Goal: Register for event/course

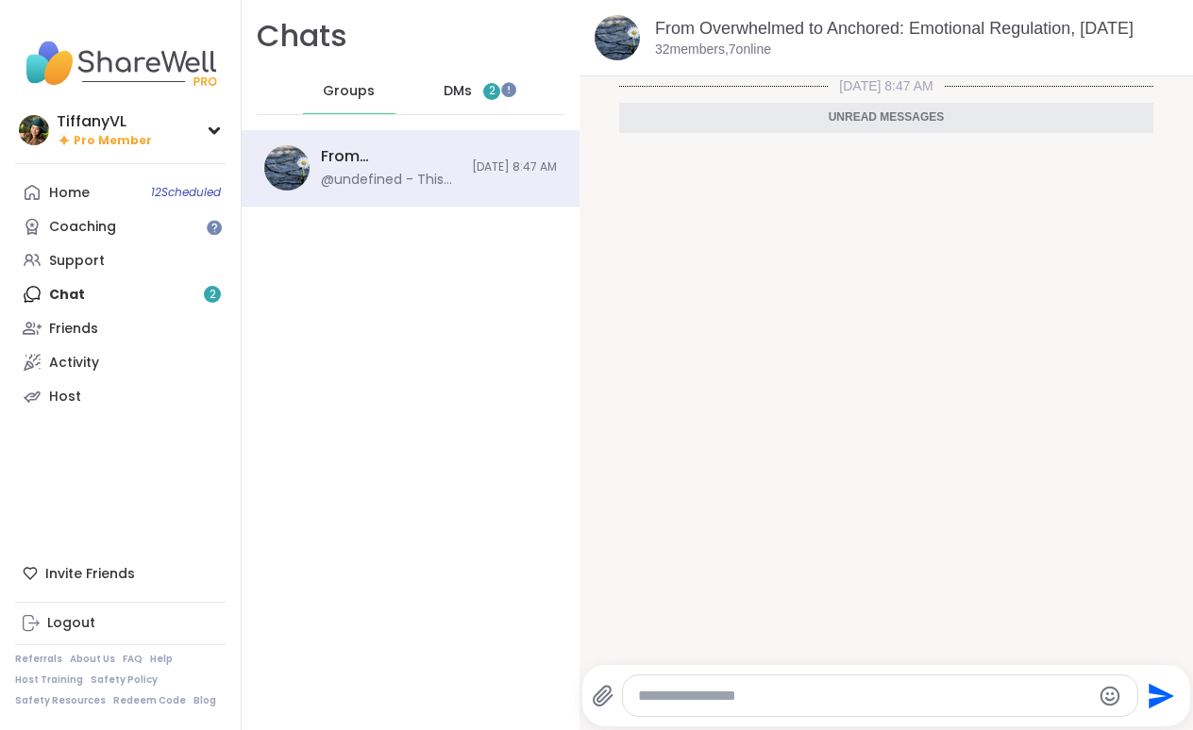
click at [448, 90] on span "DMs" at bounding box center [457, 91] width 28 height 19
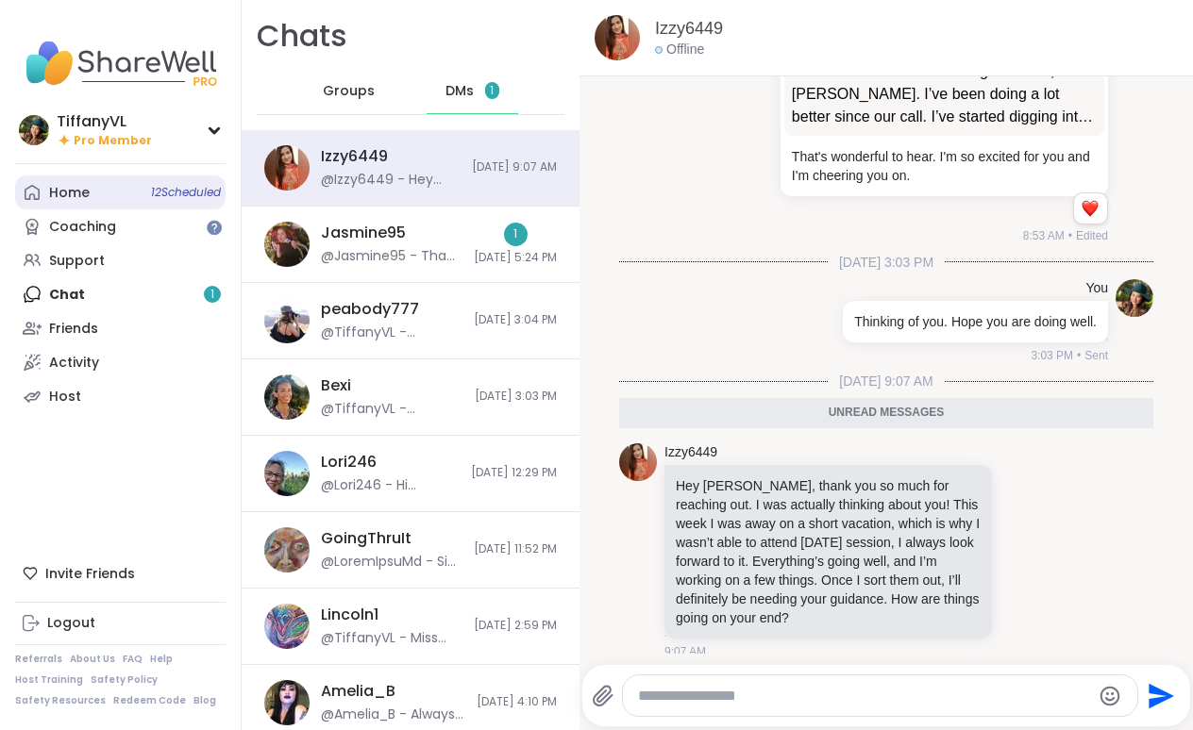
click at [151, 185] on span "12 Scheduled" at bounding box center [186, 192] width 70 height 15
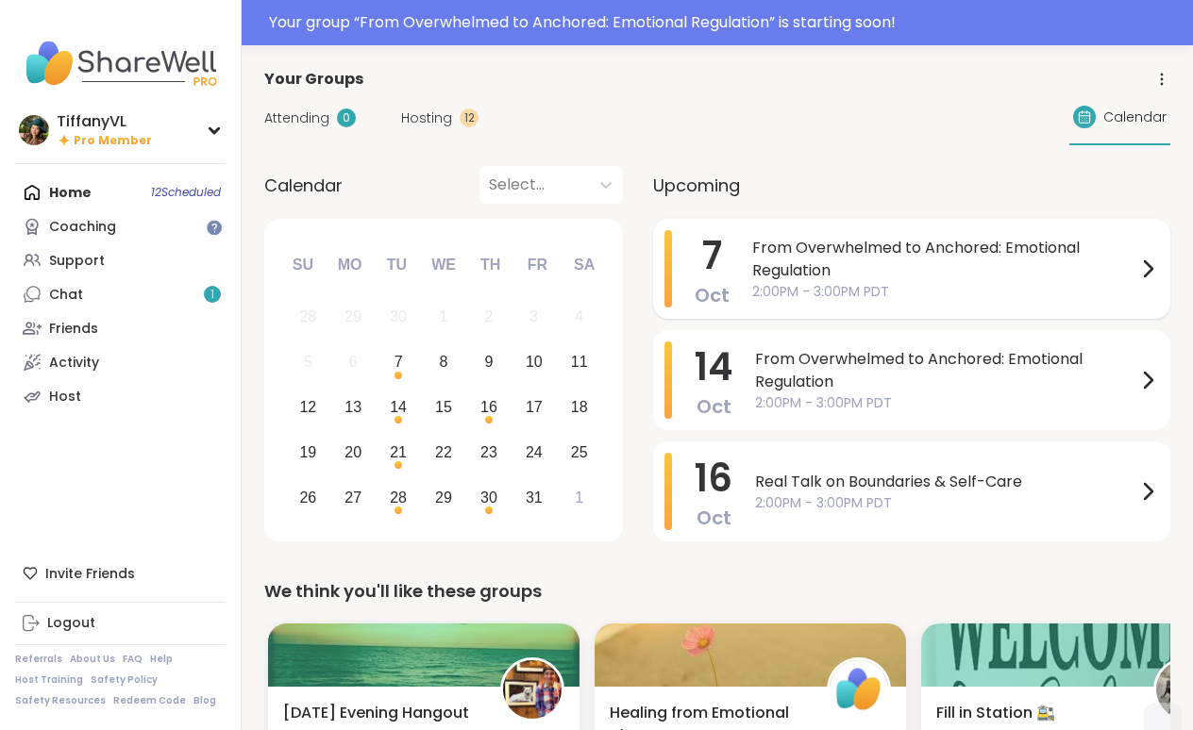
click at [906, 278] on span "From Overwhelmed to Anchored: Emotional Regulation" at bounding box center [944, 259] width 384 height 45
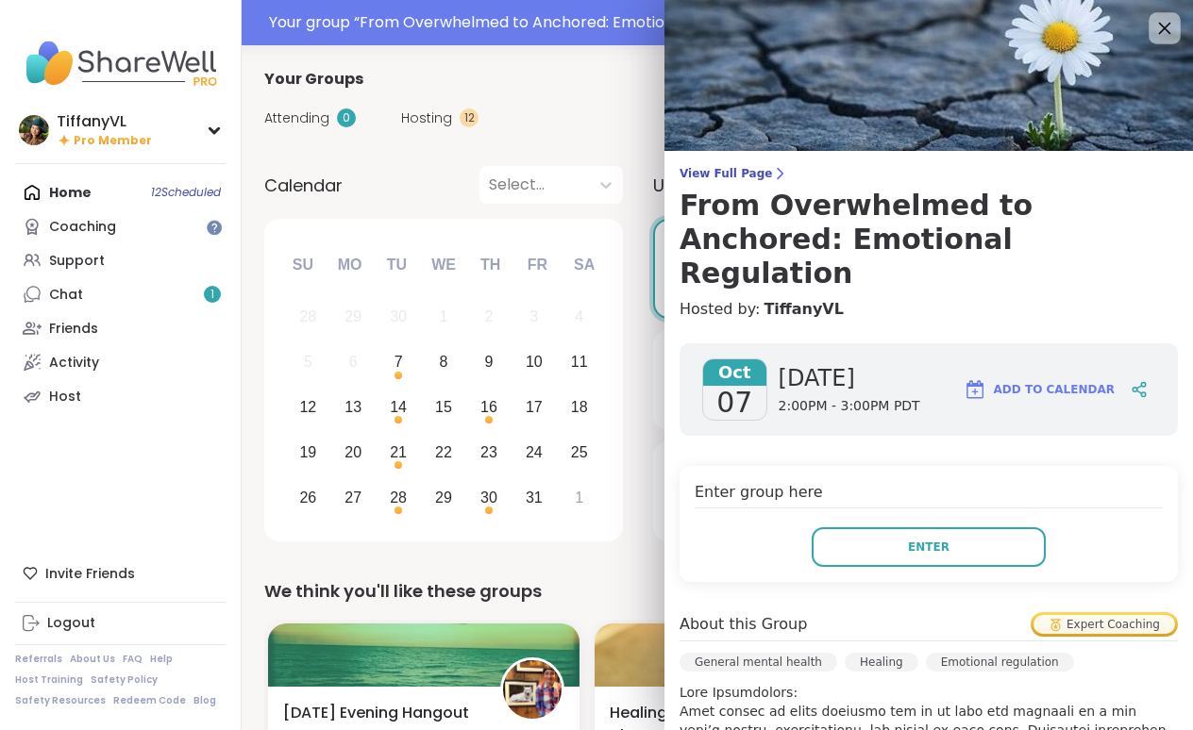
click at [1158, 32] on icon at bounding box center [1164, 28] width 24 height 24
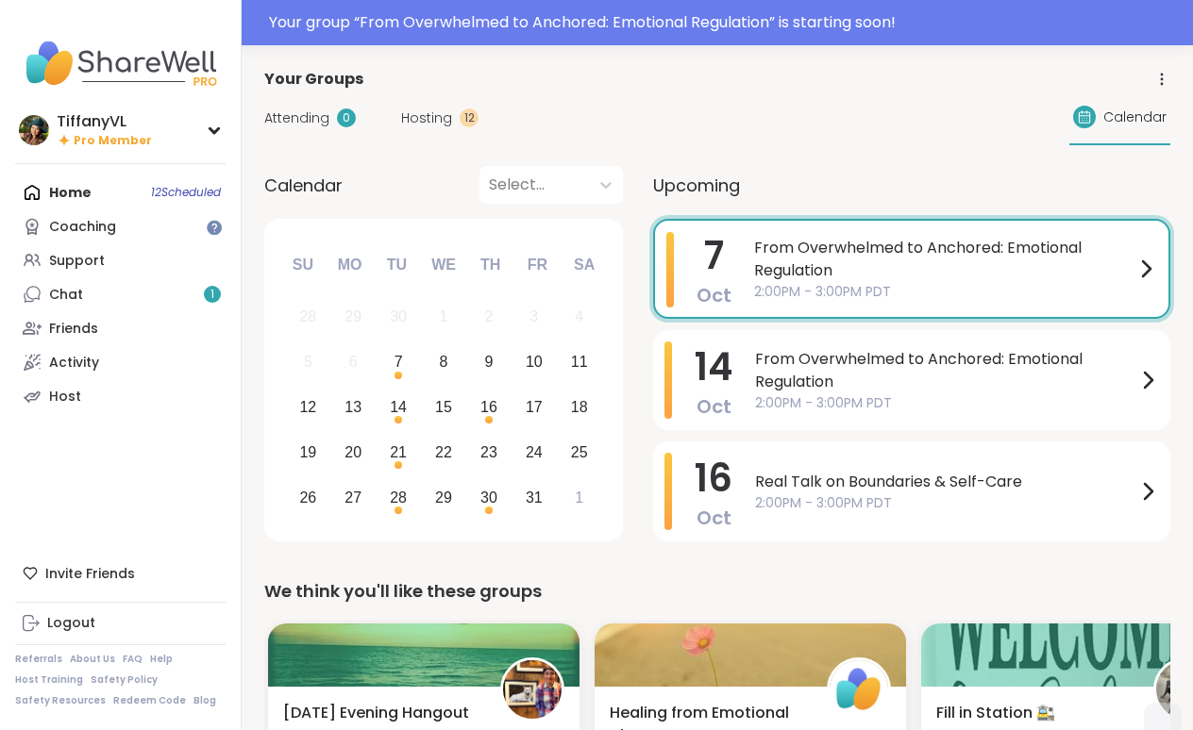
click at [960, 269] on span "From Overwhelmed to Anchored: Emotional Regulation" at bounding box center [944, 259] width 380 height 45
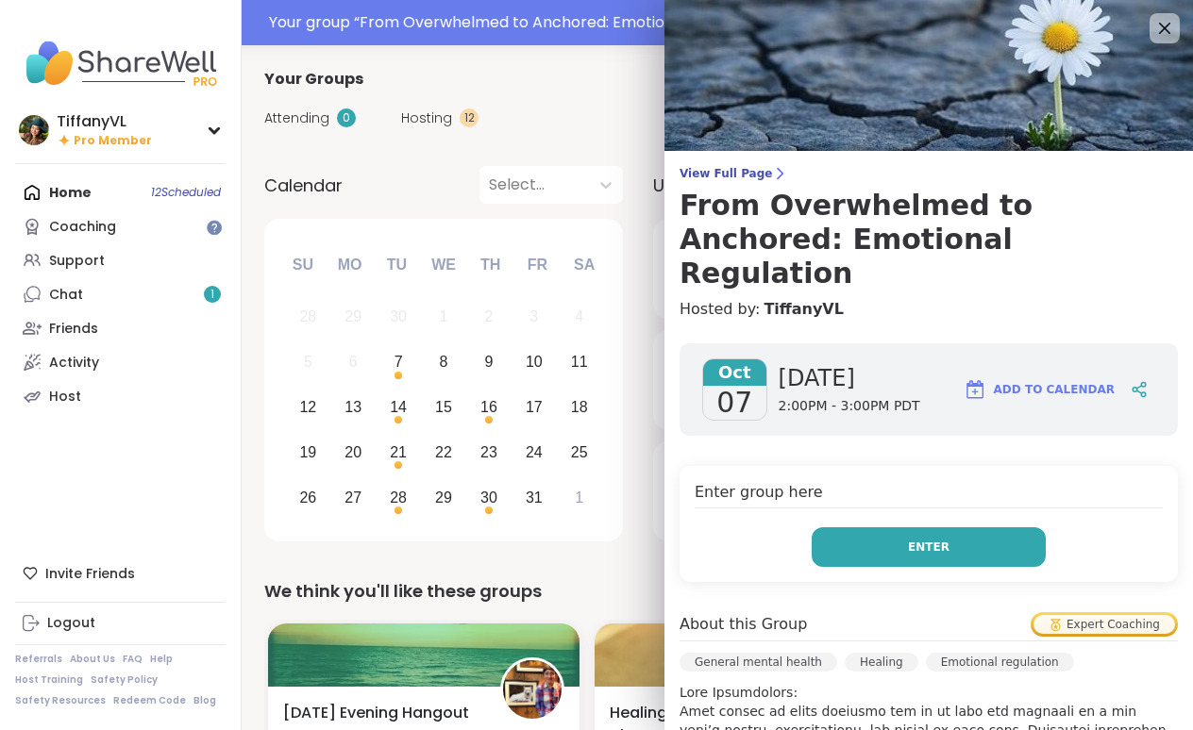
click at [972, 527] on button "Enter" at bounding box center [928, 547] width 234 height 40
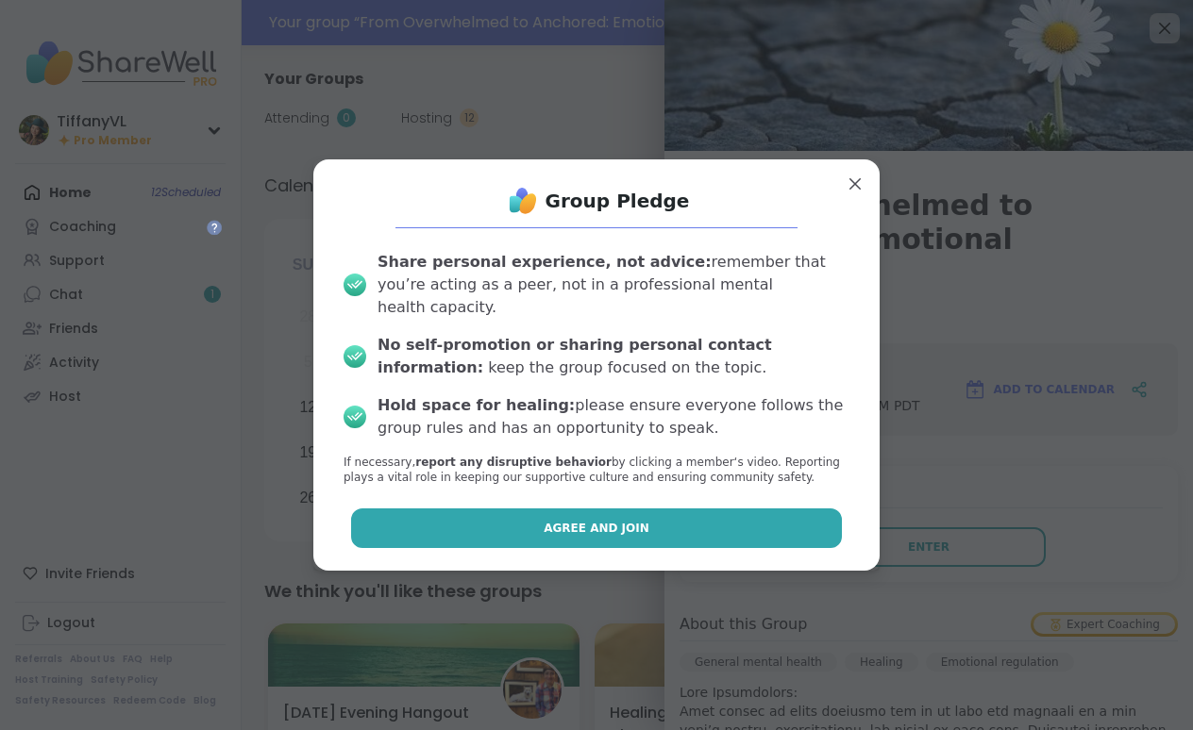
click at [585, 522] on span "Agree and Join" at bounding box center [596, 528] width 106 height 17
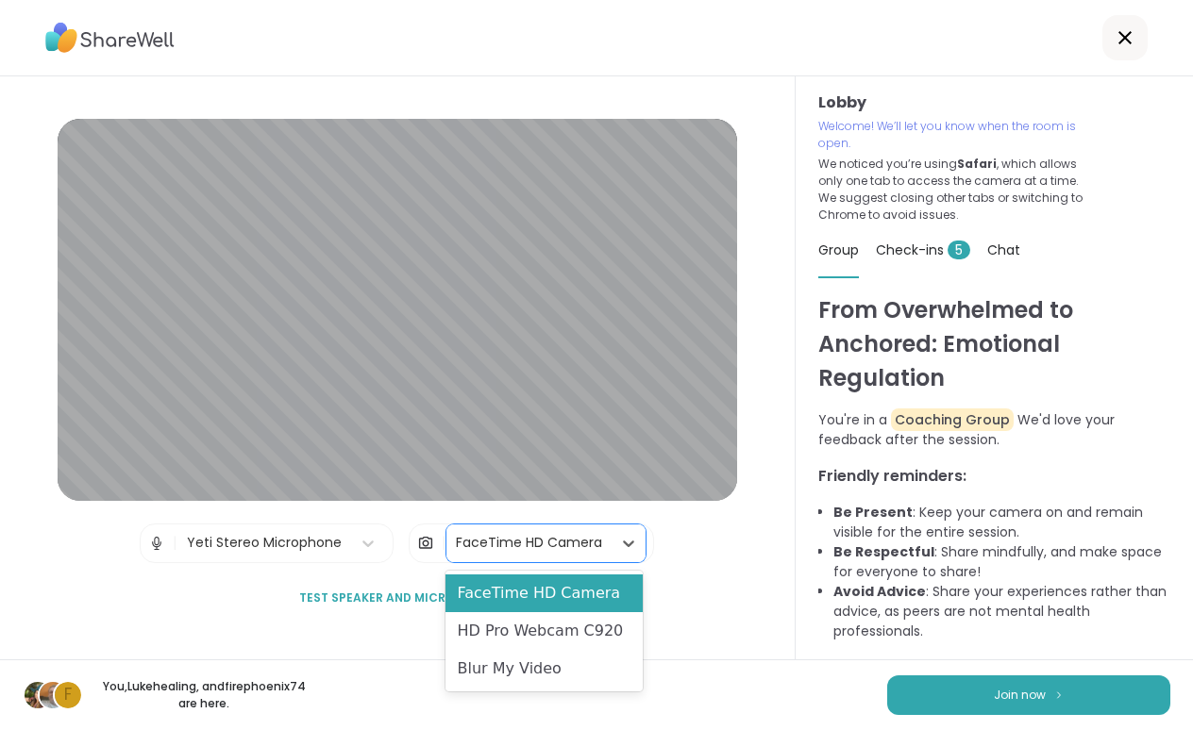
click at [589, 544] on div "FaceTime HD Camera" at bounding box center [529, 543] width 146 height 20
click at [585, 622] on div "HD Pro Webcam C920" at bounding box center [543, 631] width 197 height 38
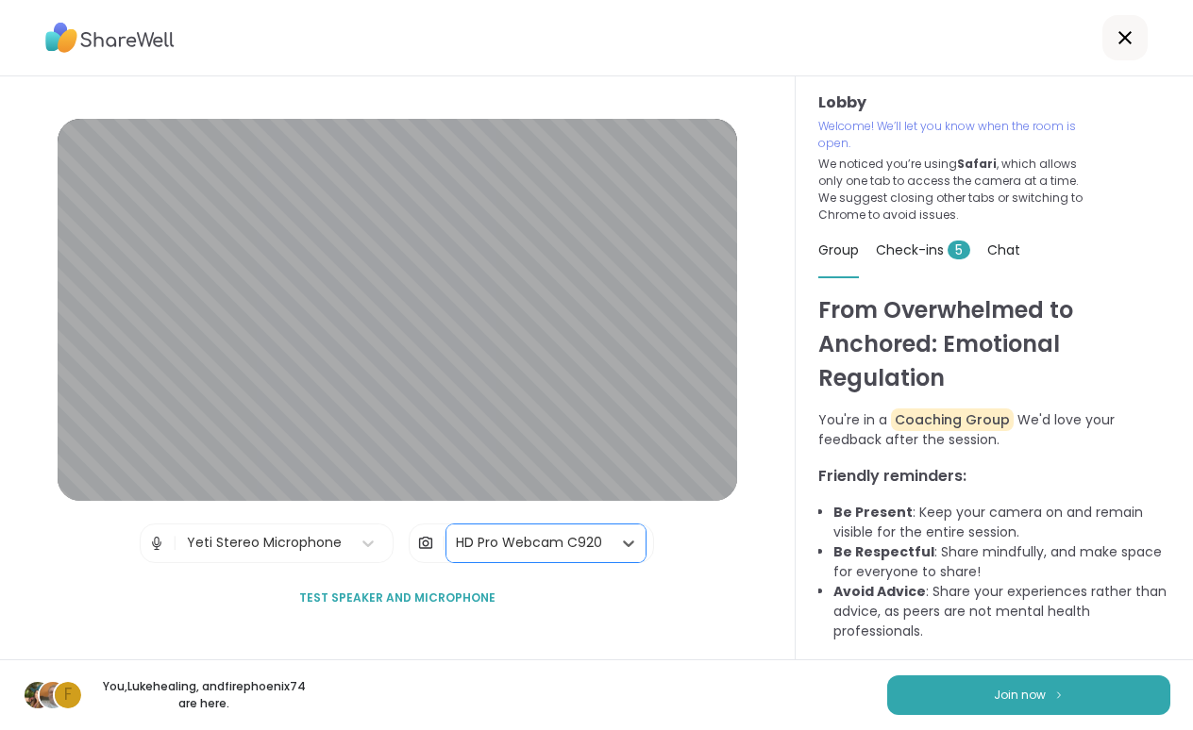
click at [361, 607] on span "Test speaker and microphone" at bounding box center [397, 598] width 196 height 17
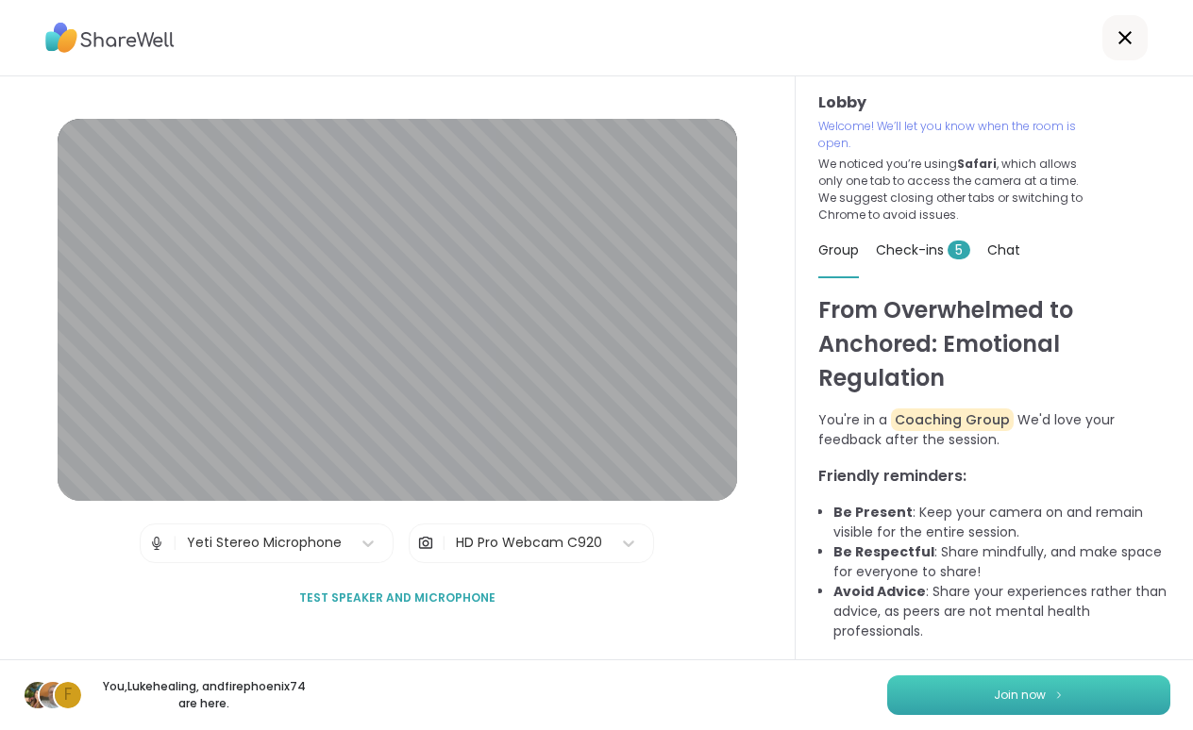
click at [1067, 696] on button "Join now" at bounding box center [1028, 696] width 283 height 40
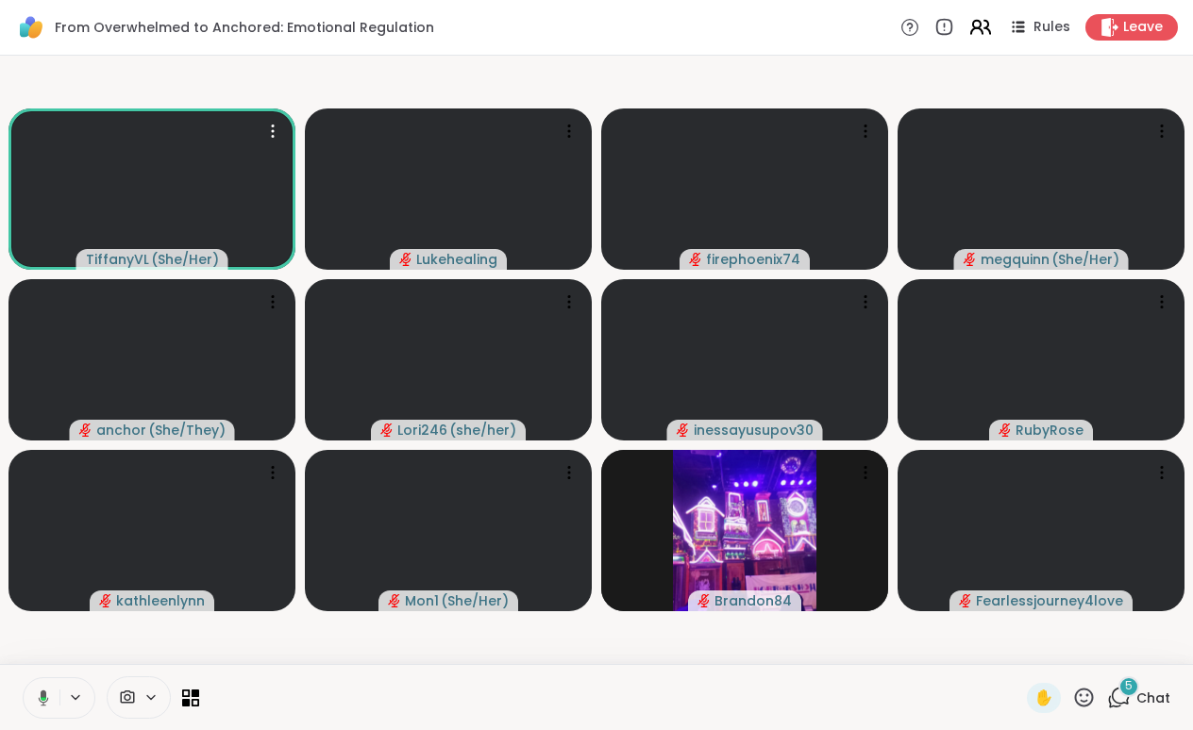
click at [978, 35] on icon at bounding box center [980, 27] width 24 height 24
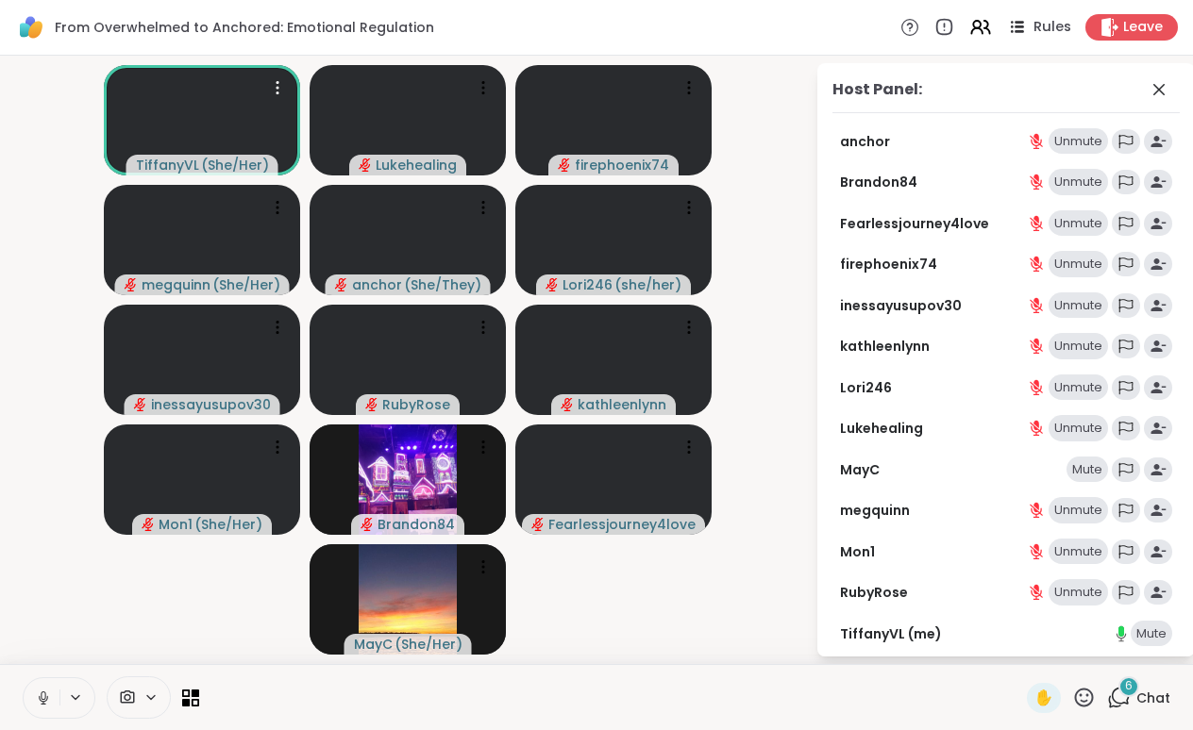
click at [1039, 26] on span "Rules" at bounding box center [1052, 28] width 39 height 20
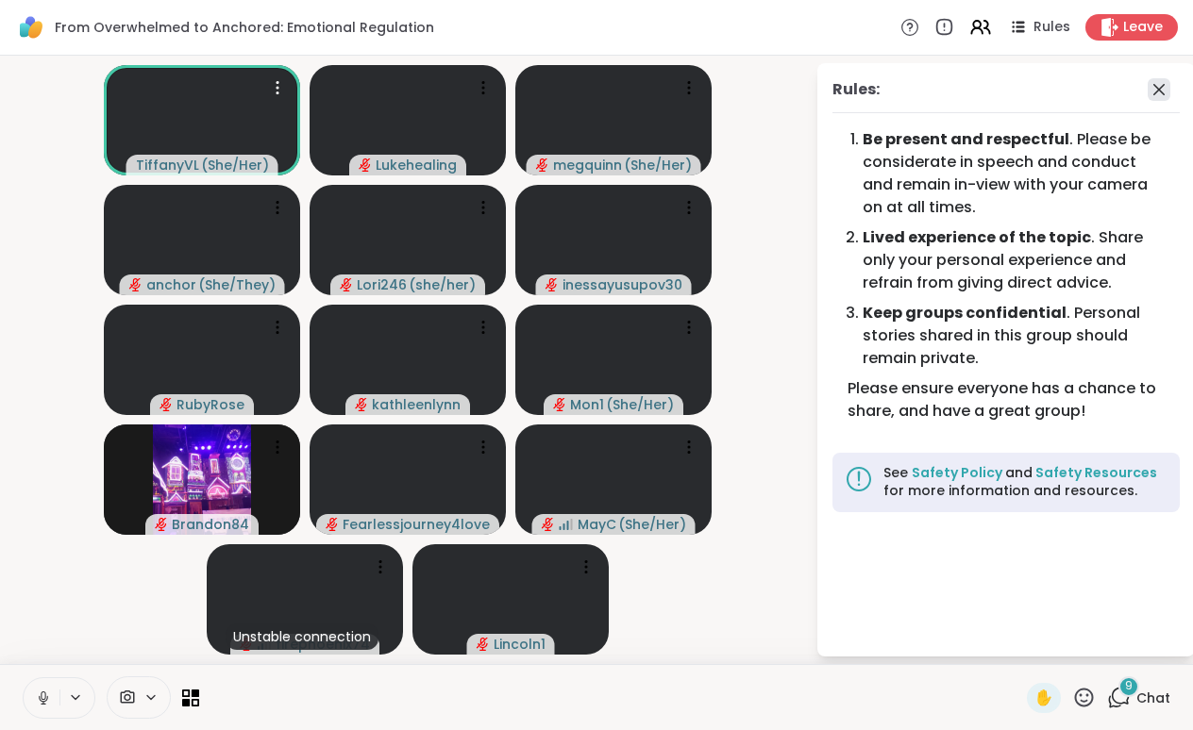
click at [1165, 85] on icon at bounding box center [1158, 89] width 23 height 23
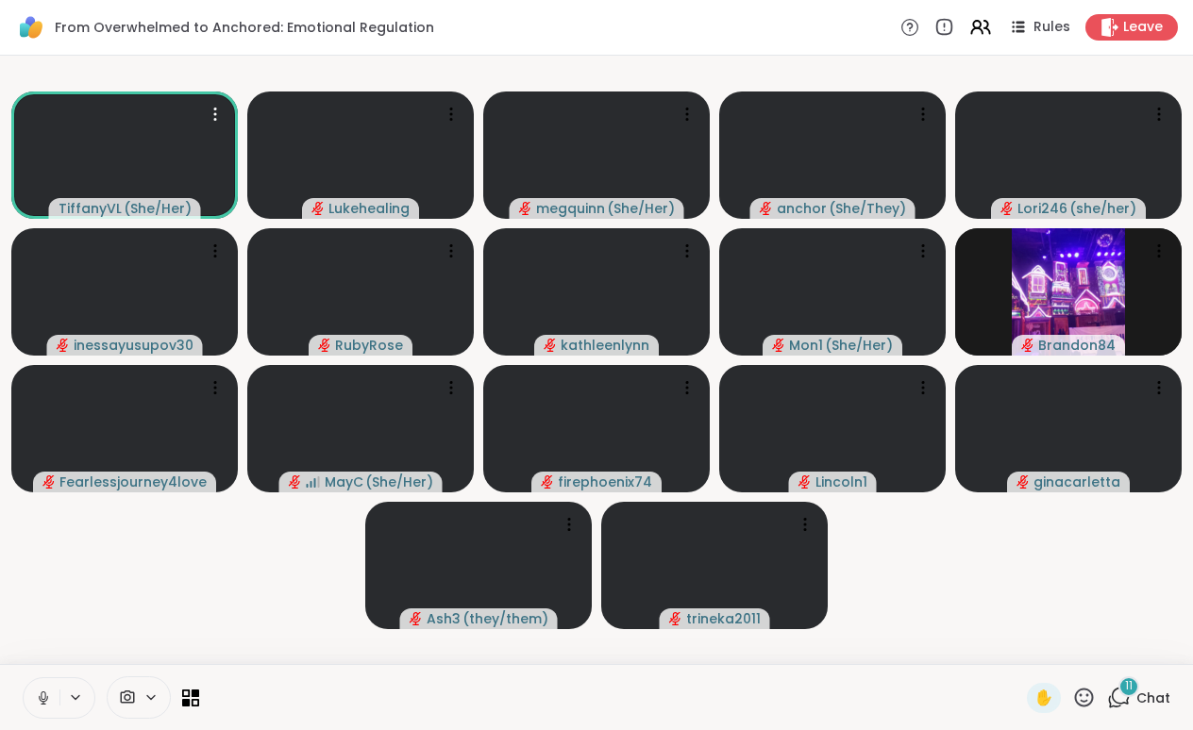
click at [1124, 691] on div "11" at bounding box center [1128, 686] width 21 height 21
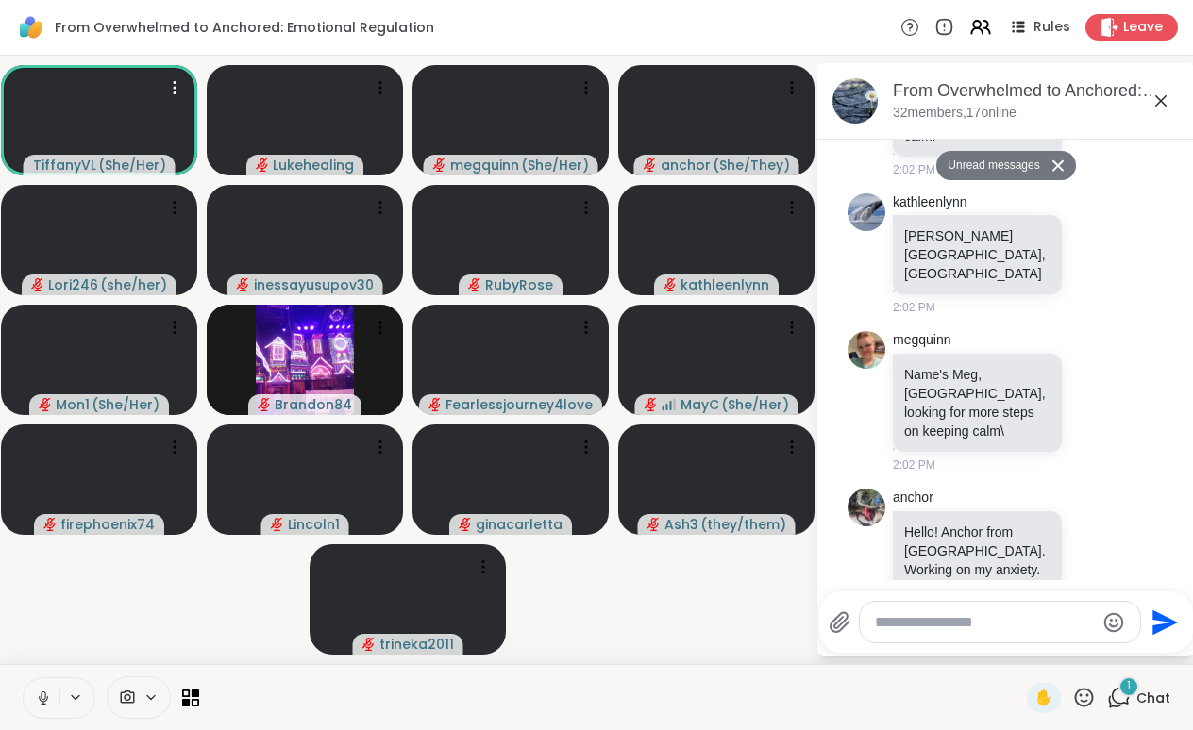
scroll to position [1159, 0]
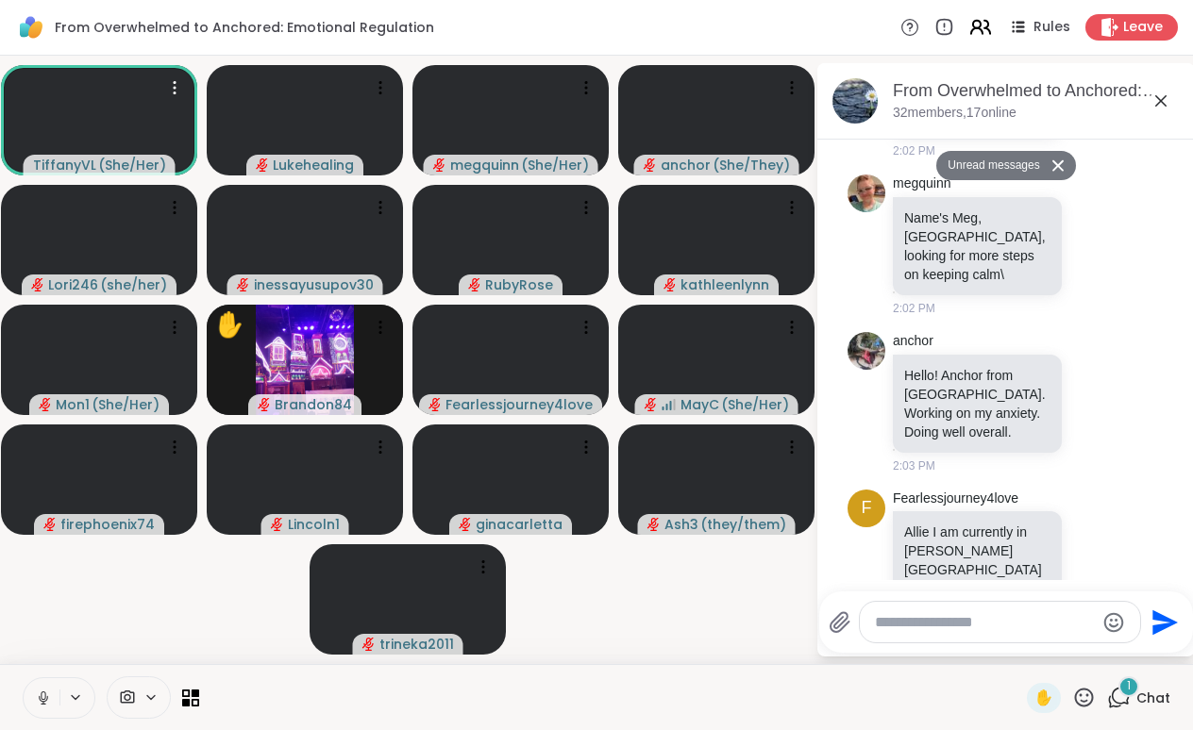
click at [984, 29] on icon at bounding box center [980, 27] width 24 height 24
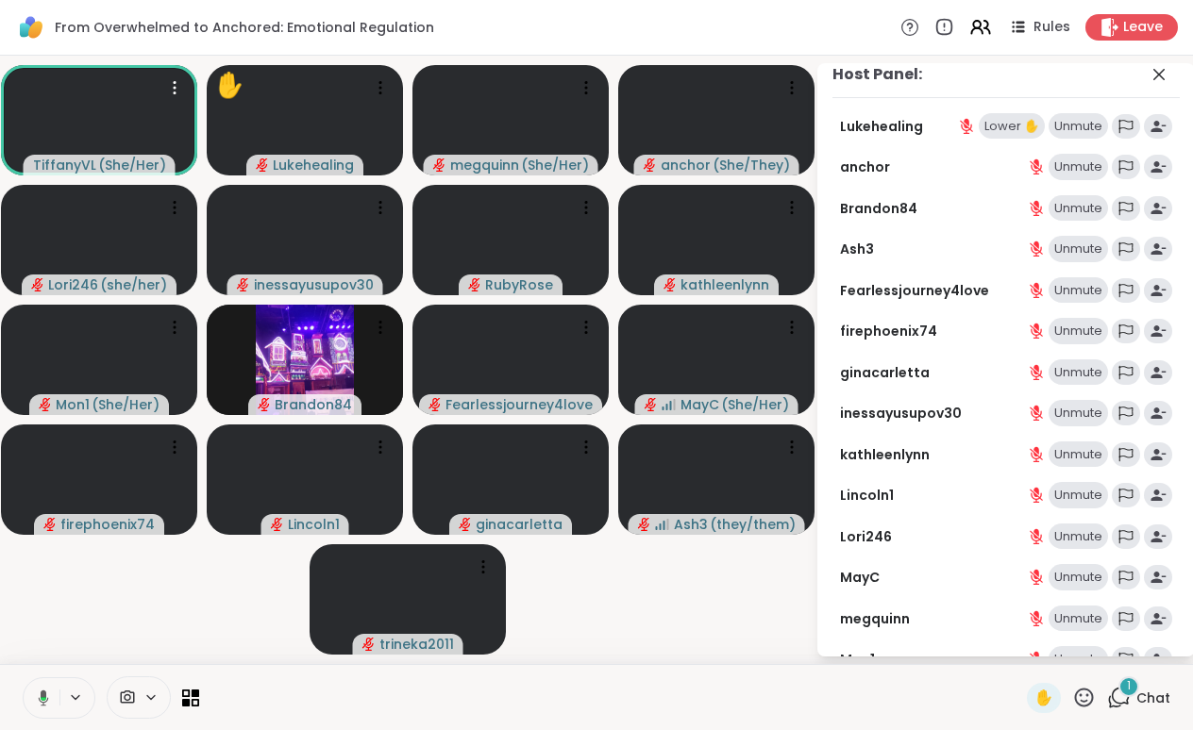
scroll to position [8, 0]
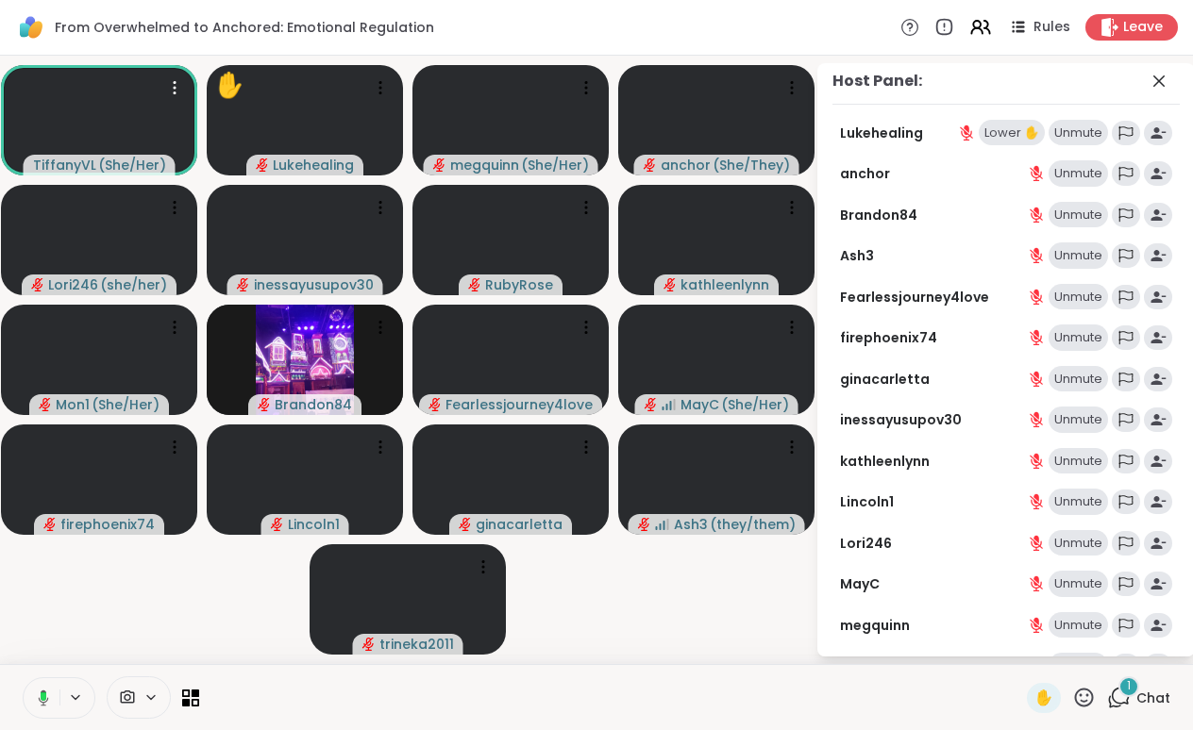
click at [1082, 216] on div "Unmute" at bounding box center [1077, 215] width 59 height 26
click at [1067, 213] on div "Unmute" at bounding box center [1077, 215] width 59 height 26
click at [1076, 215] on div "Unmute" at bounding box center [1077, 215] width 59 height 26
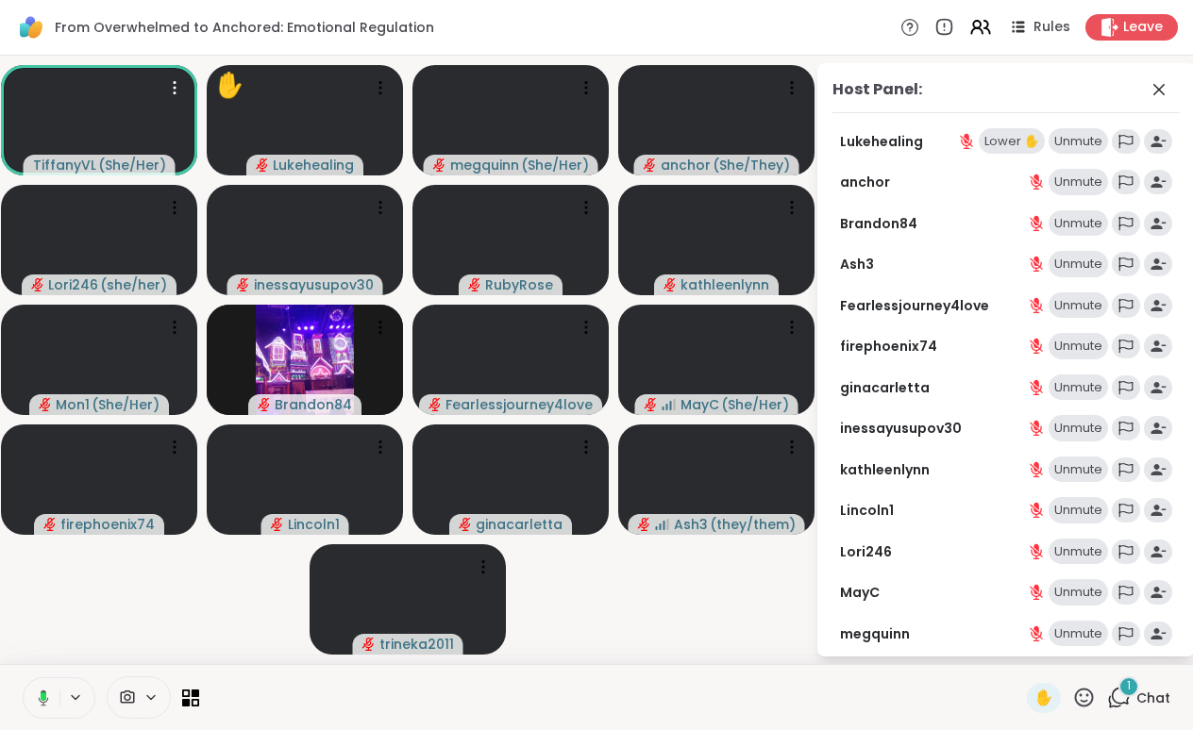
scroll to position [0, 0]
click at [1083, 139] on div "Unmute" at bounding box center [1077, 141] width 59 height 26
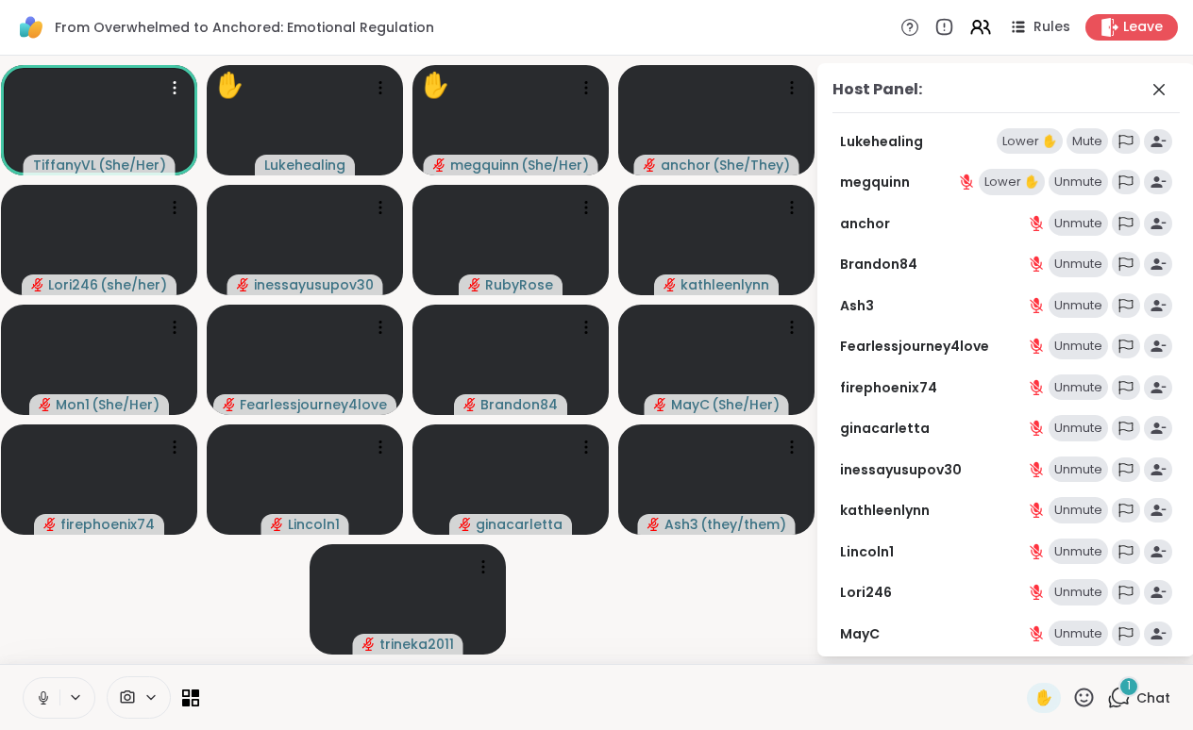
click at [1087, 141] on div "Mute" at bounding box center [1087, 141] width 42 height 26
click at [1077, 264] on div "Unmute" at bounding box center [1077, 264] width 59 height 26
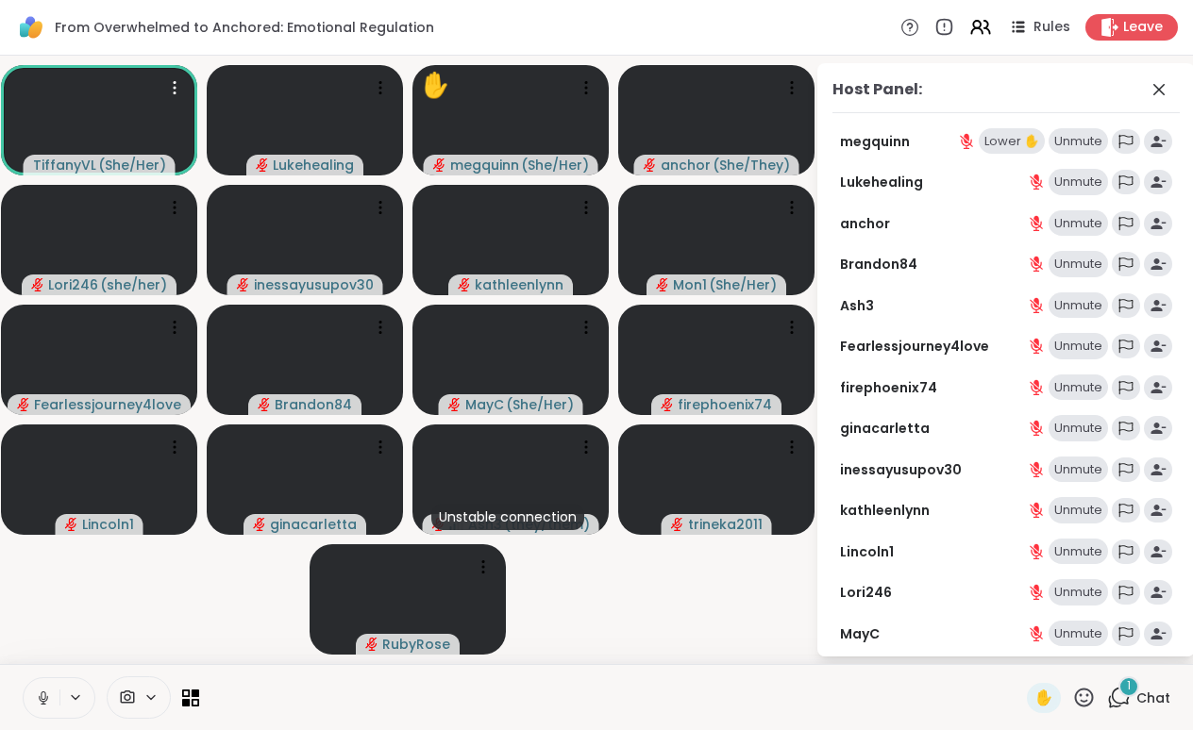
click at [1077, 142] on div "Unmute" at bounding box center [1077, 141] width 59 height 26
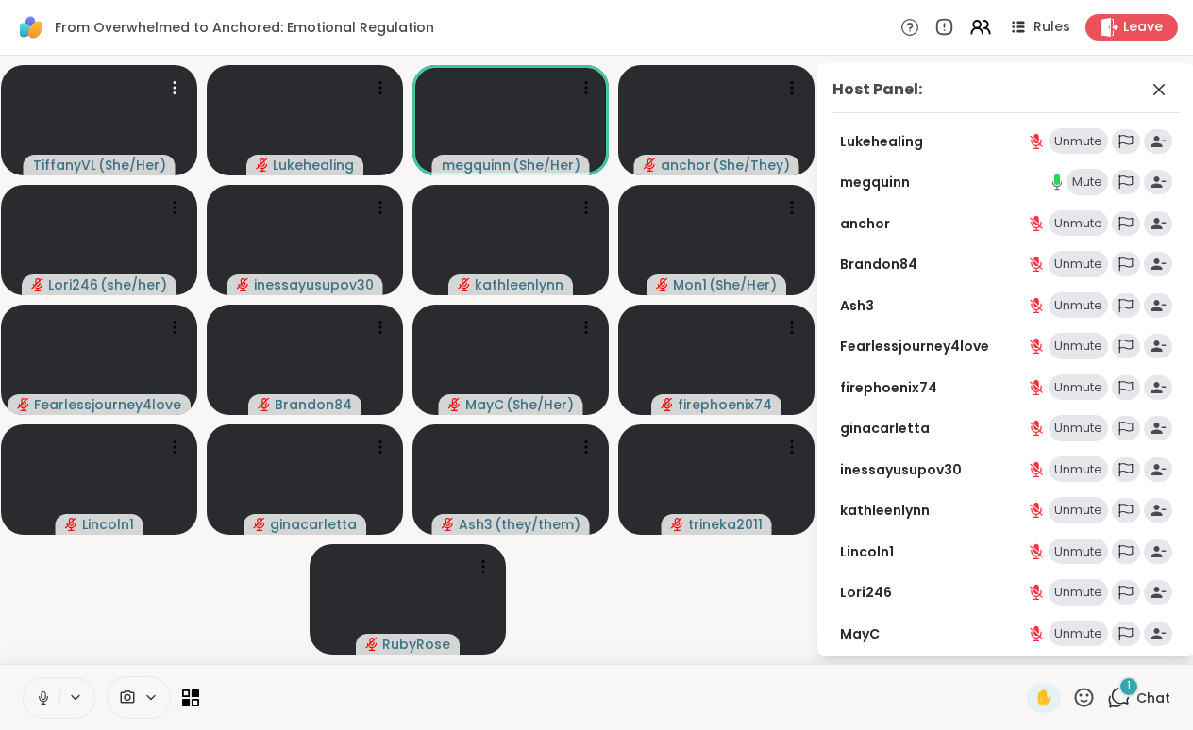
click at [1126, 694] on div "1" at bounding box center [1128, 686] width 21 height 21
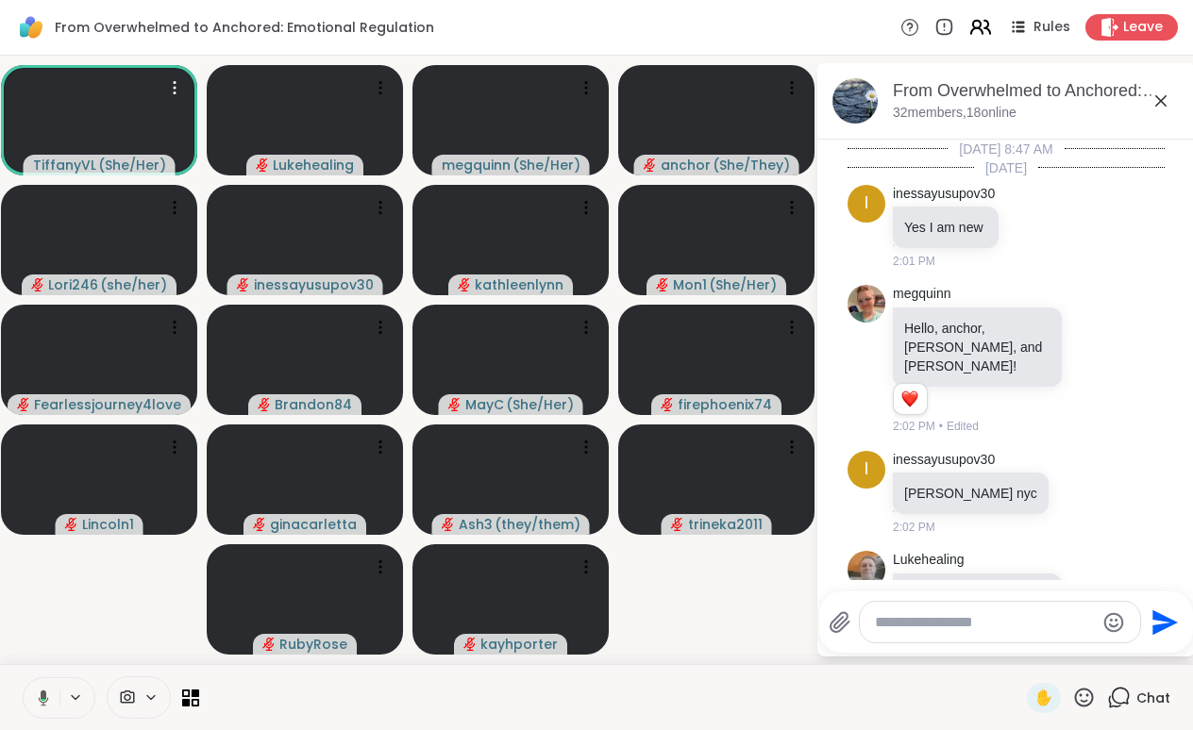
click at [977, 22] on icon at bounding box center [980, 27] width 24 height 24
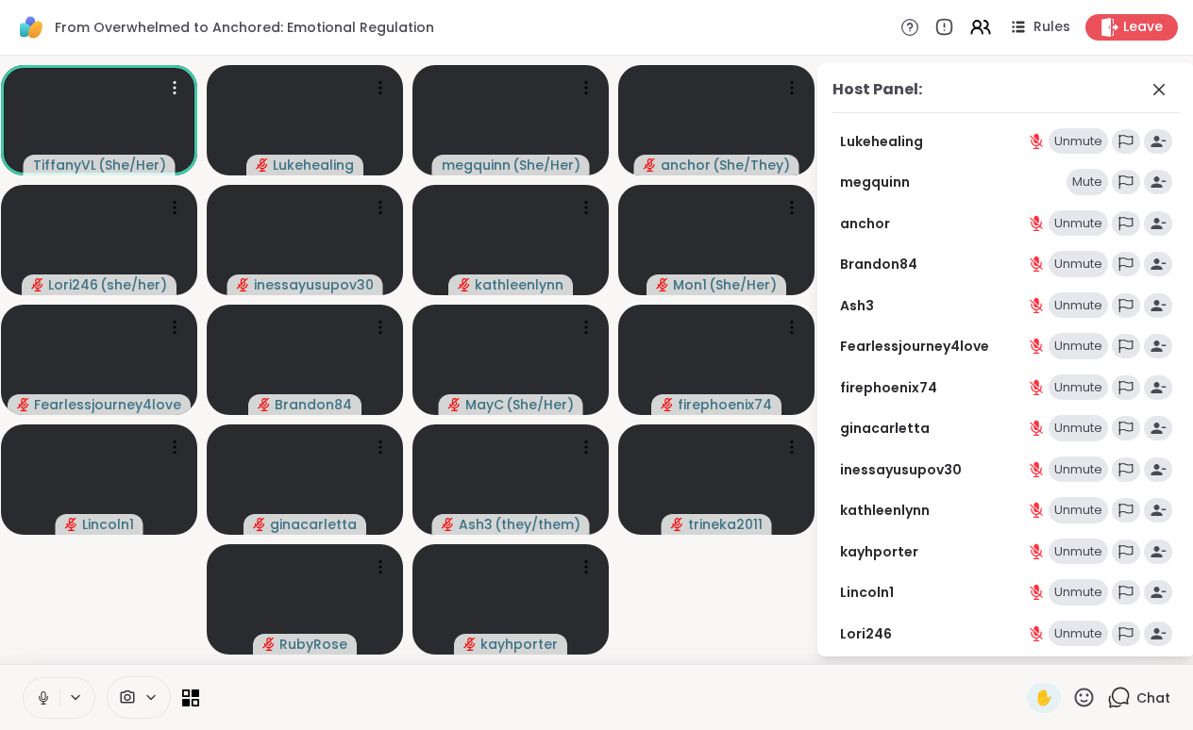
click at [1093, 178] on div "Mute" at bounding box center [1087, 182] width 42 height 26
click at [1157, 86] on icon at bounding box center [1158, 89] width 23 height 23
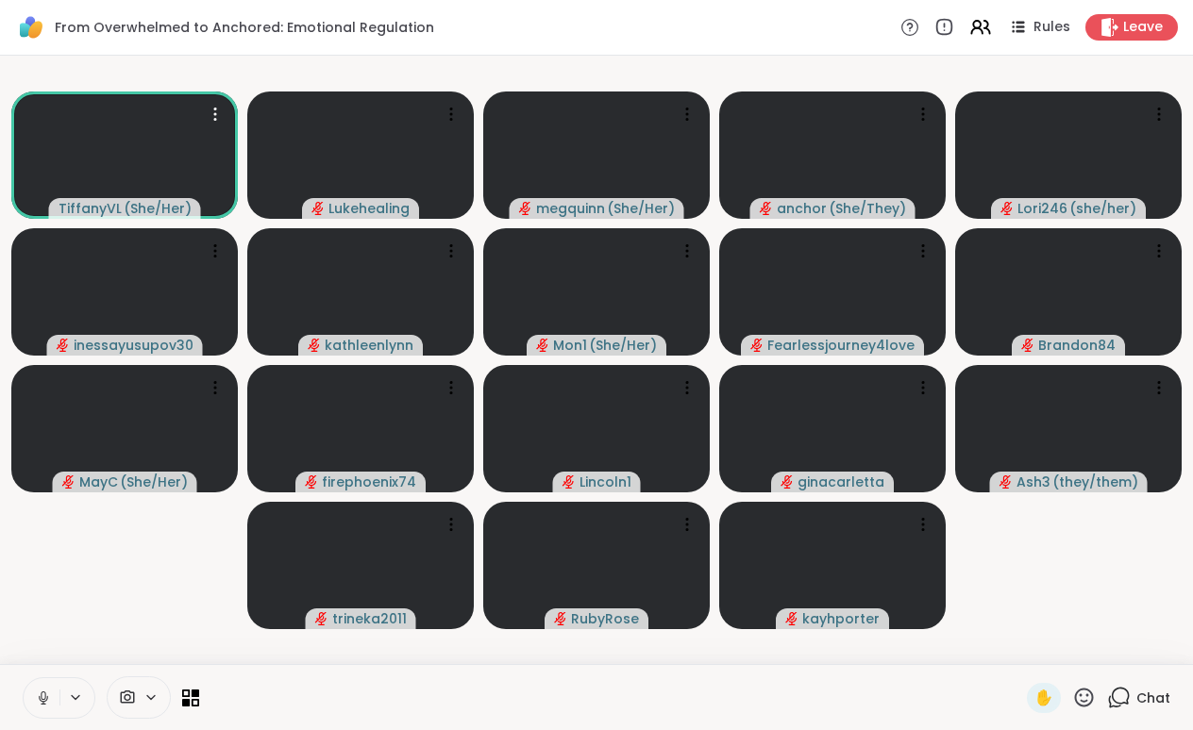
click at [1123, 693] on icon at bounding box center [1119, 698] width 24 height 24
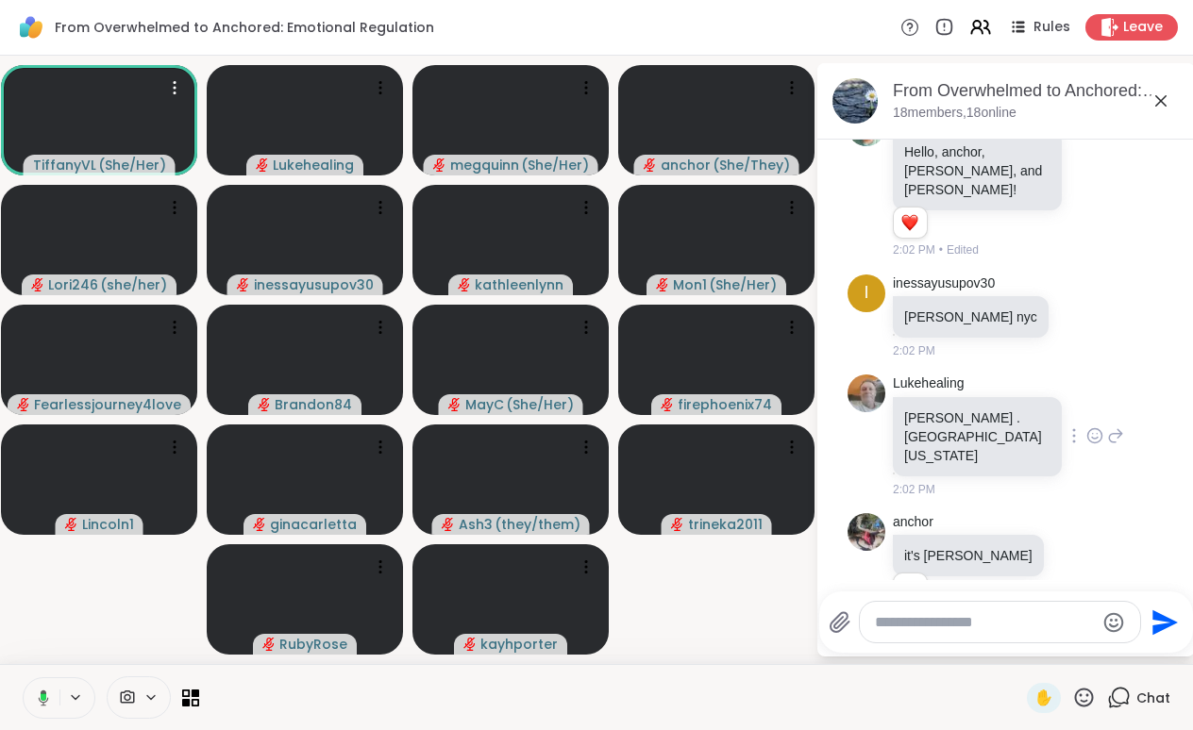
scroll to position [276, 0]
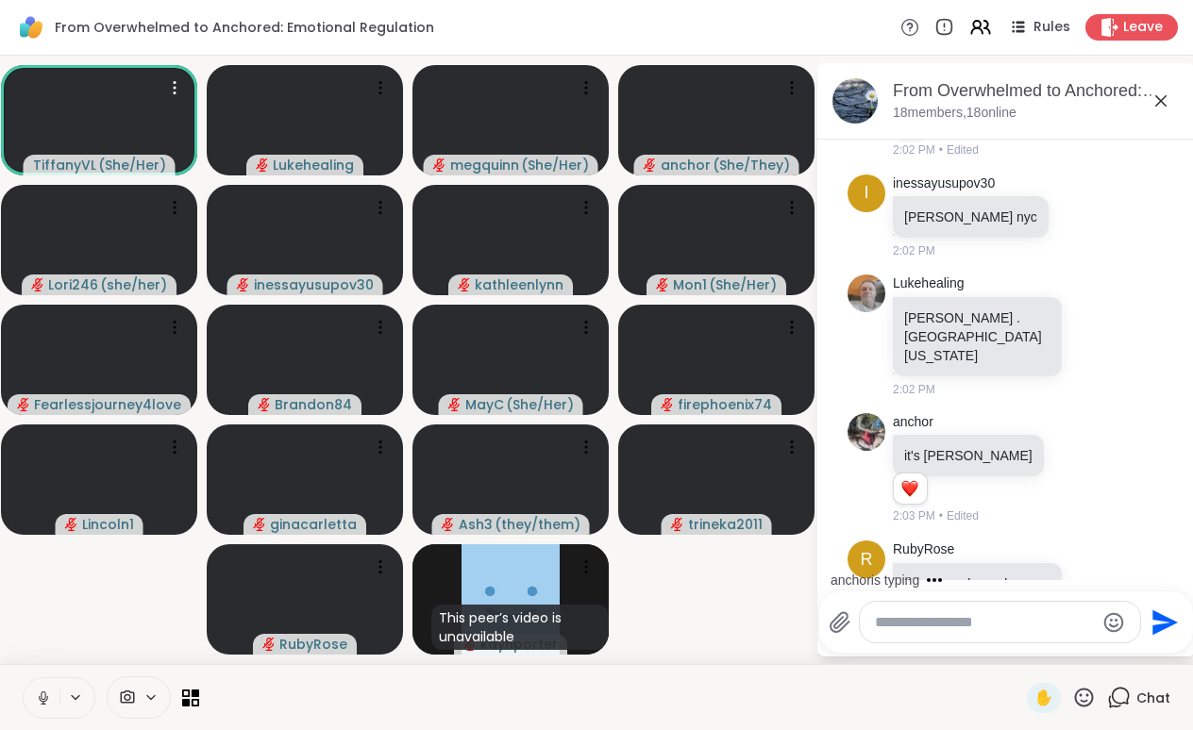
click at [1157, 102] on icon at bounding box center [1160, 101] width 23 height 23
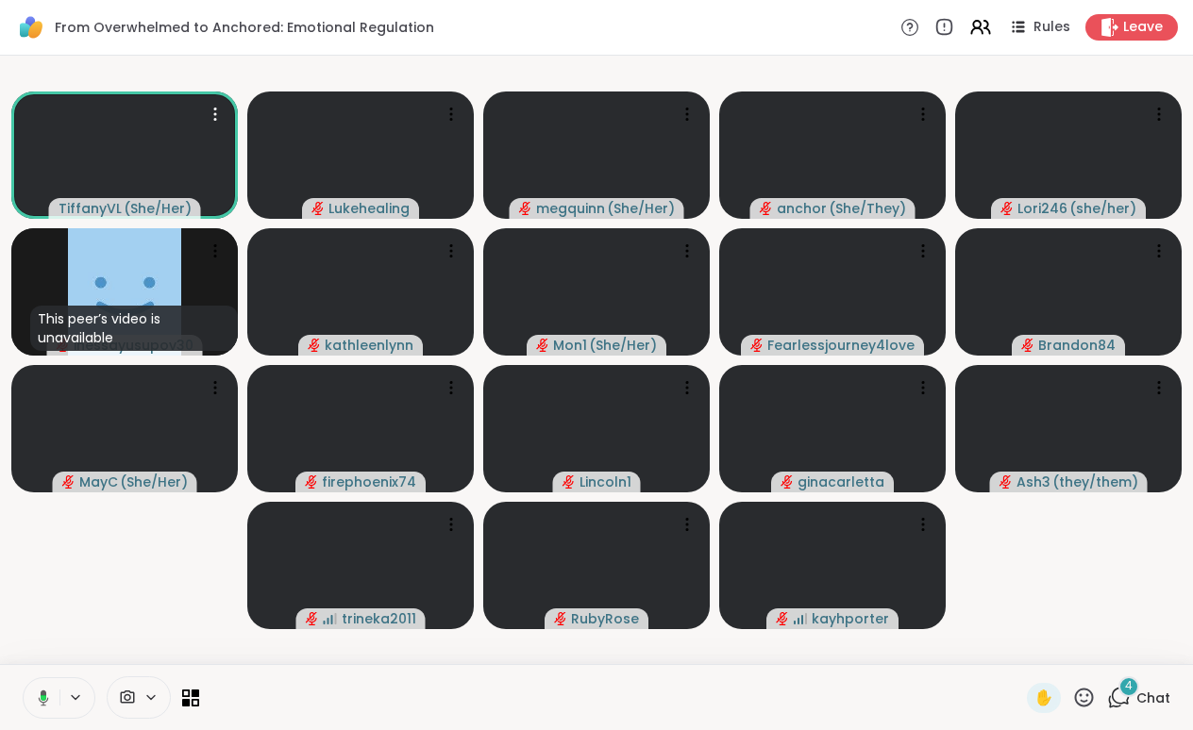
click at [1122, 698] on icon at bounding box center [1119, 698] width 24 height 24
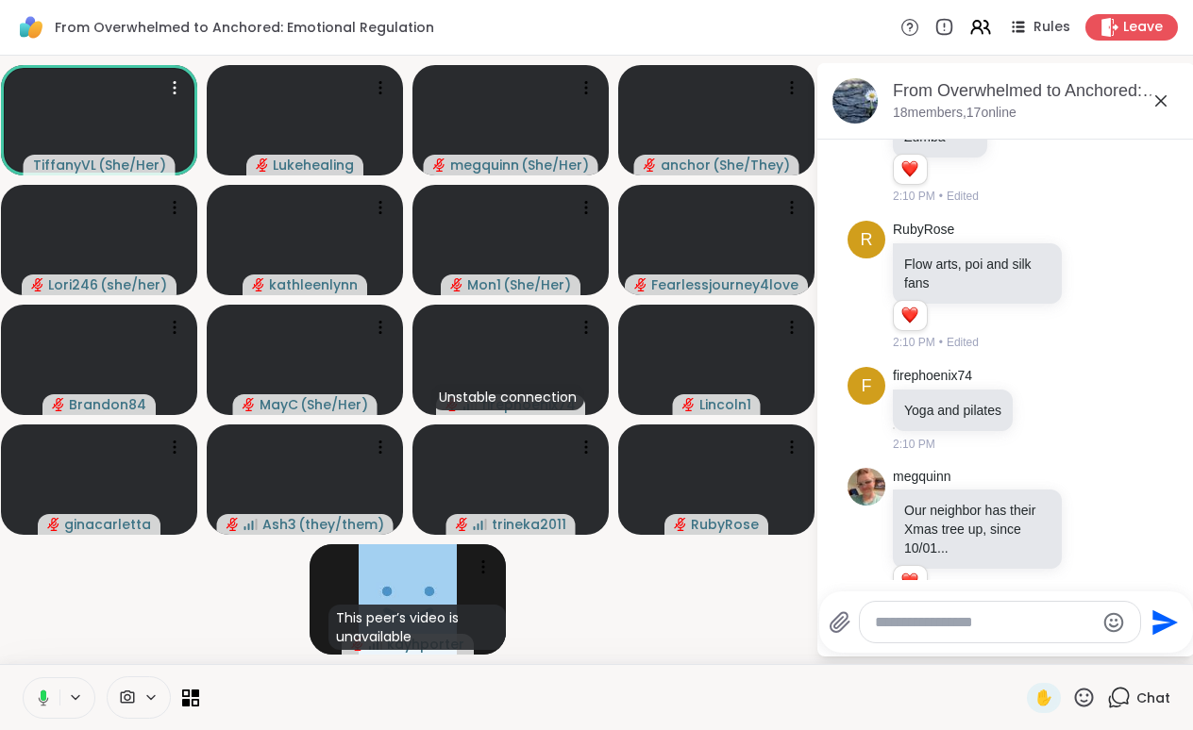
scroll to position [2920, 0]
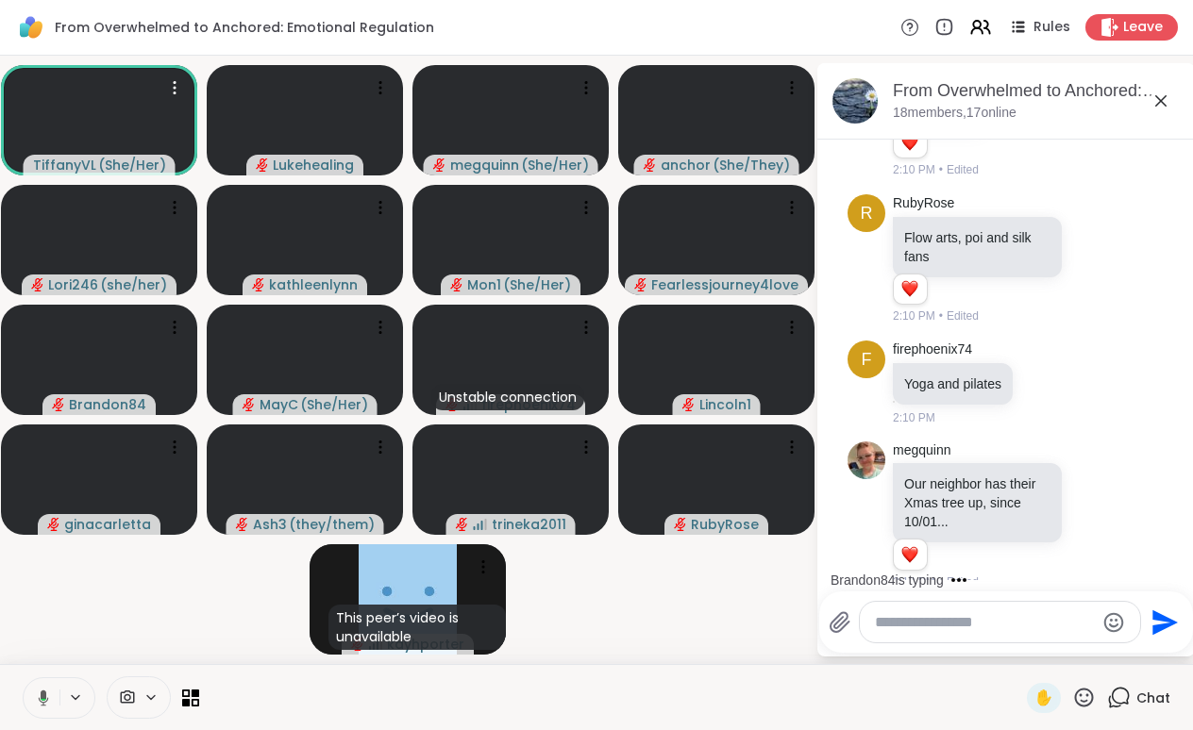
click at [40, 695] on icon at bounding box center [40, 698] width 17 height 17
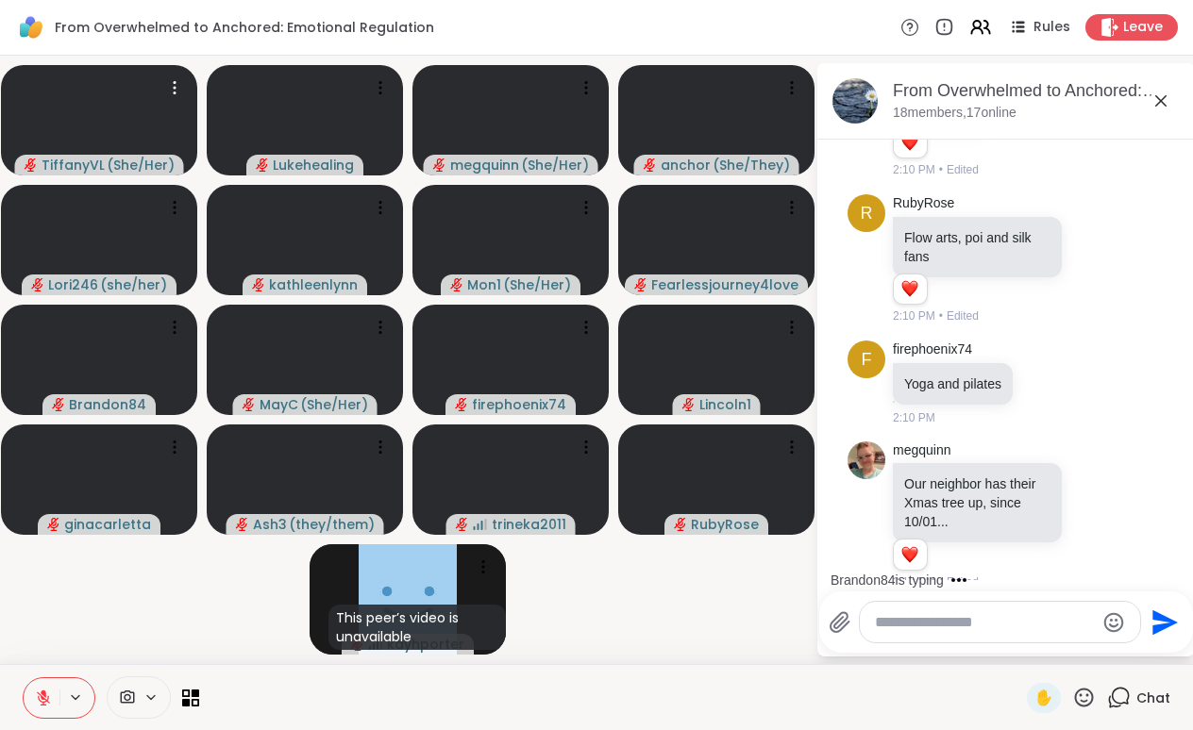
click at [39, 697] on icon at bounding box center [43, 698] width 13 height 13
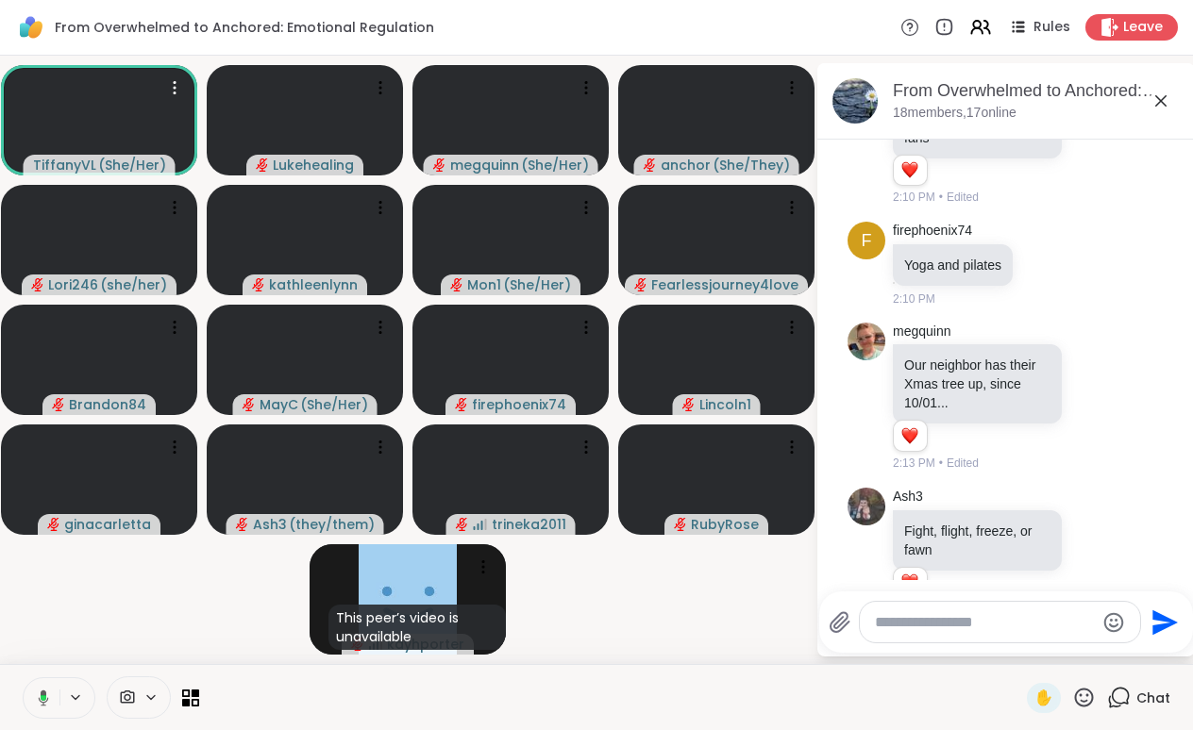
click at [39, 698] on icon at bounding box center [44, 698] width 10 height 16
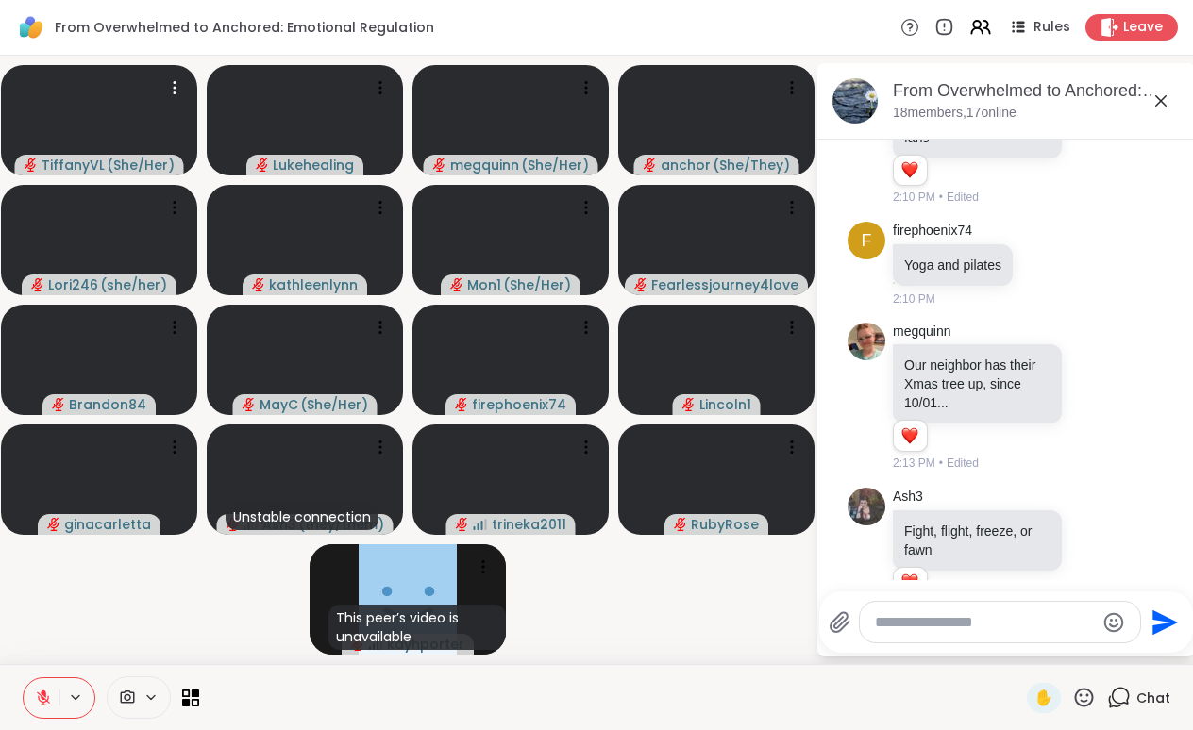
click at [36, 699] on icon at bounding box center [43, 698] width 17 height 17
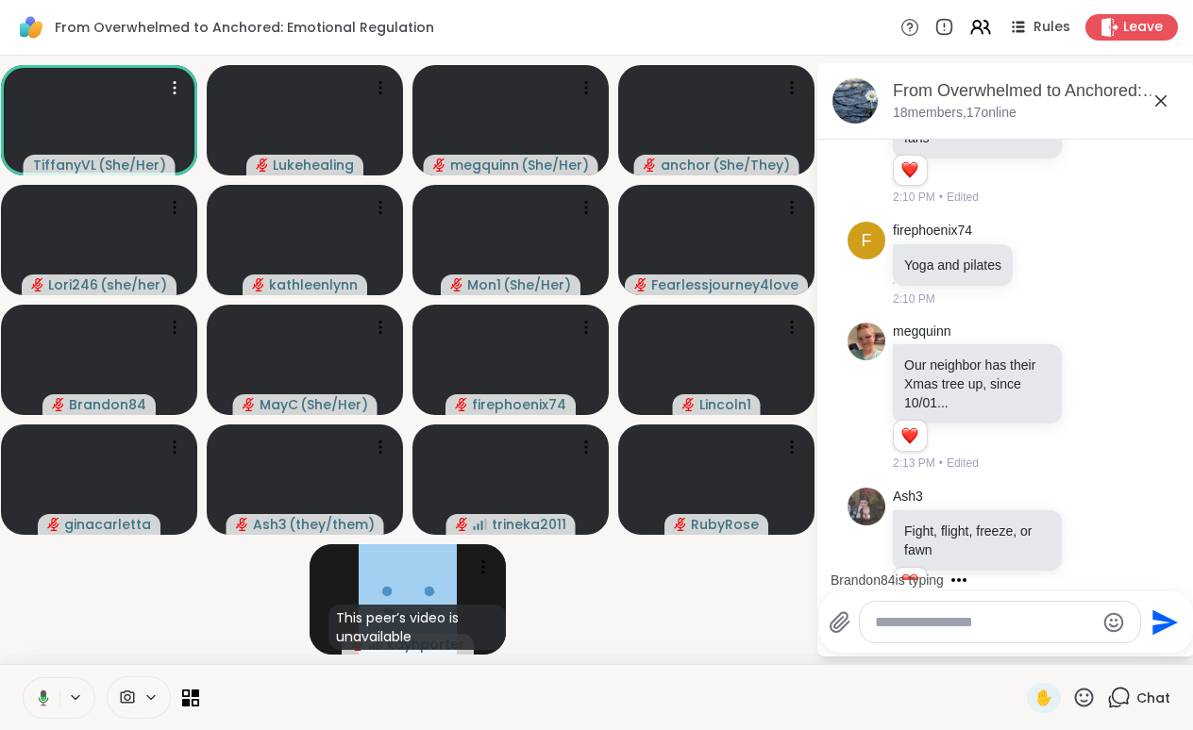
scroll to position [3139, 0]
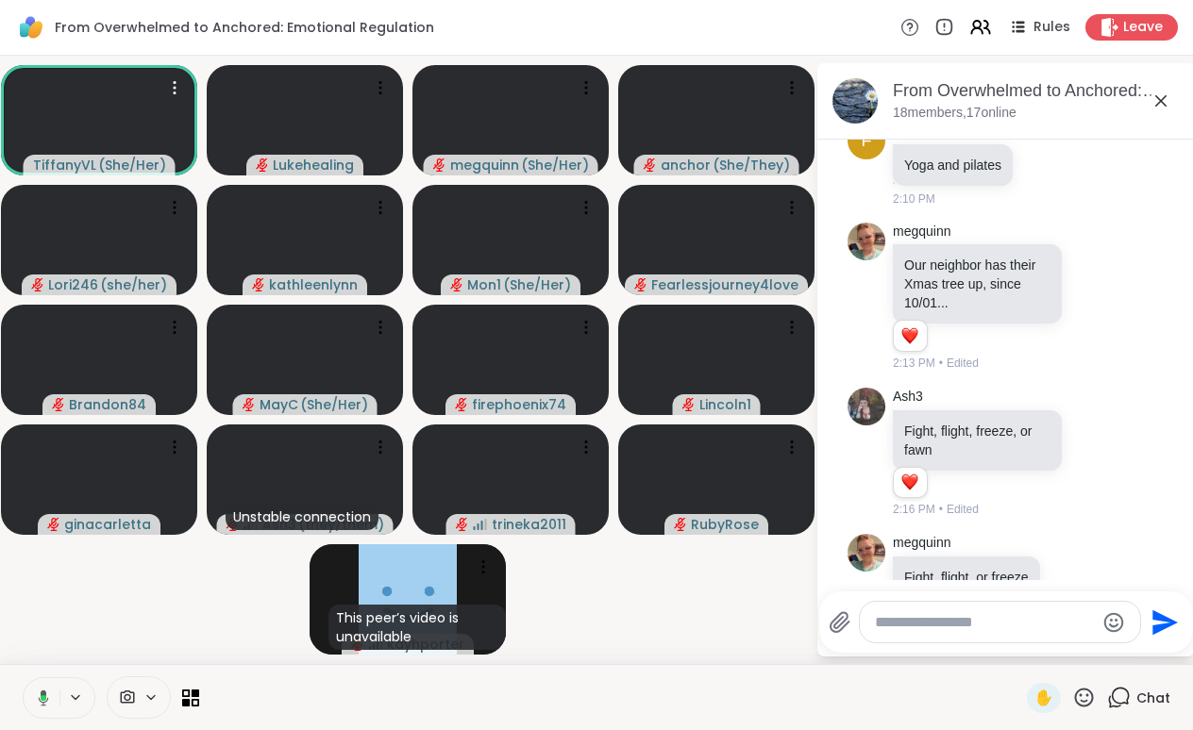
click at [42, 700] on icon at bounding box center [40, 698] width 17 height 17
click at [42, 700] on icon at bounding box center [43, 698] width 17 height 17
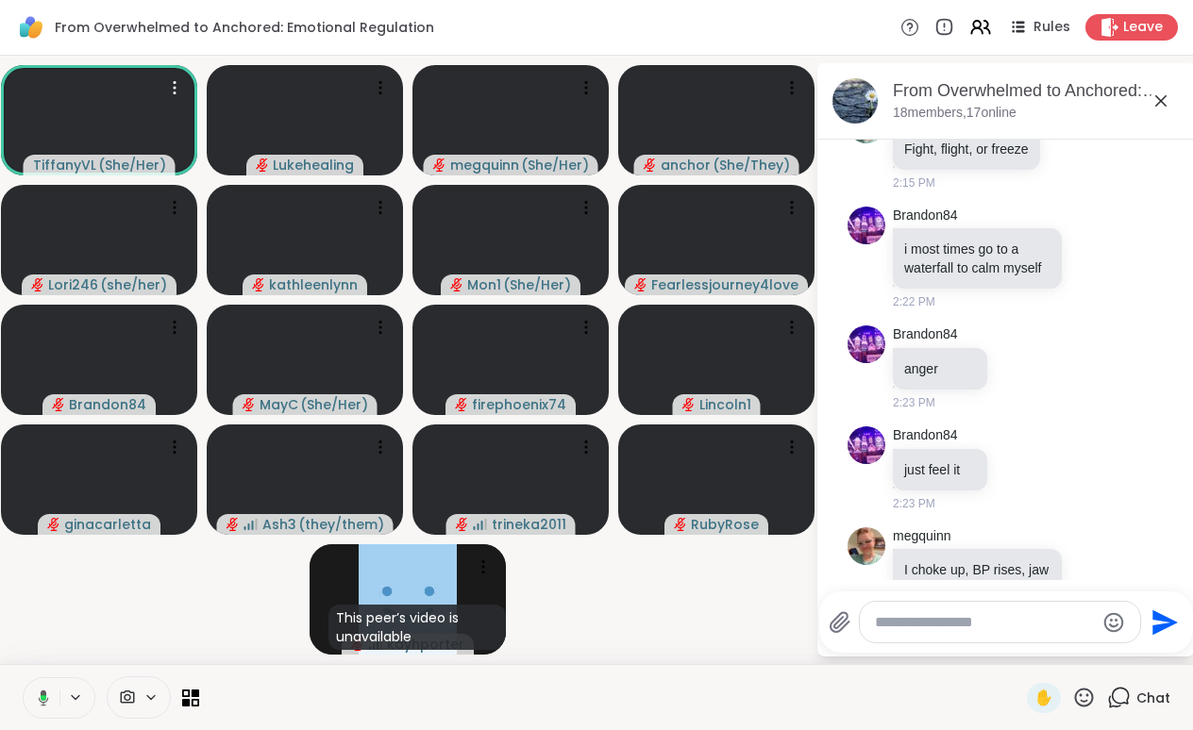
scroll to position [3544, 0]
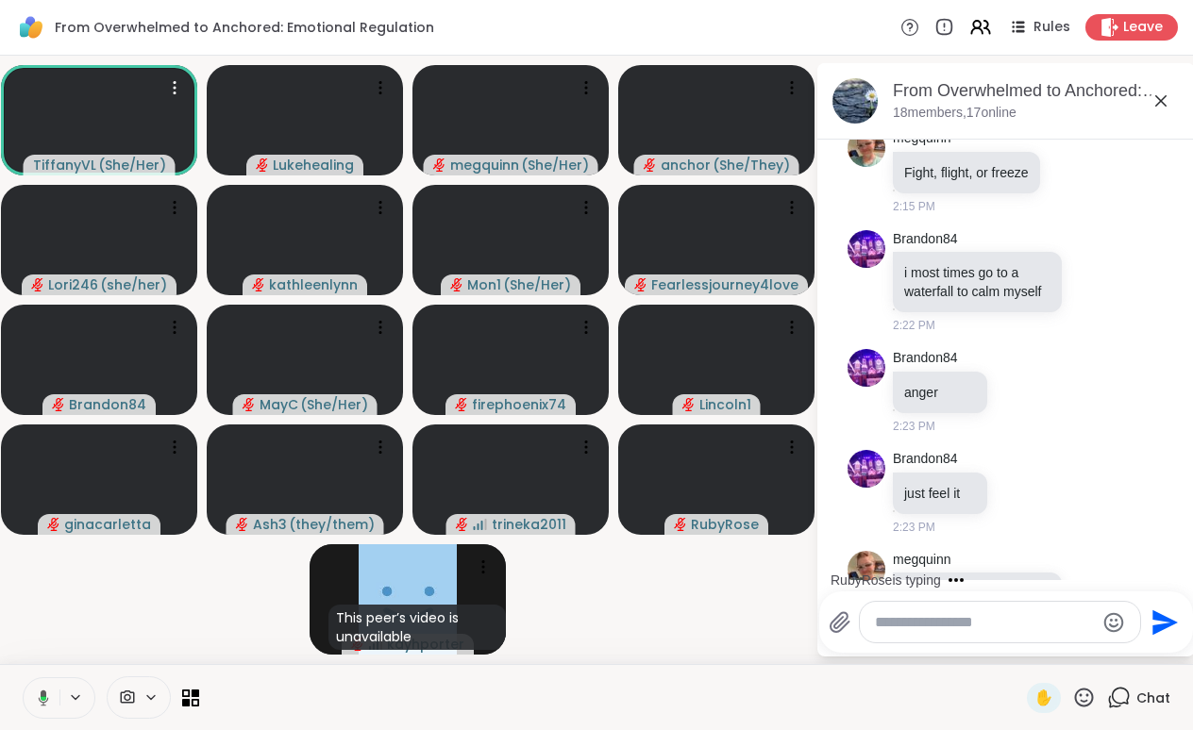
click at [43, 701] on icon at bounding box center [40, 698] width 17 height 17
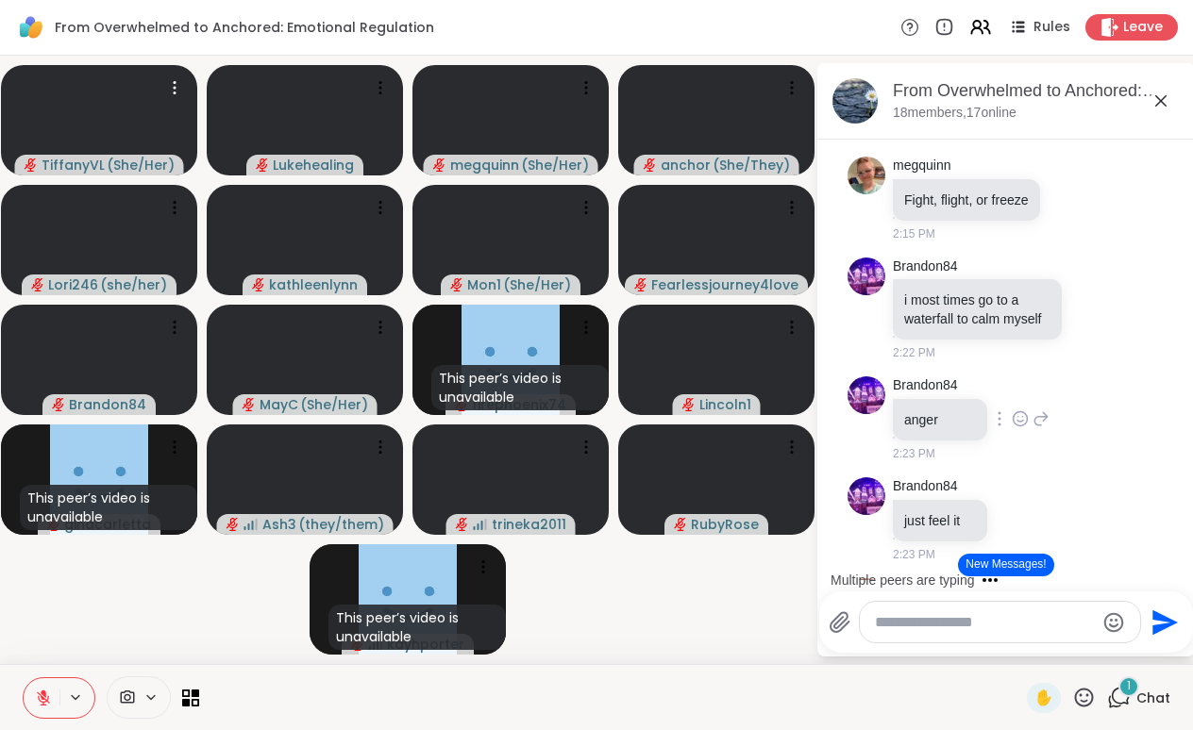
scroll to position [3558, 0]
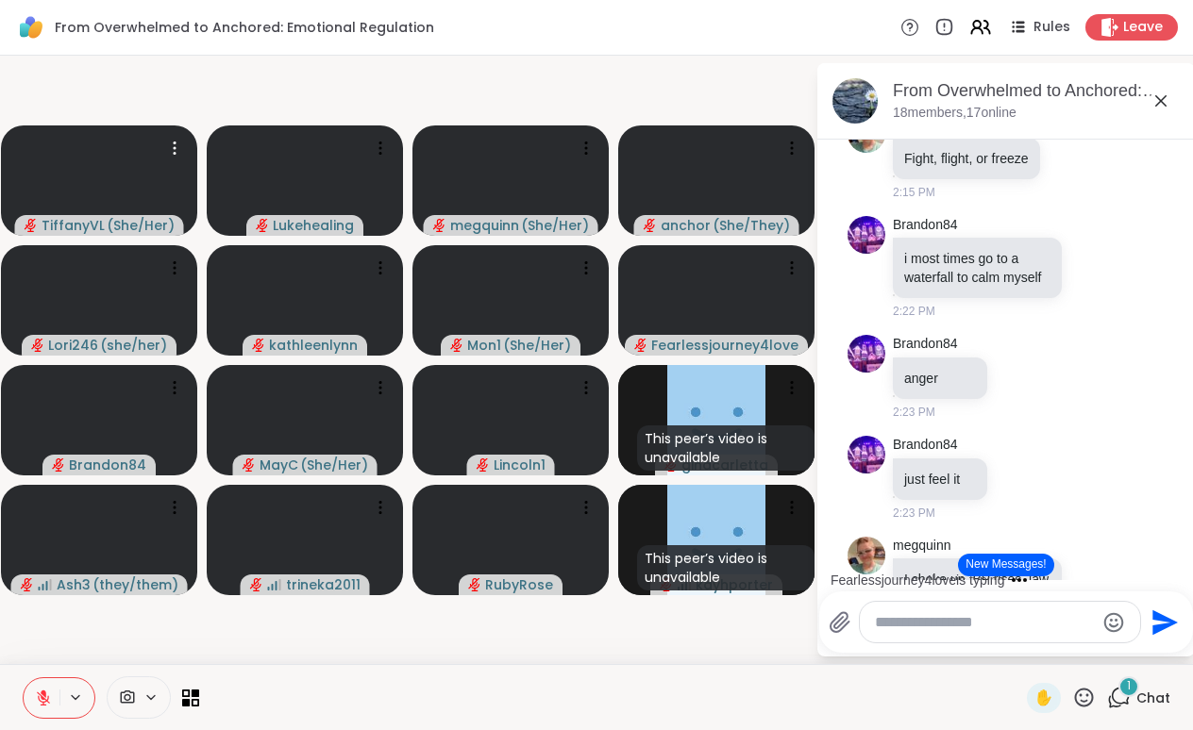
click at [46, 693] on icon at bounding box center [43, 698] width 17 height 17
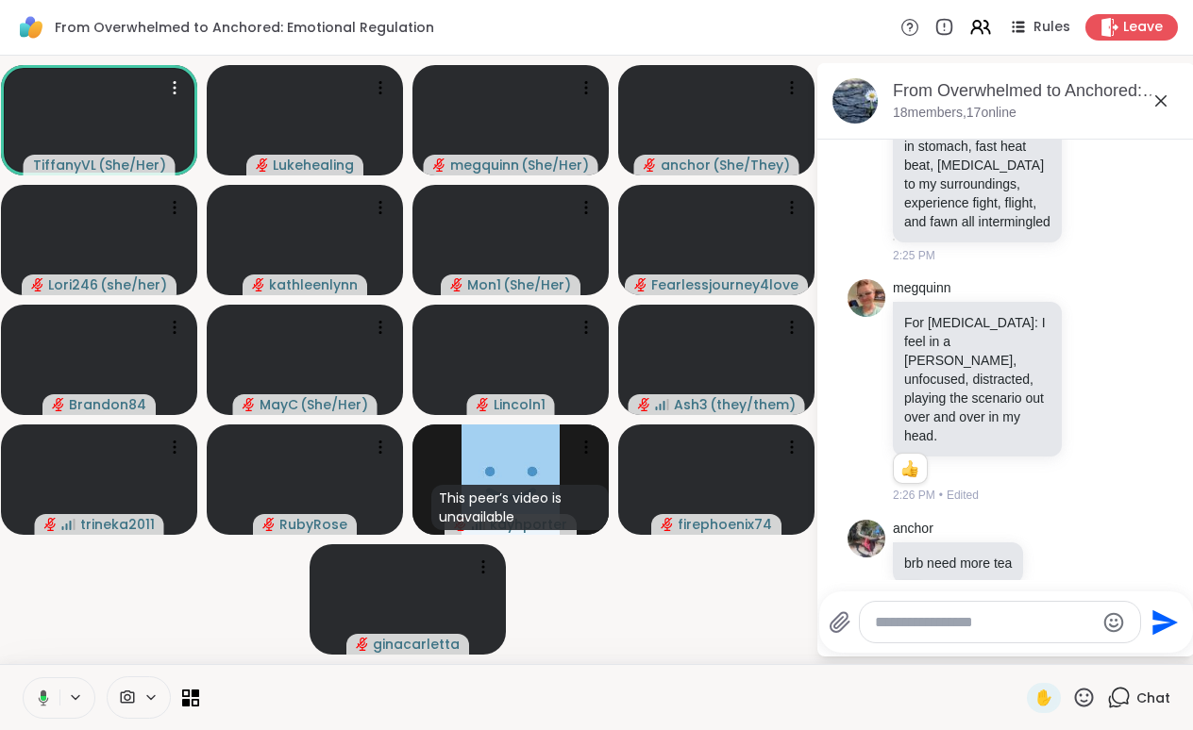
scroll to position [4558, 0]
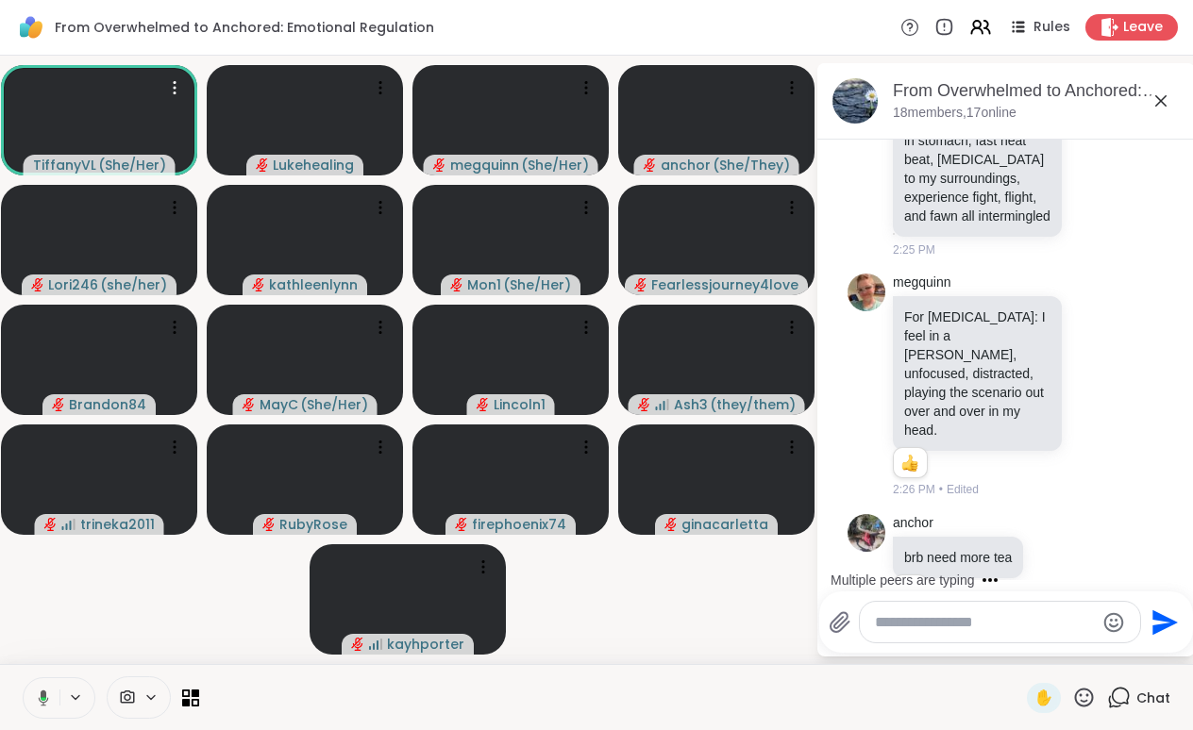
click at [42, 697] on icon at bounding box center [44, 699] width 6 height 4
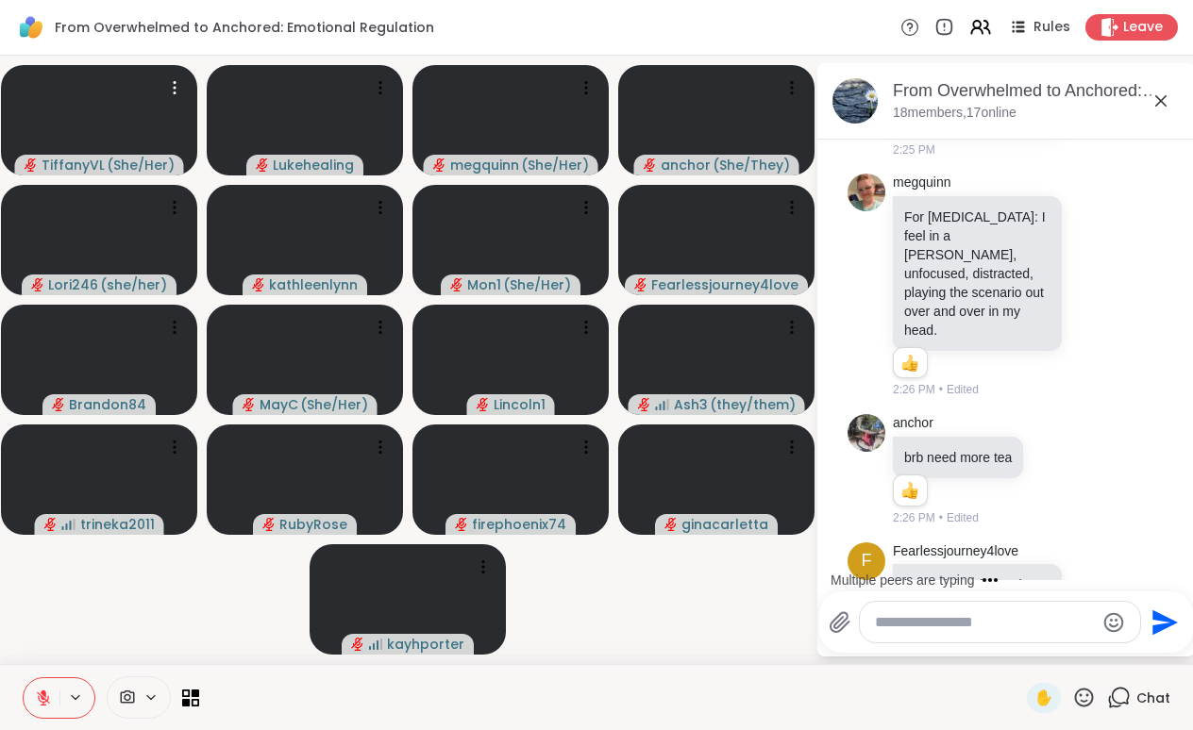
click at [42, 697] on icon at bounding box center [43, 698] width 13 height 13
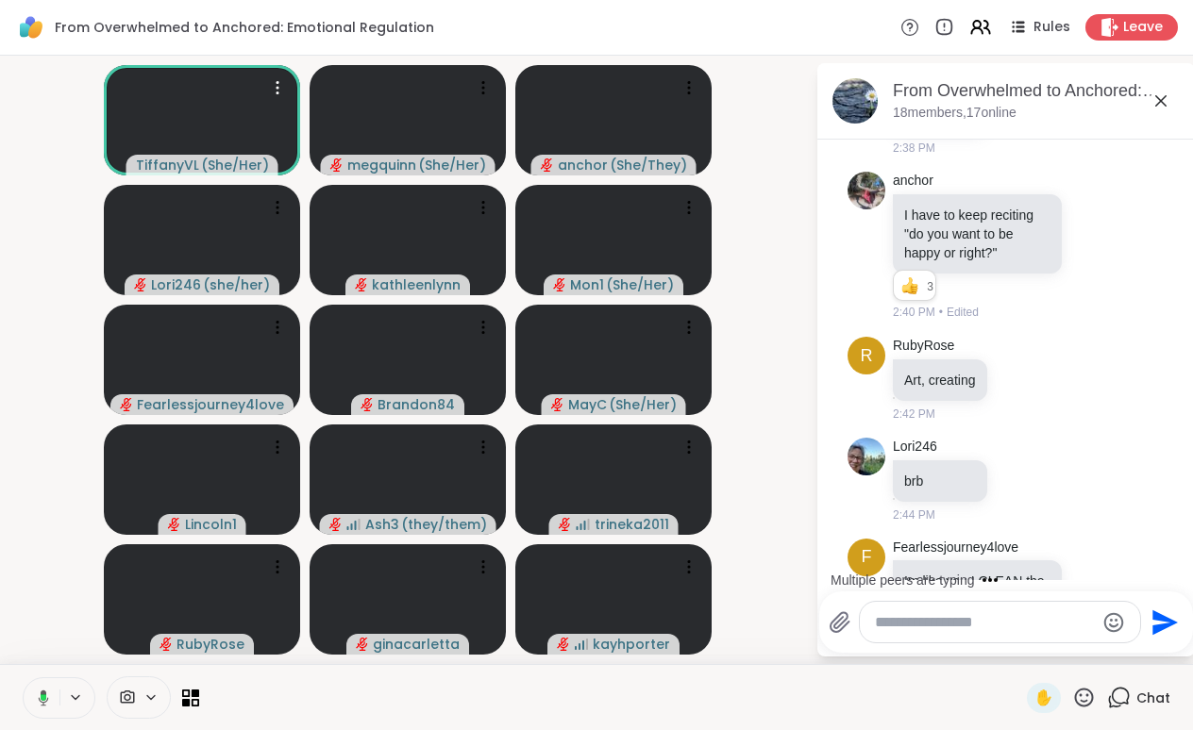
scroll to position [7977, 0]
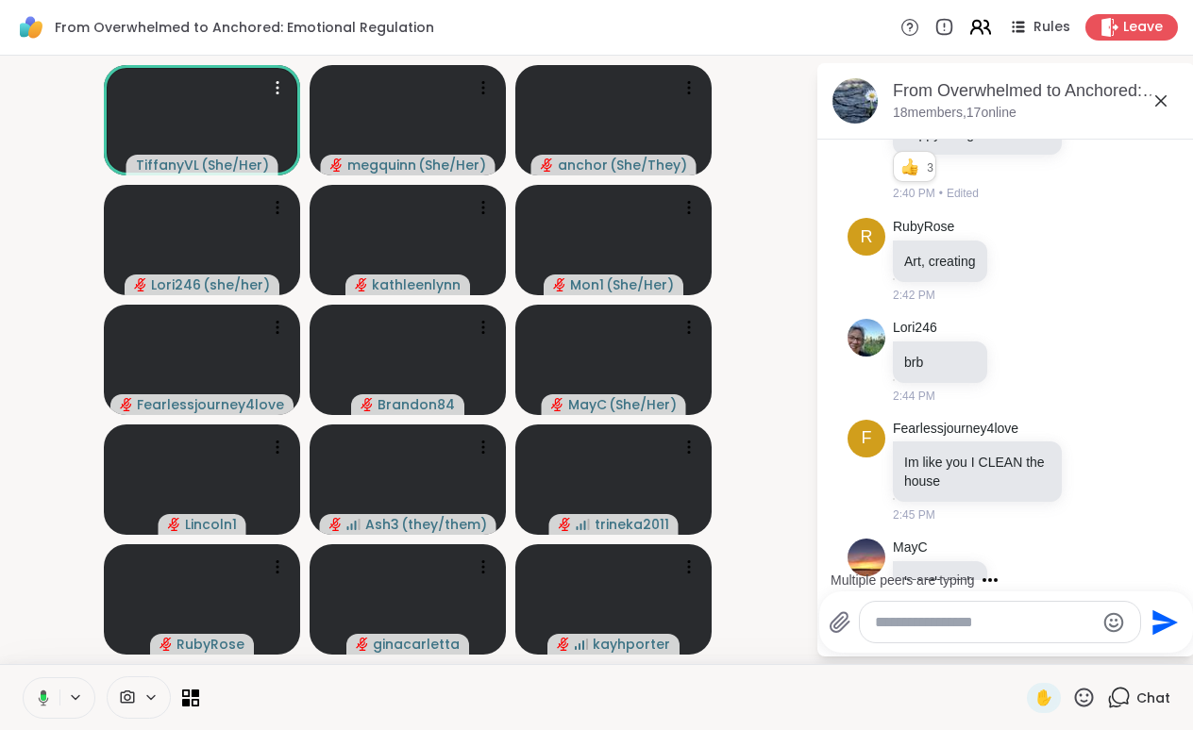
click at [978, 30] on icon at bounding box center [980, 27] width 24 height 24
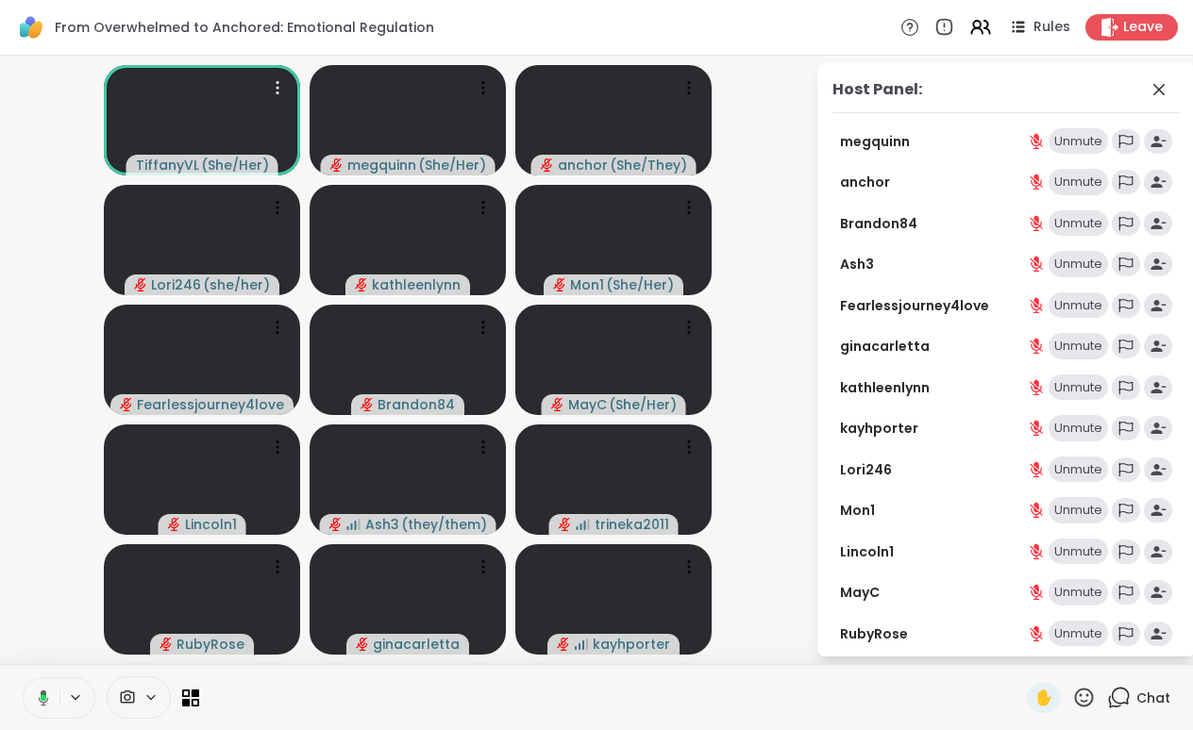
click at [1068, 143] on div "Unmute" at bounding box center [1077, 141] width 59 height 26
click at [1082, 140] on div "Mute" at bounding box center [1087, 141] width 42 height 26
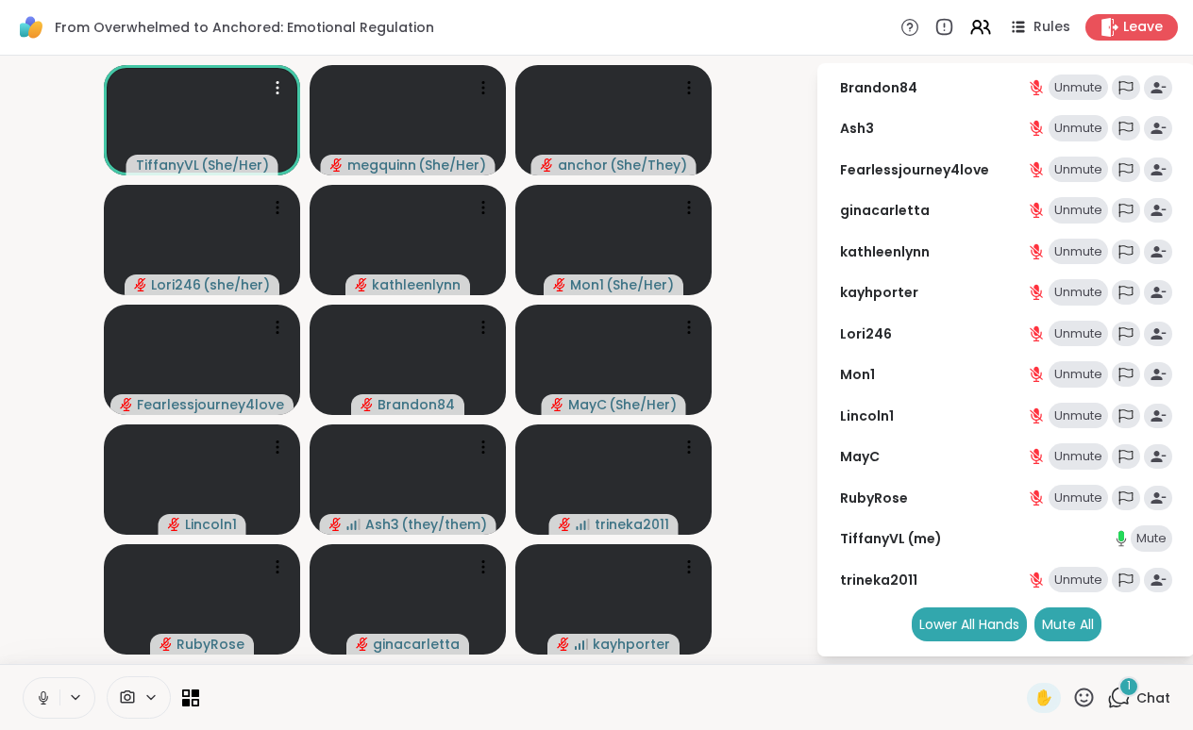
scroll to position [129, 0]
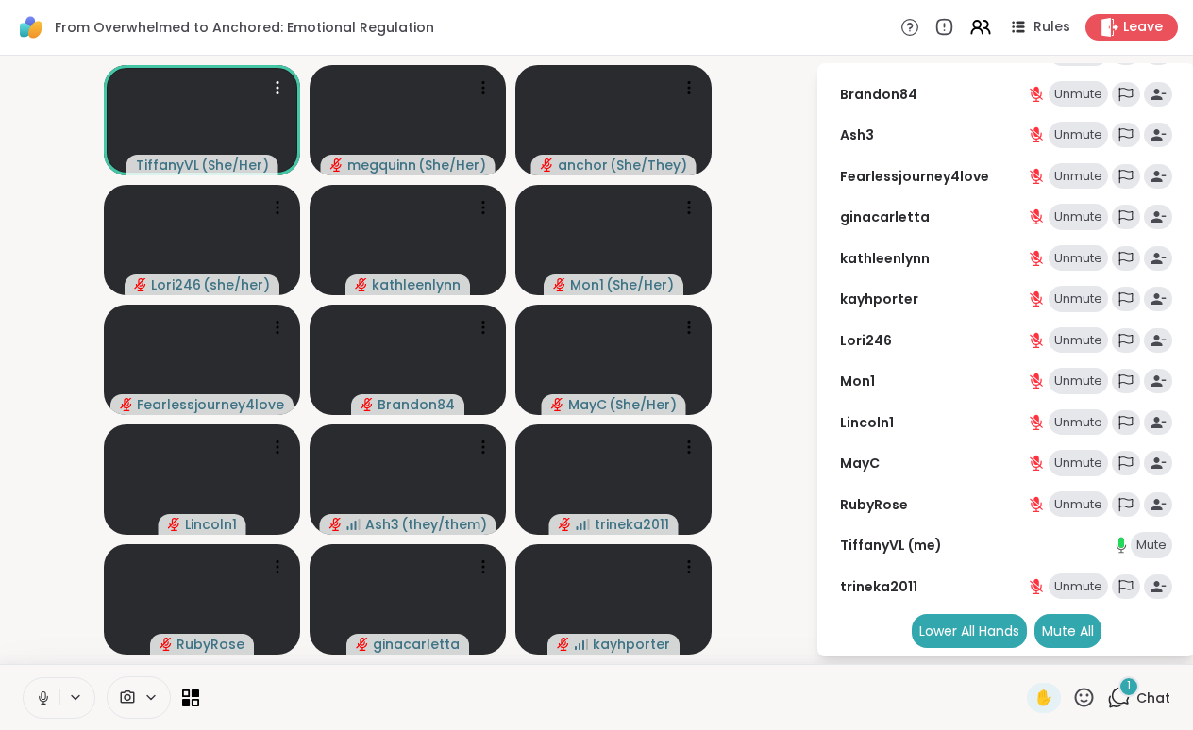
click at [1116, 691] on icon at bounding box center [1120, 696] width 18 height 17
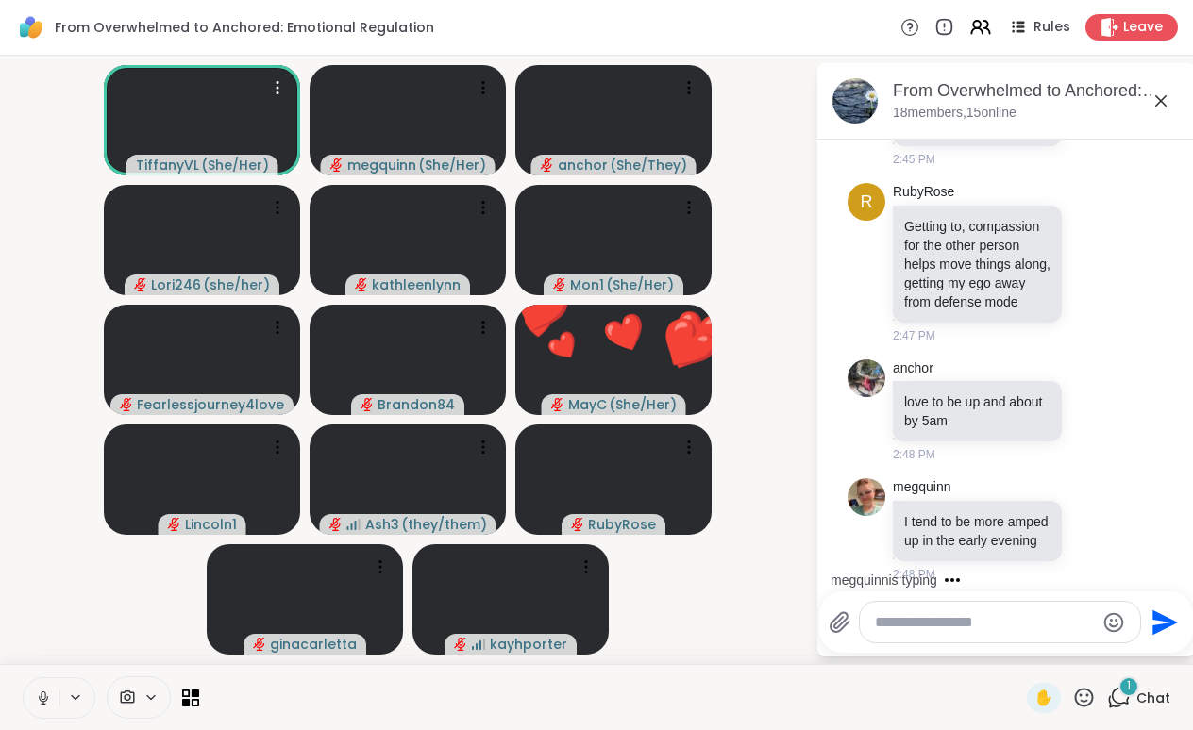
scroll to position [8975, 0]
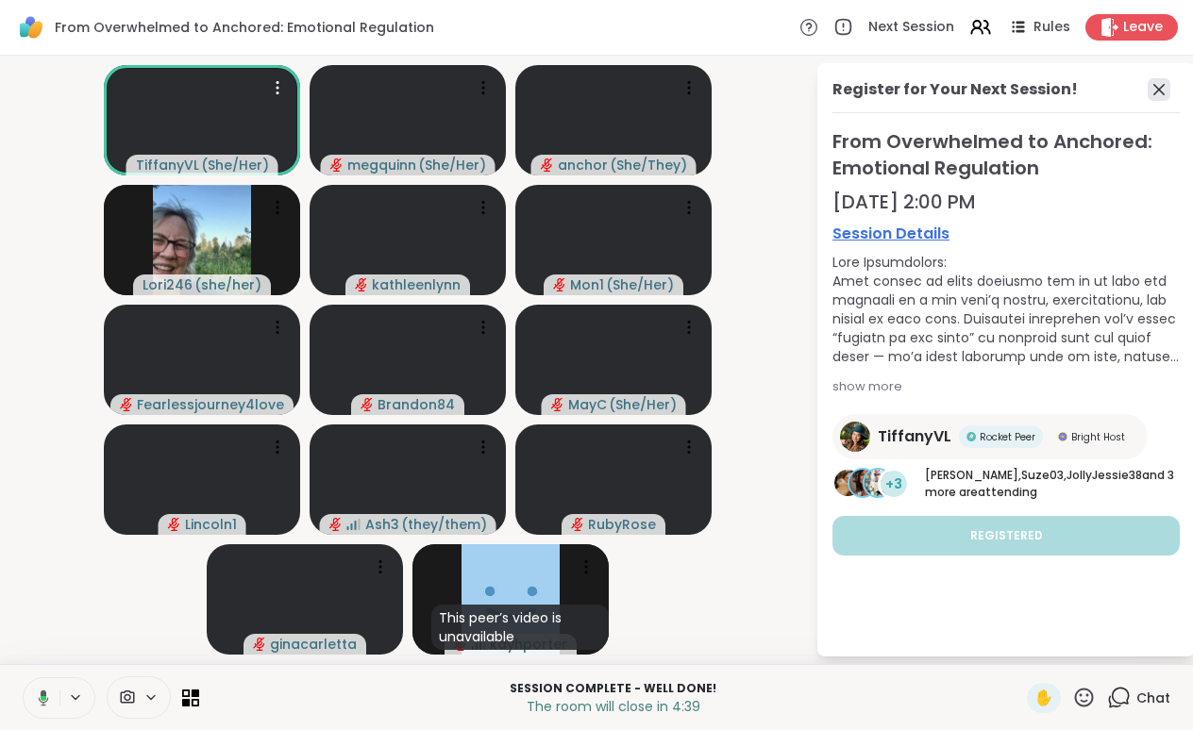
click at [1159, 84] on icon at bounding box center [1158, 89] width 23 height 23
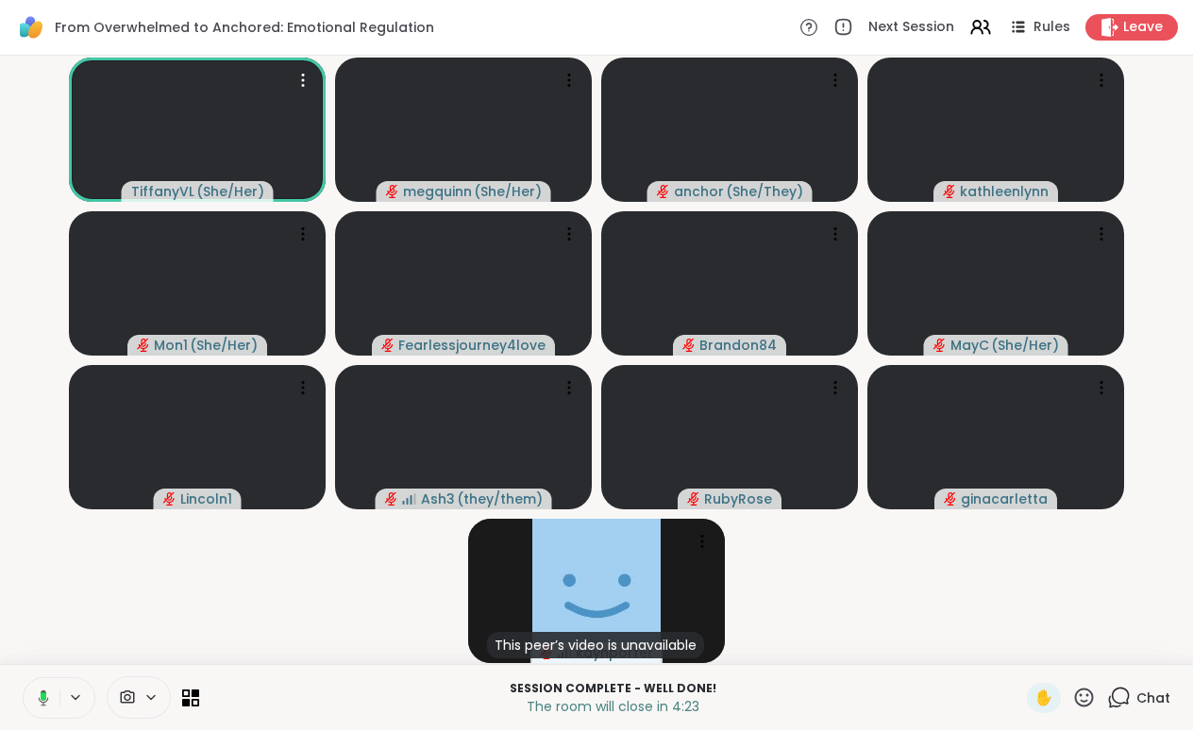
click at [1081, 697] on icon at bounding box center [1084, 698] width 24 height 24
click at [1052, 576] on video-player-container "TiffanyVL ( She/Her ) megquinn ( She/Her ) anchor ( She/They ) kathleenlynn Mon…" at bounding box center [596, 359] width 1170 height 593
click at [1119, 696] on icon at bounding box center [1119, 698] width 24 height 24
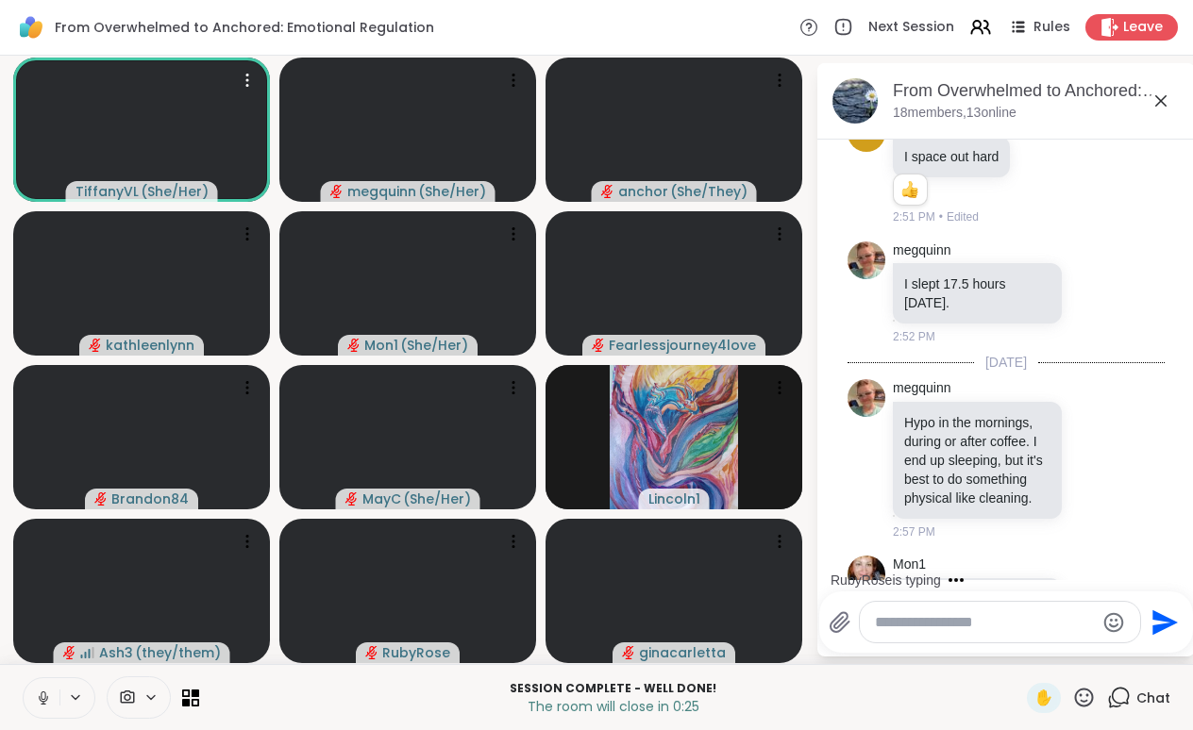
scroll to position [9560, 0]
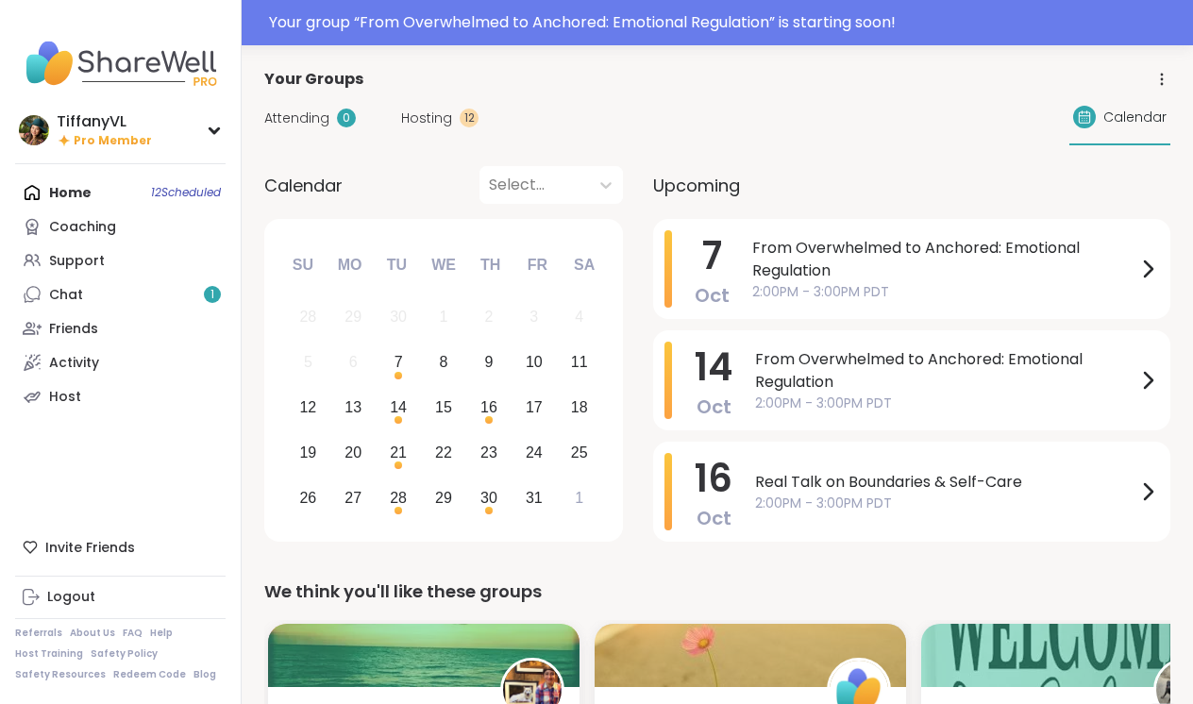
click at [178, 189] on div "Home 12 Scheduled Coaching Support Chat 1 Friends Activity Host" at bounding box center [120, 294] width 210 height 238
click at [75, 198] on div "Home 12 Scheduled Coaching Support Chat 1 Friends Activity Host" at bounding box center [120, 294] width 210 height 238
click at [776, 279] on span "From Overwhelmed to Anchored: Emotional Regulation" at bounding box center [944, 259] width 384 height 45
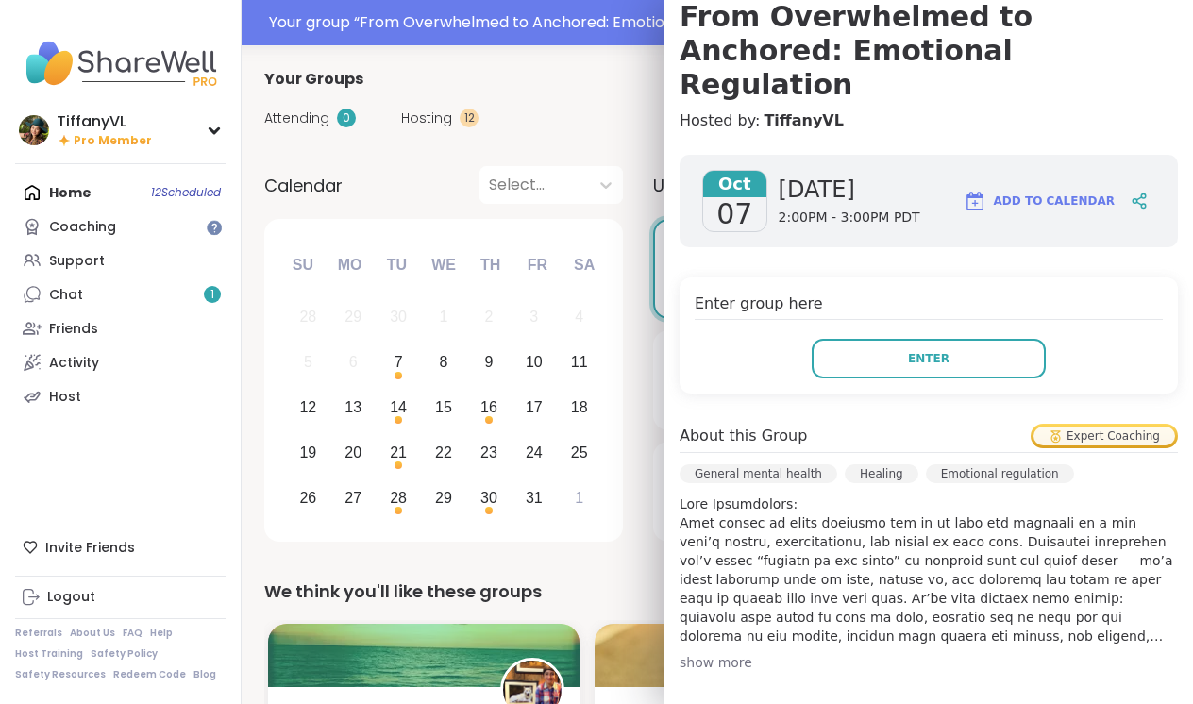
scroll to position [180, 0]
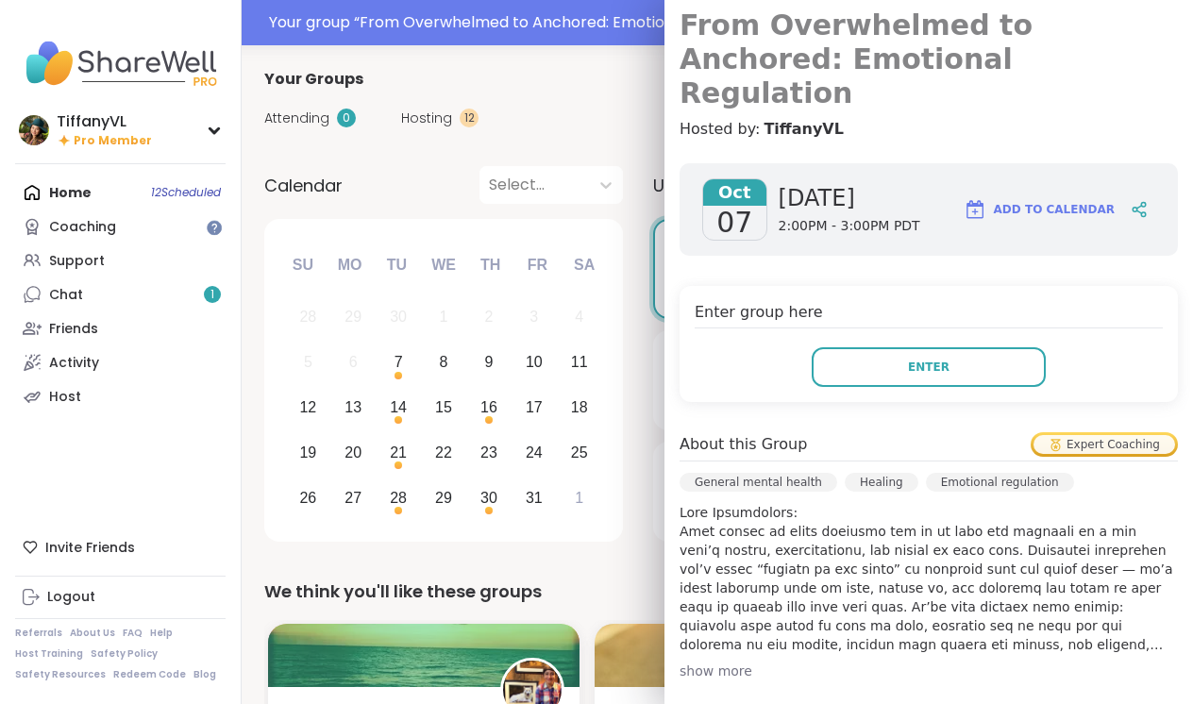
click at [816, 46] on h3 "From Overwhelmed to Anchored: Emotional Regulation" at bounding box center [928, 59] width 498 height 102
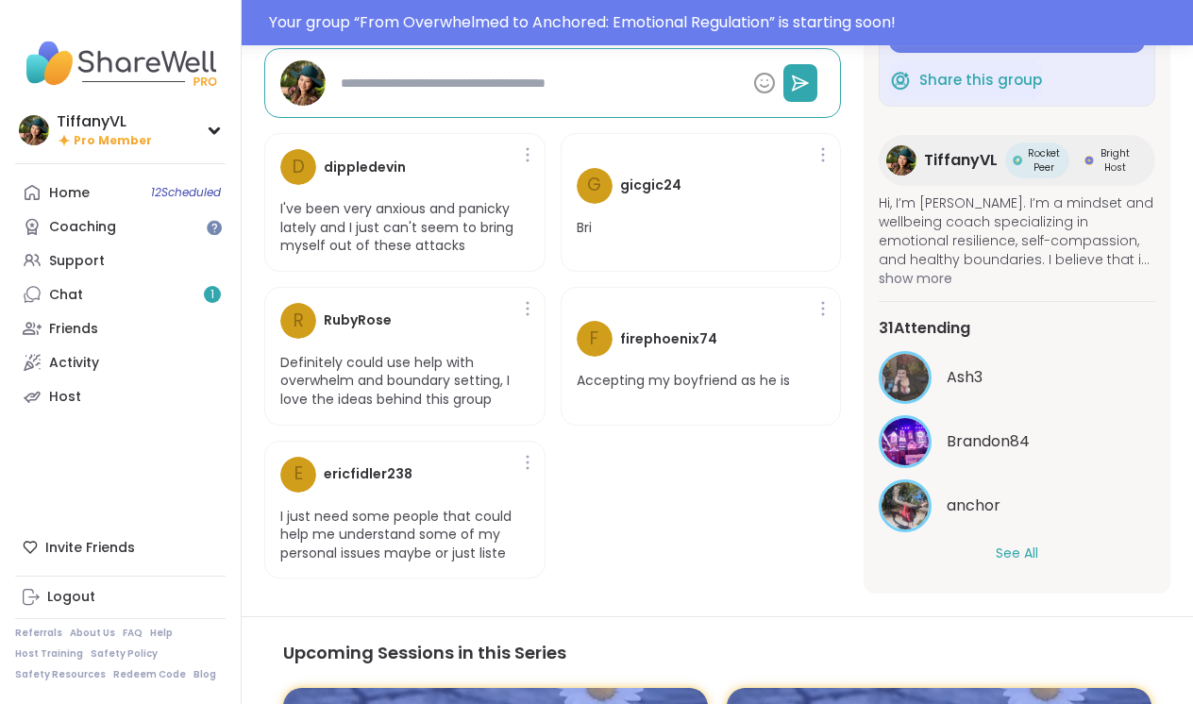
scroll to position [697, 0]
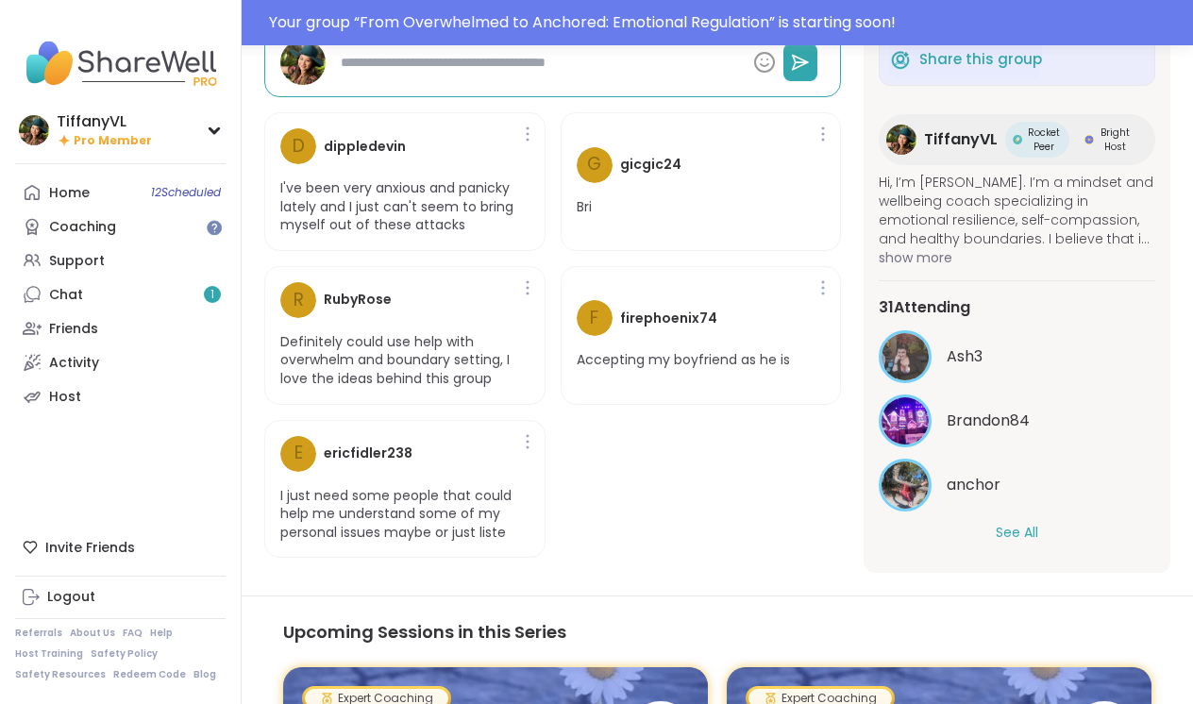
click at [1016, 523] on button "See All" at bounding box center [1016, 533] width 42 height 20
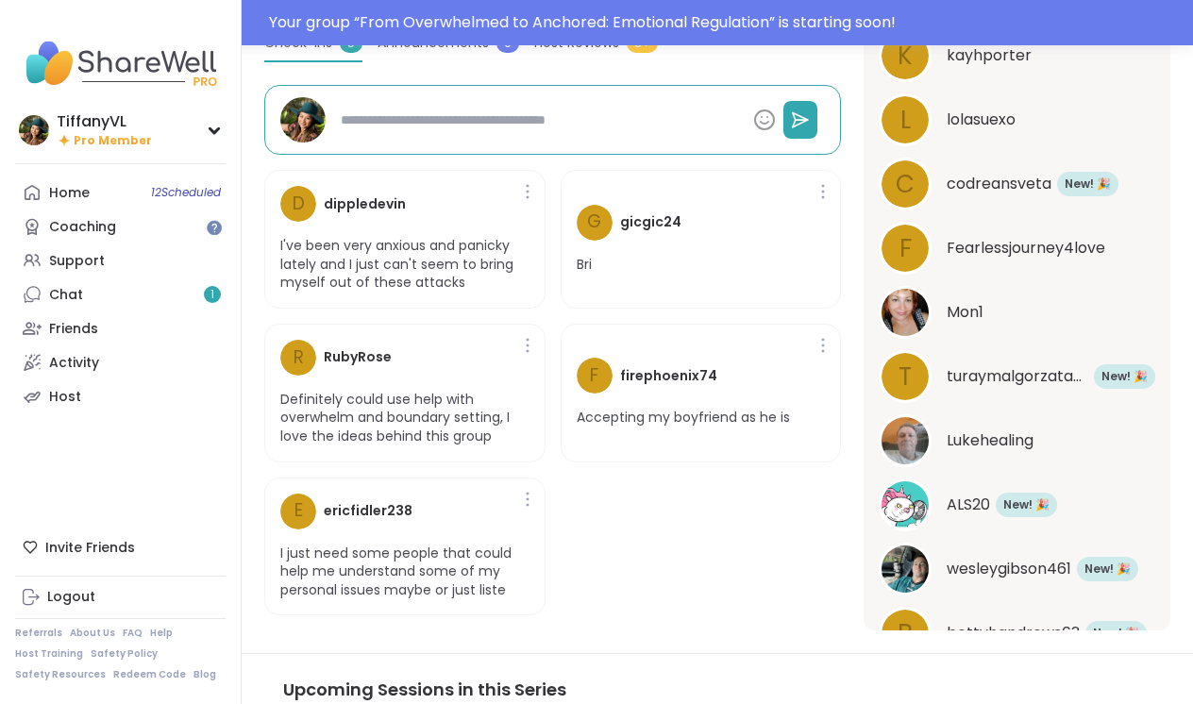
scroll to position [1020, 0]
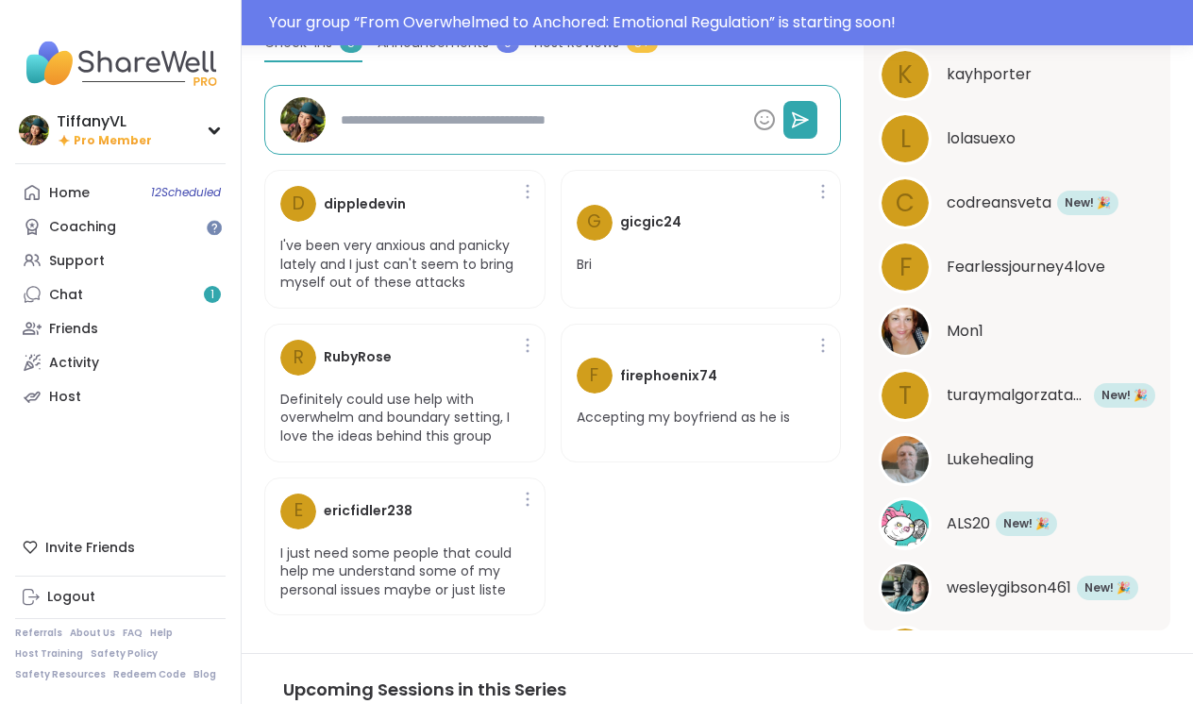
type textarea "*"
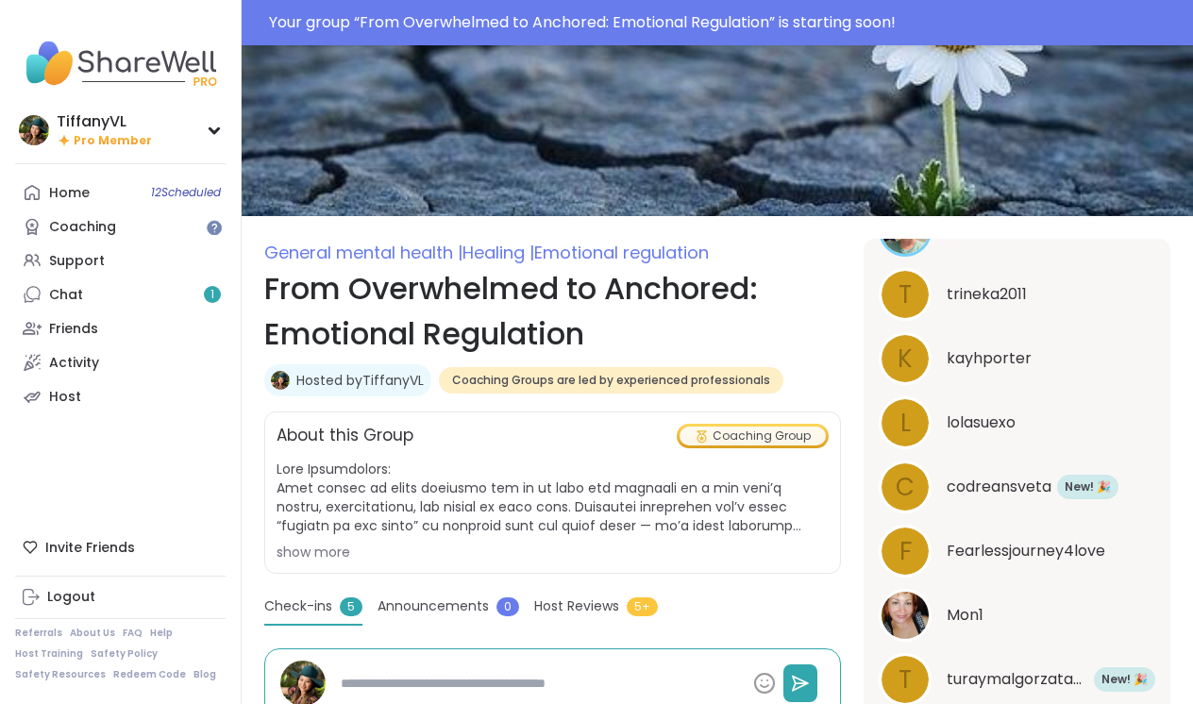
scroll to position [20, 0]
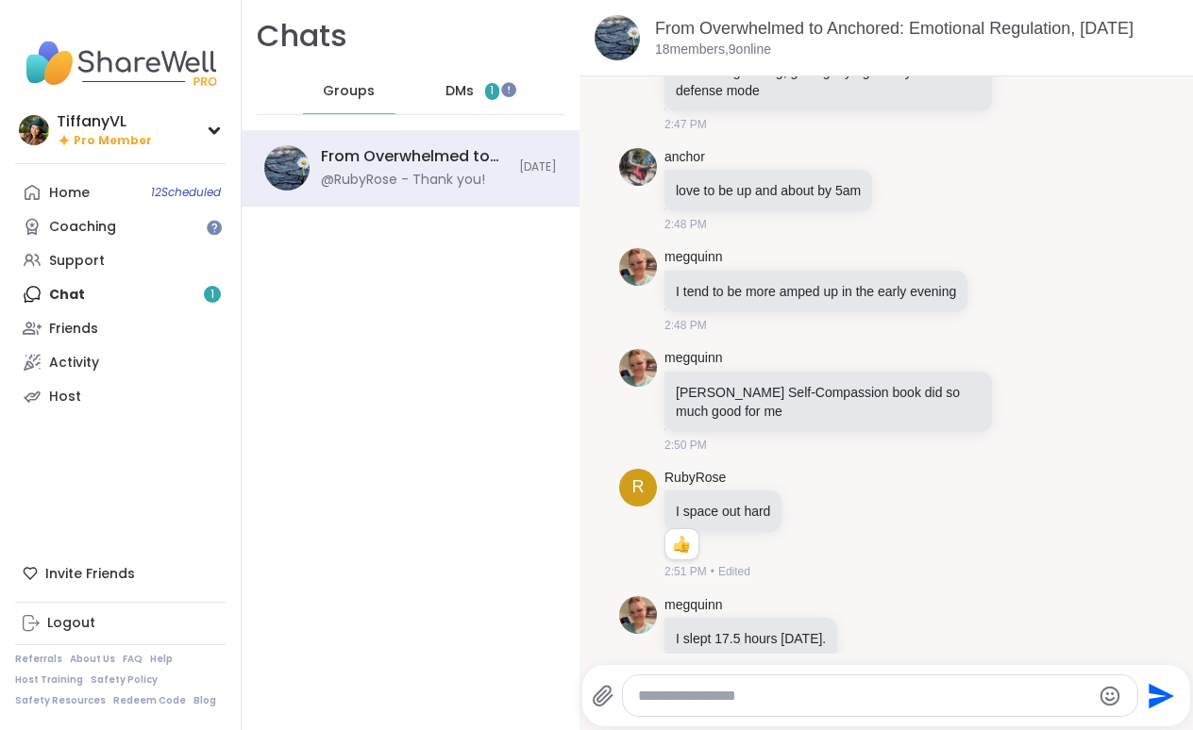
scroll to position [8178, 0]
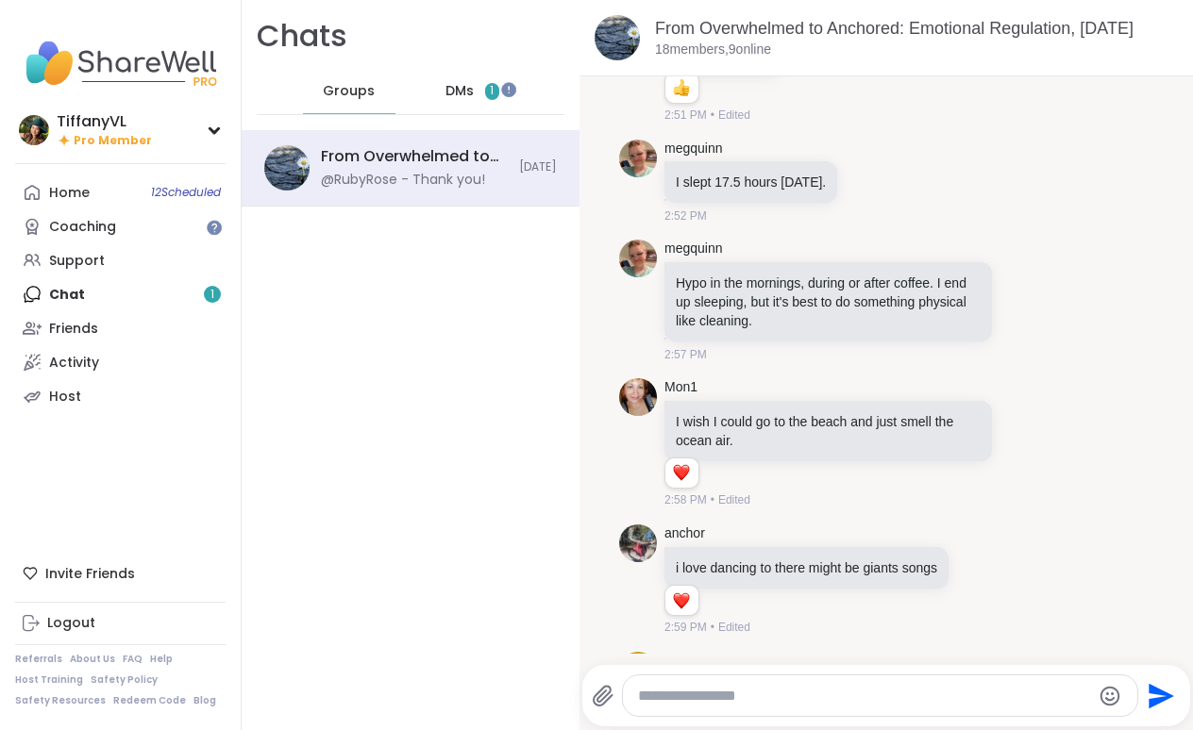
click at [476, 72] on div "DMs 1" at bounding box center [472, 91] width 92 height 45
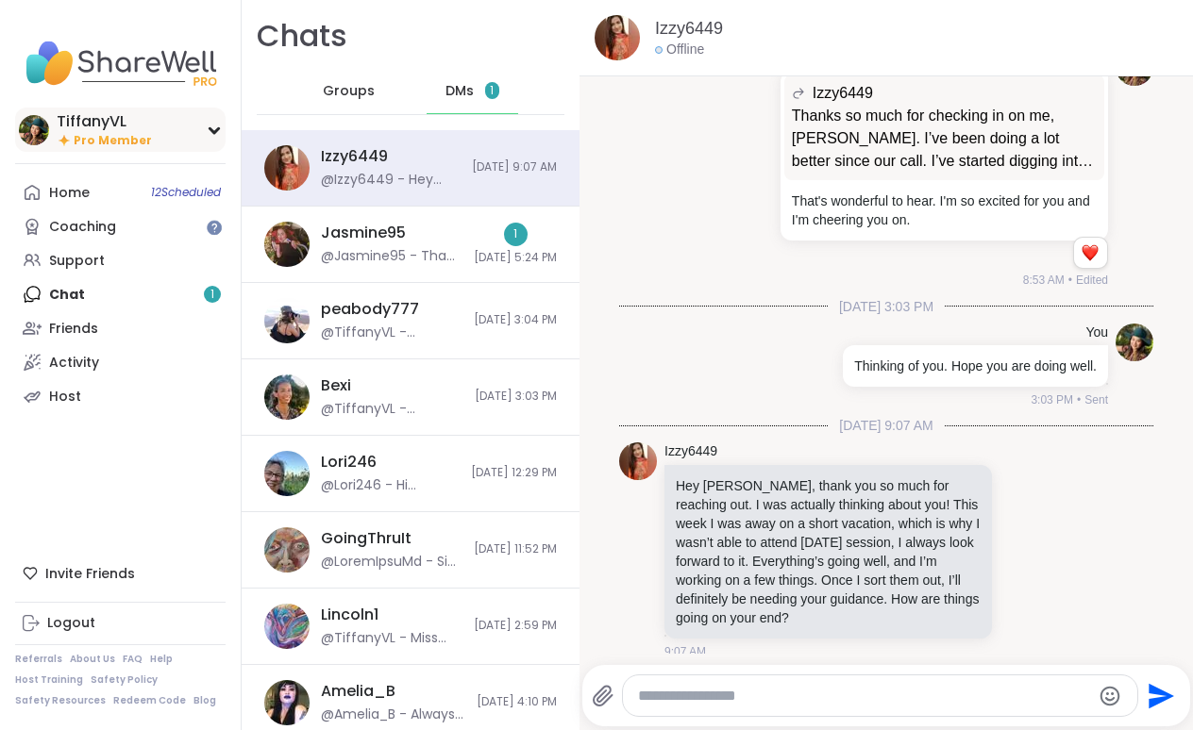
click at [134, 127] on div "TiffanyVL" at bounding box center [104, 121] width 95 height 21
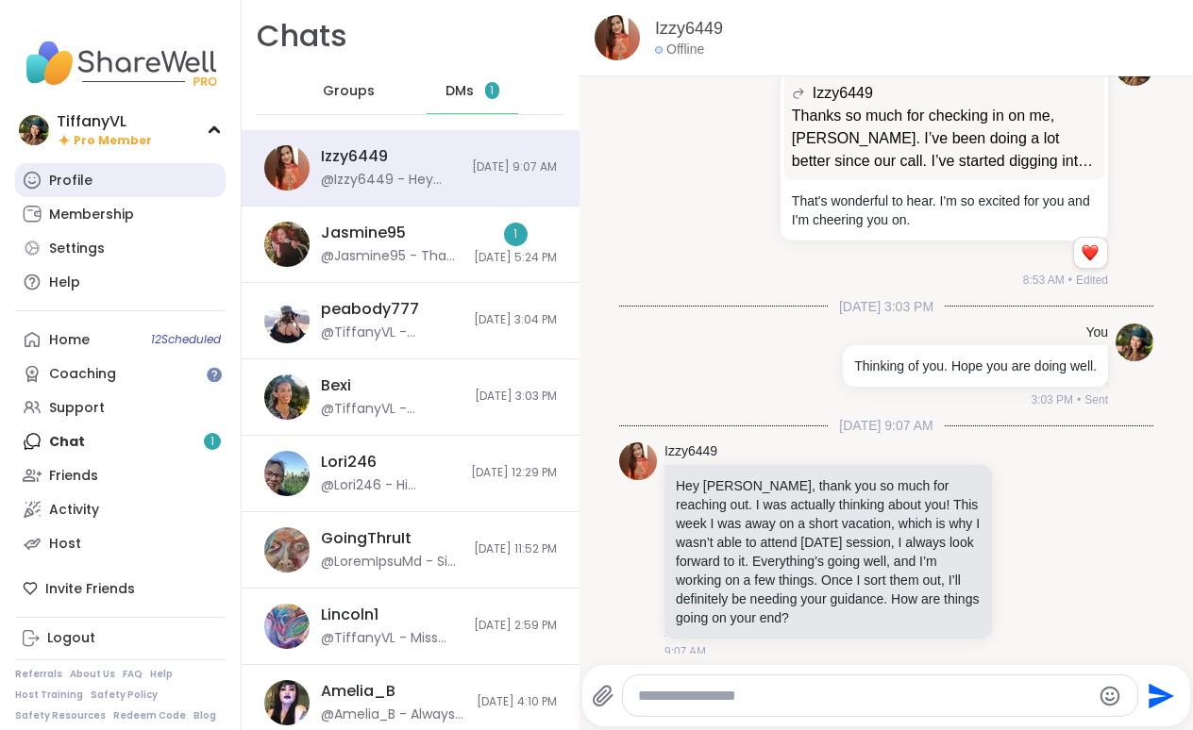
click at [110, 181] on link "Profile" at bounding box center [120, 180] width 210 height 34
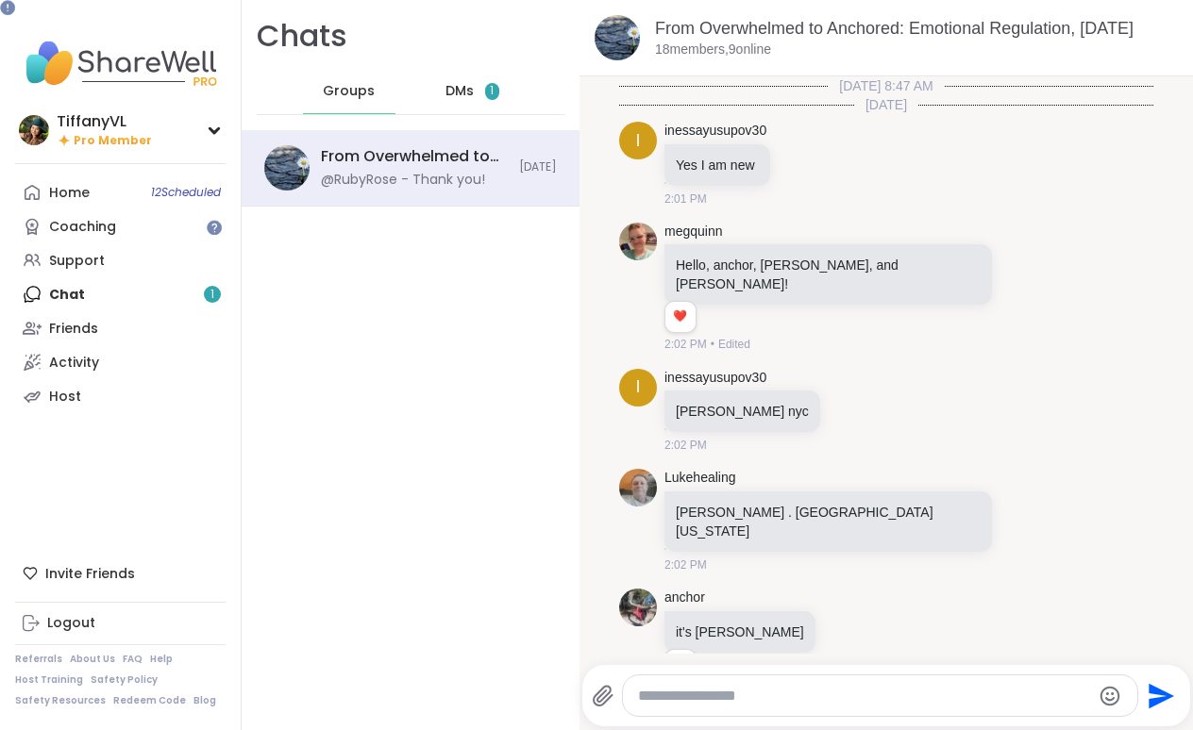
scroll to position [2421, 0]
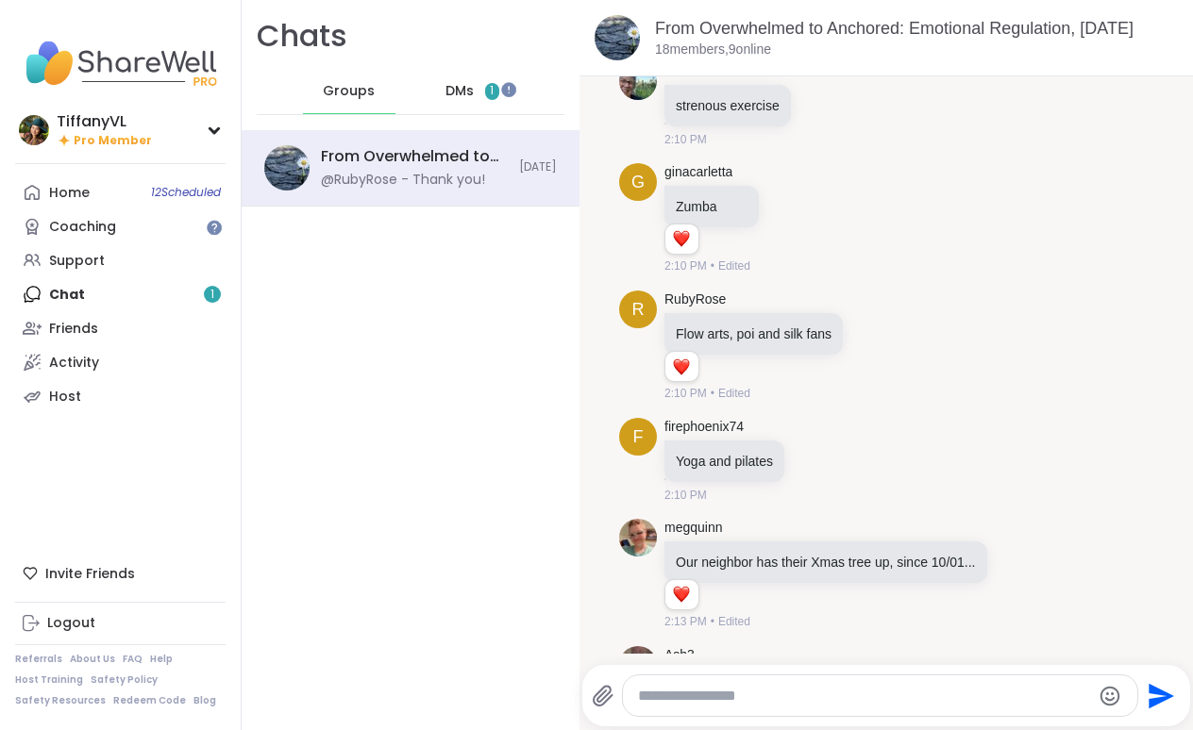
click at [459, 96] on span "DMs" at bounding box center [459, 91] width 28 height 19
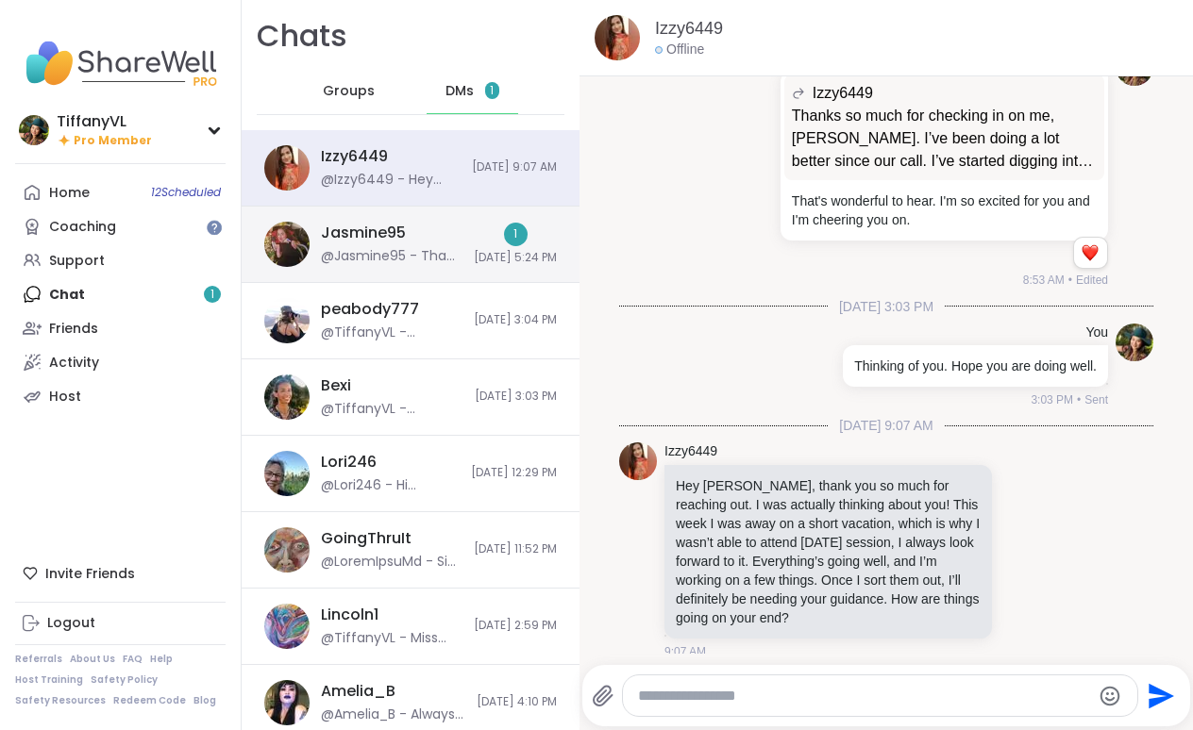
click at [423, 243] on div "Jasmine95 @Jasmine95 - Thank you so much! I've missed attending your sessions. …" at bounding box center [392, 244] width 142 height 43
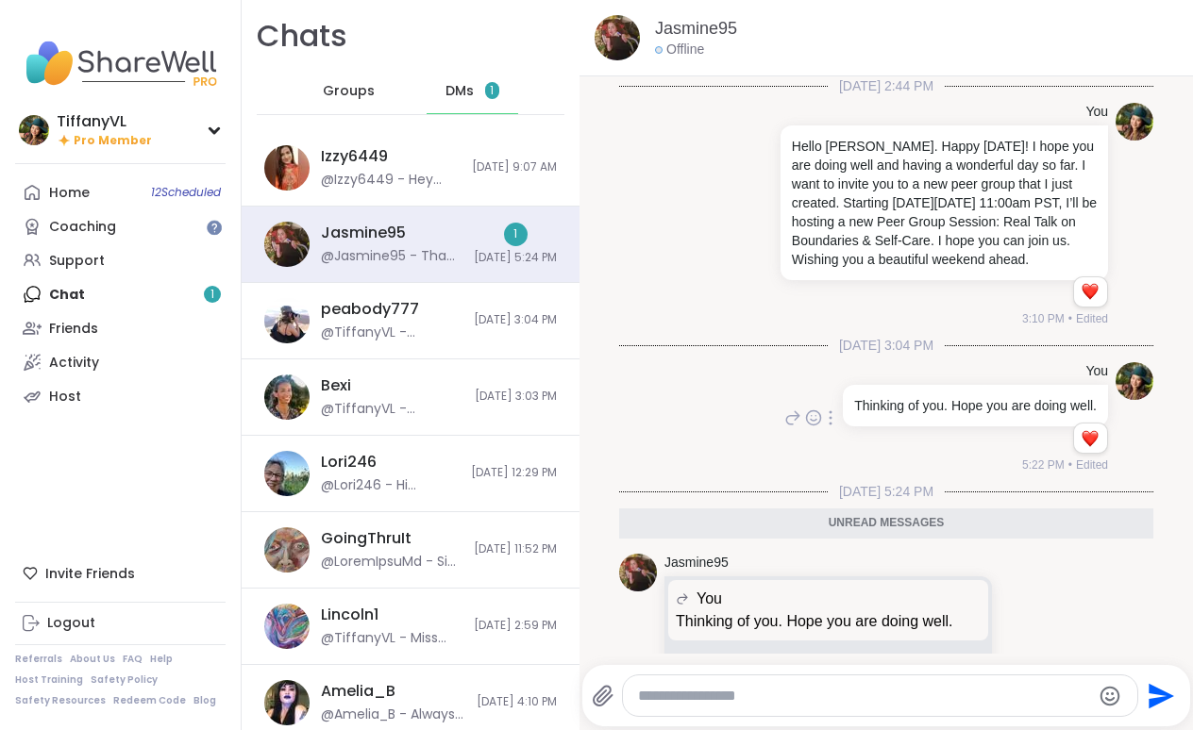
scroll to position [92, 0]
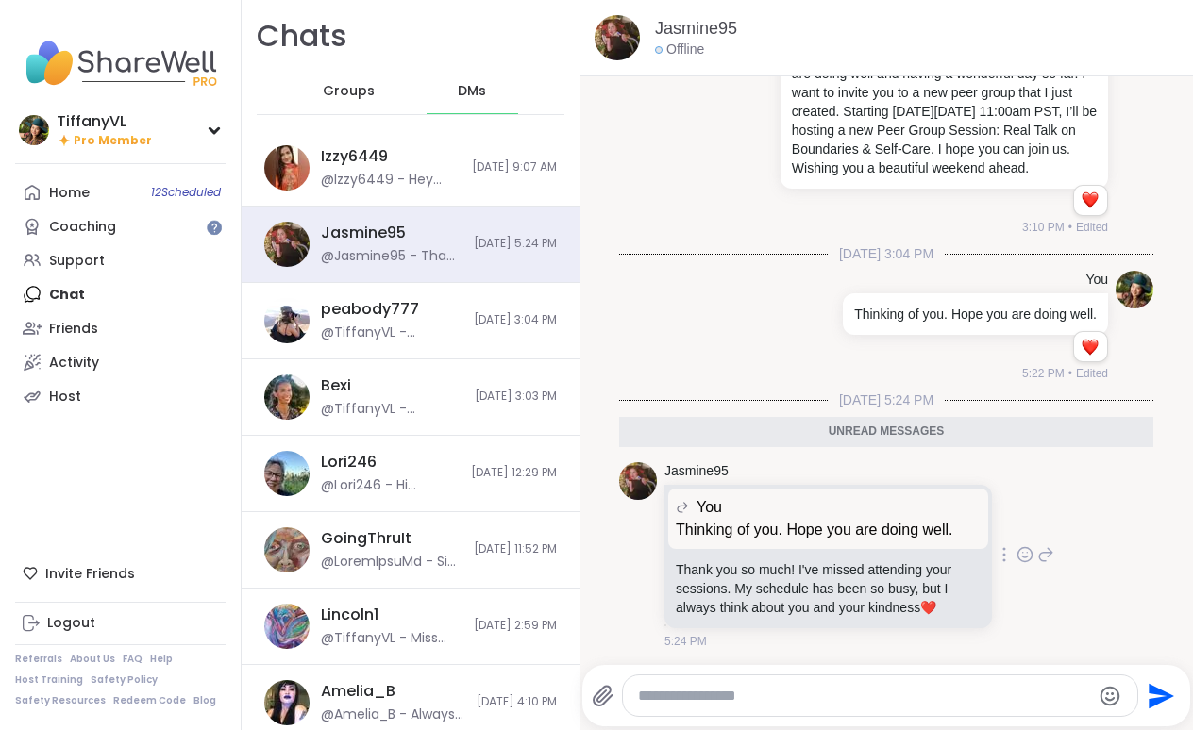
click at [1026, 549] on icon at bounding box center [1024, 554] width 17 height 19
click at [868, 520] on div "Select Reaction: Heart" at bounding box center [874, 524] width 17 height 17
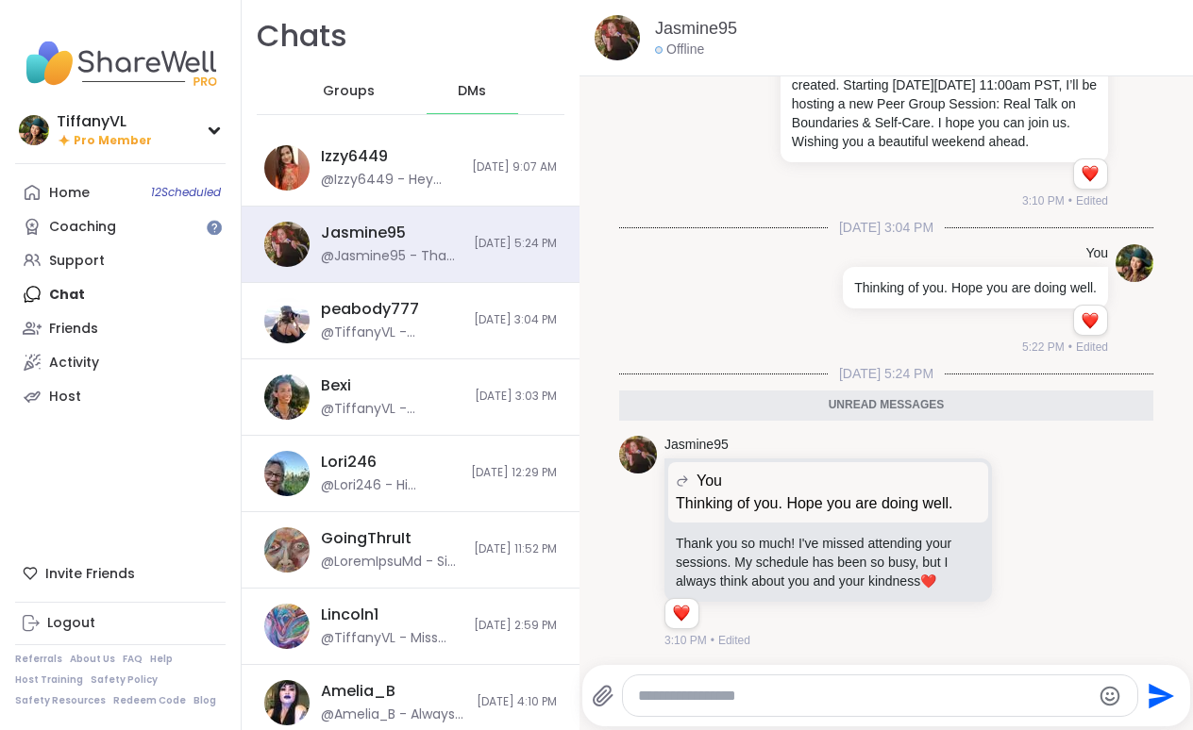
scroll to position [0, 0]
click at [1049, 535] on icon at bounding box center [1045, 542] width 17 height 23
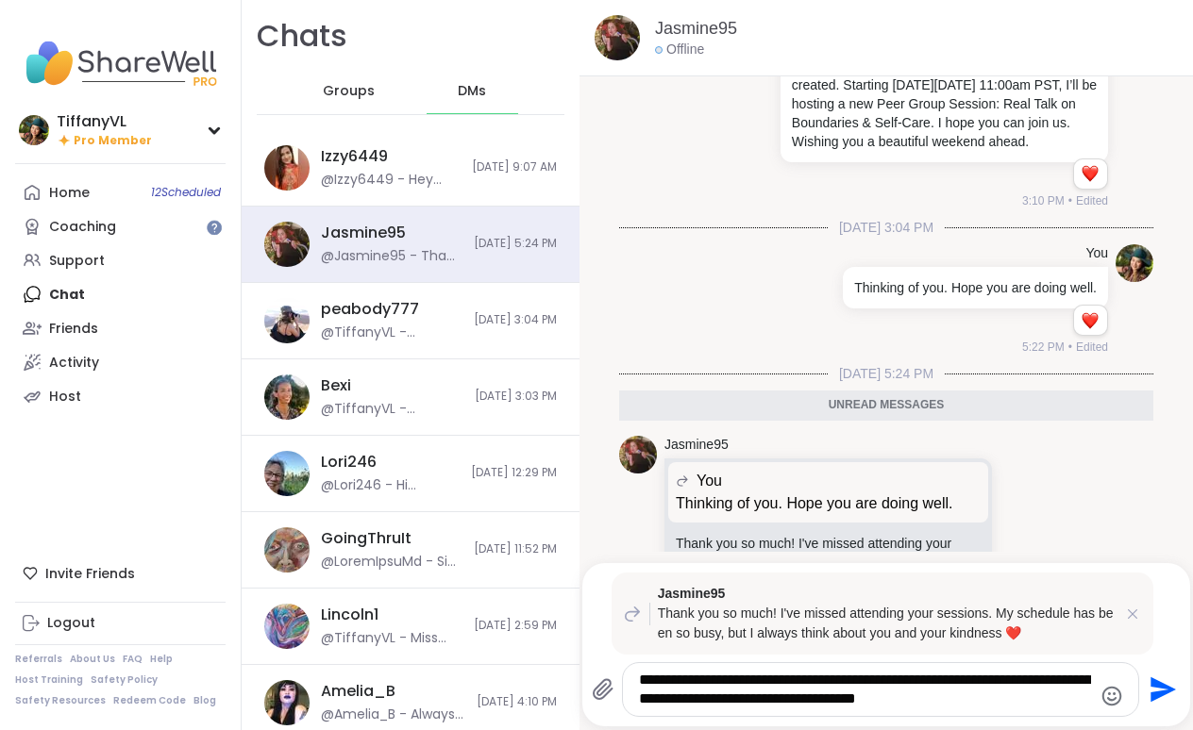
type textarea "**********"
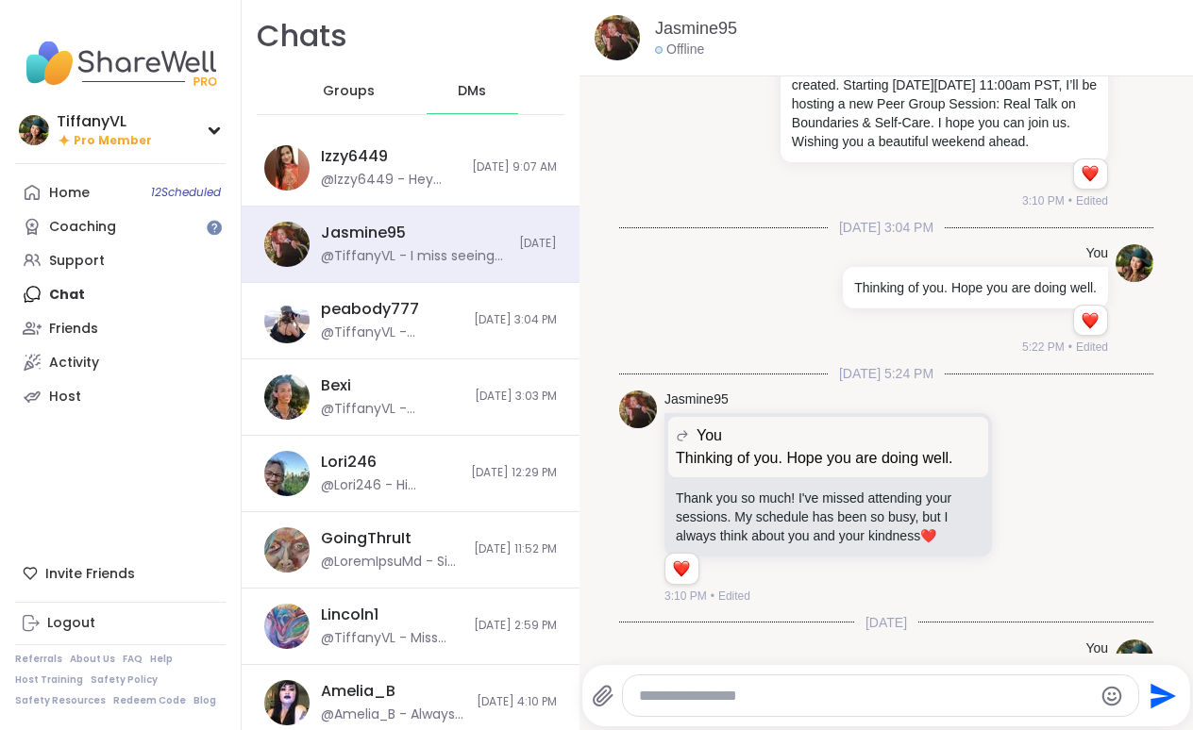
scroll to position [340, 0]
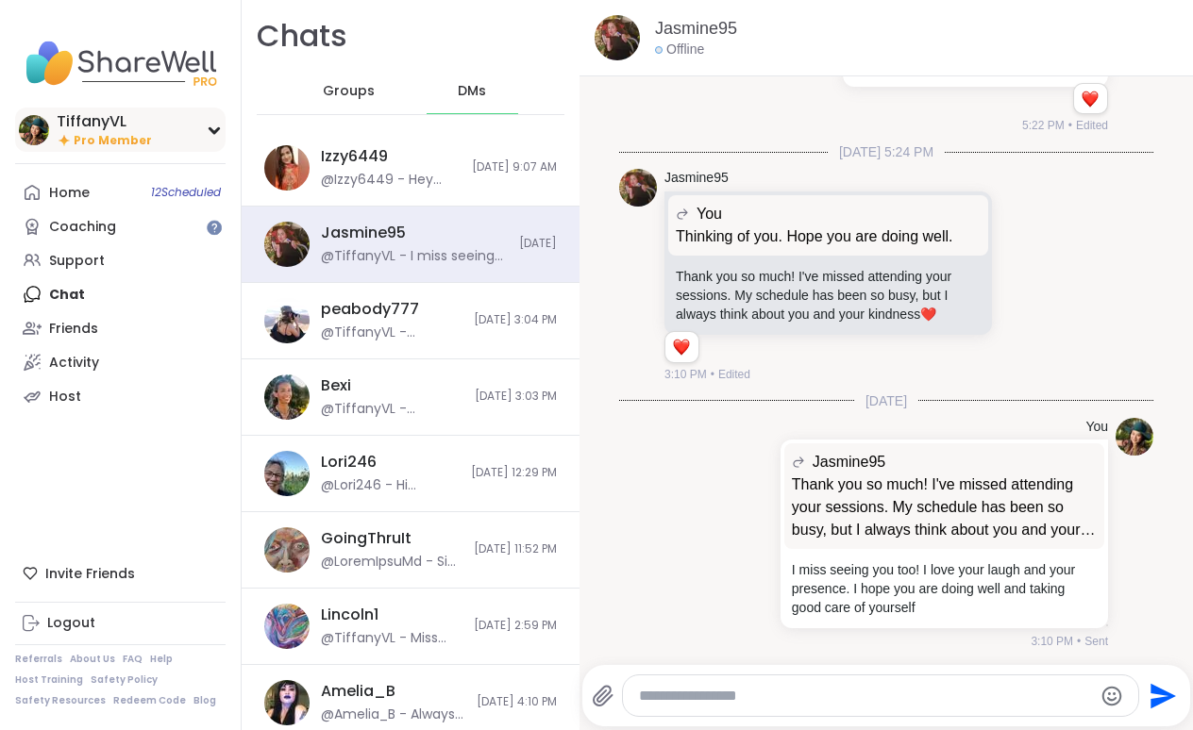
click at [139, 128] on div "TiffanyVL" at bounding box center [104, 121] width 95 height 21
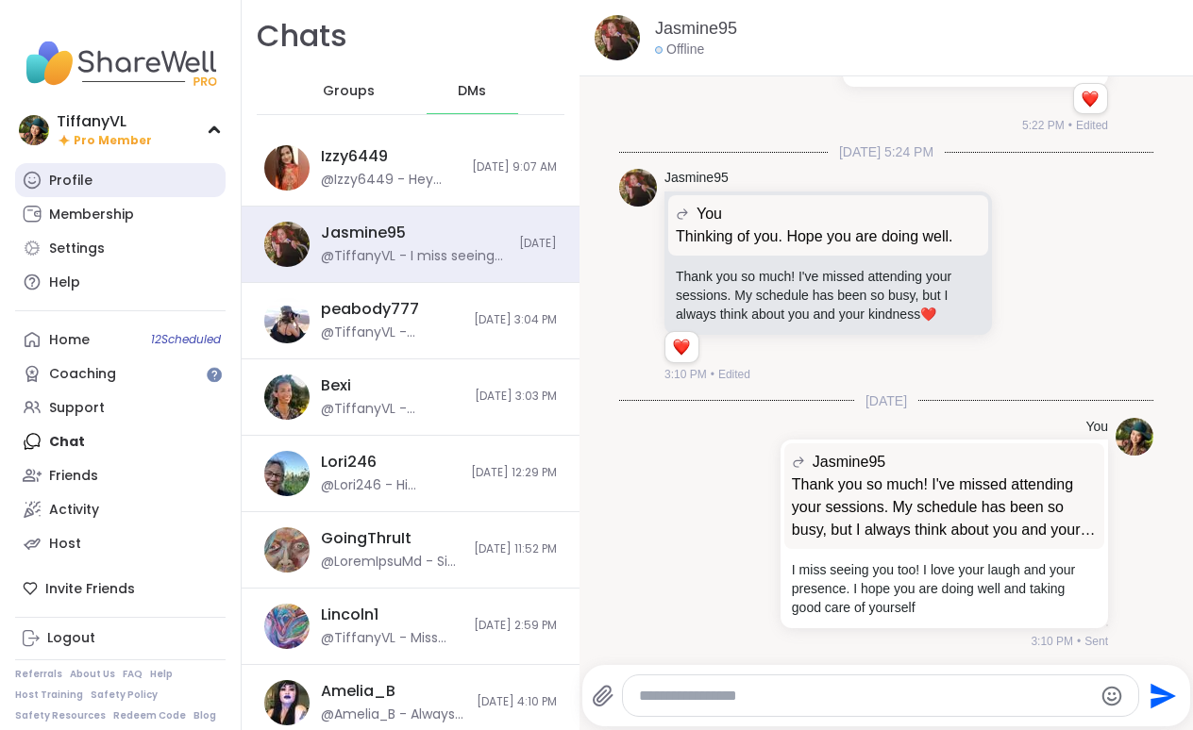
click at [125, 179] on link "Profile" at bounding box center [120, 180] width 210 height 34
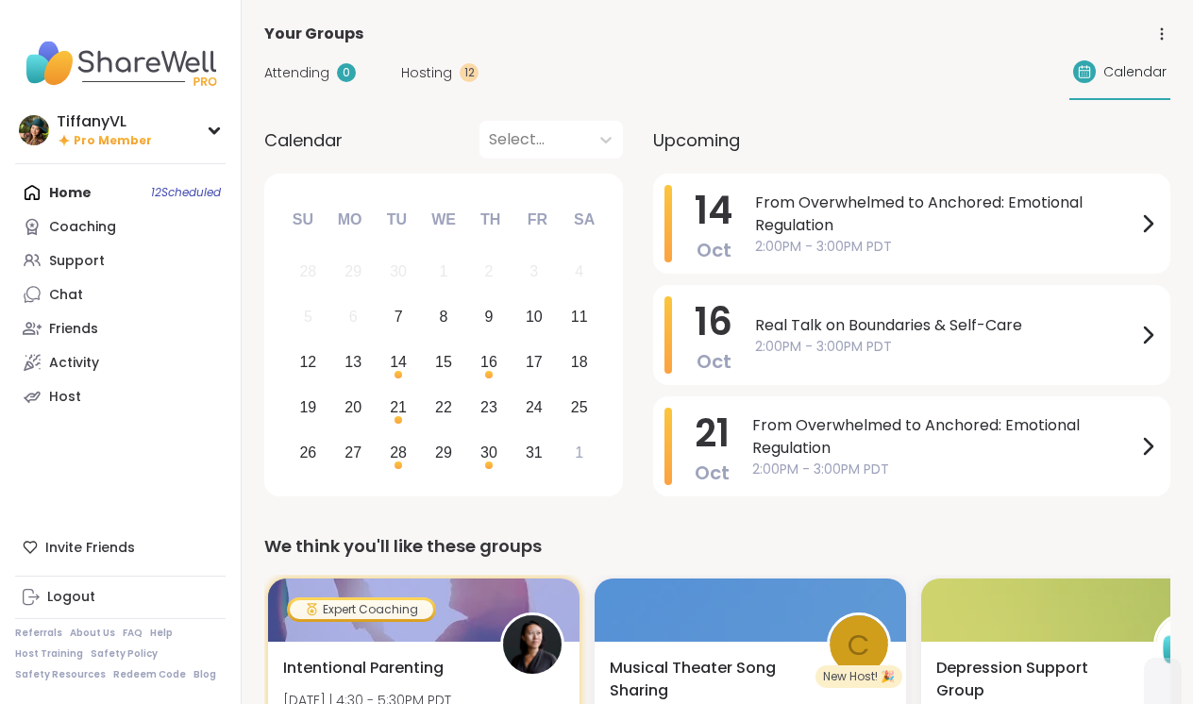
click at [109, 231] on div "Coaching" at bounding box center [82, 227] width 67 height 19
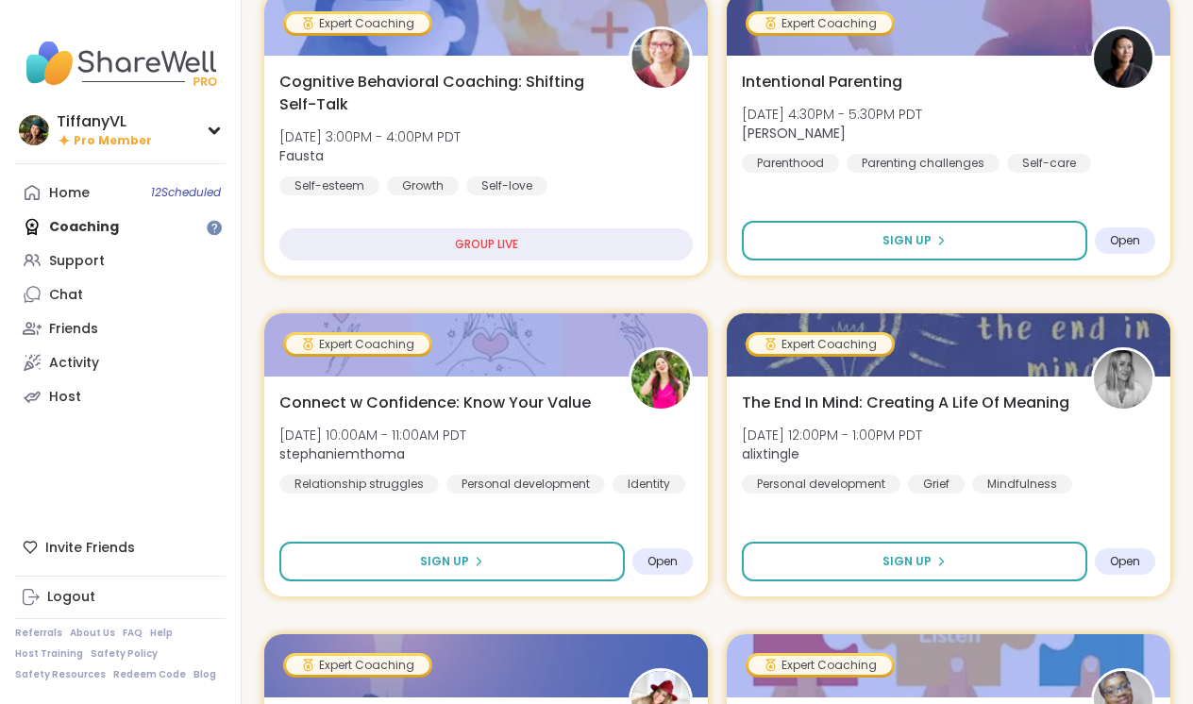
scroll to position [314, 0]
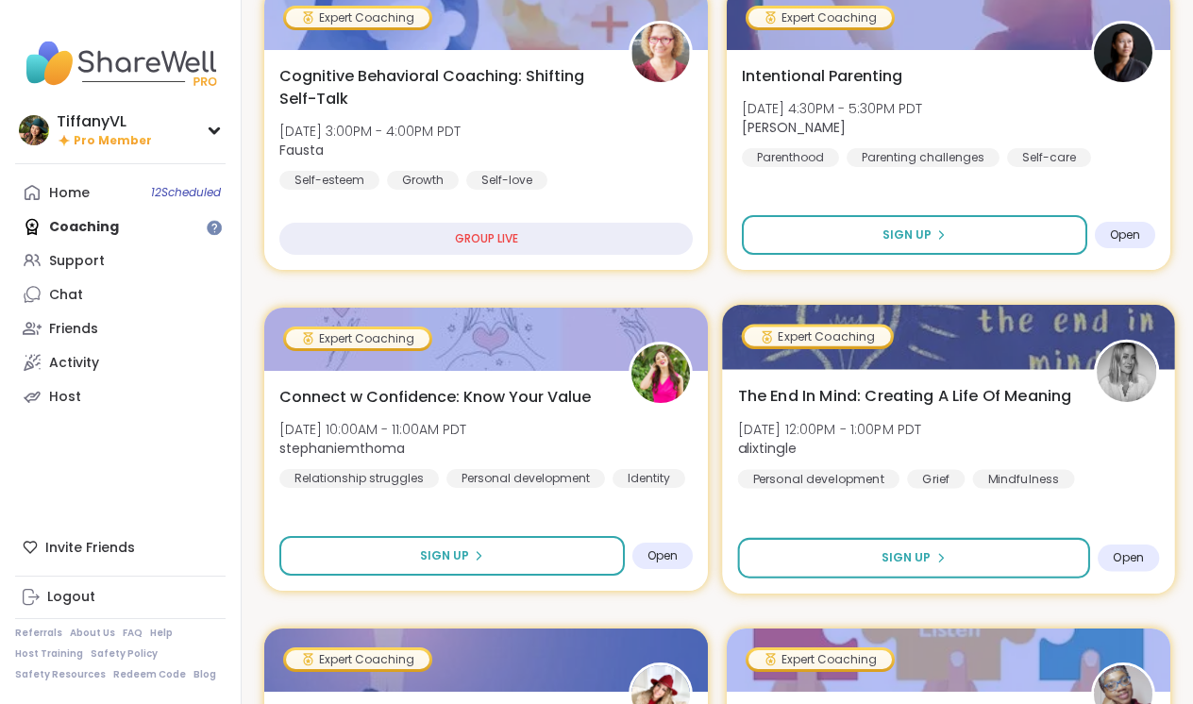
click at [1124, 377] on img at bounding box center [1125, 371] width 59 height 59
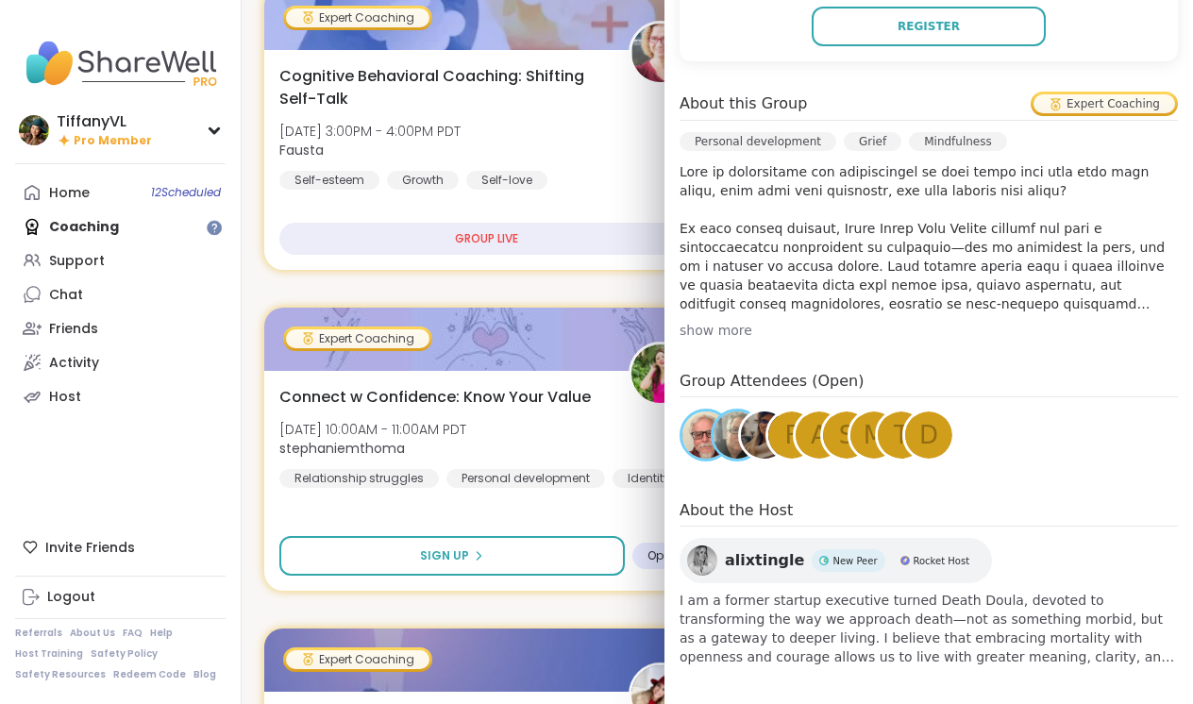
scroll to position [490, 0]
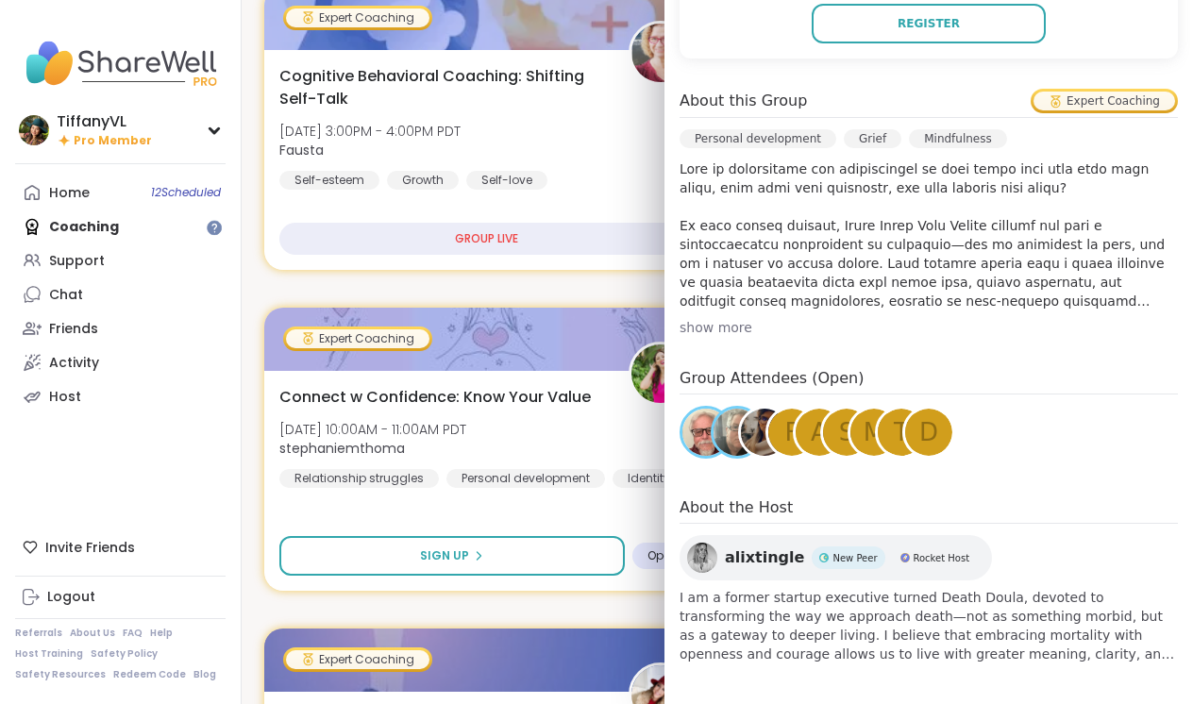
click at [728, 329] on div "show more" at bounding box center [928, 327] width 498 height 19
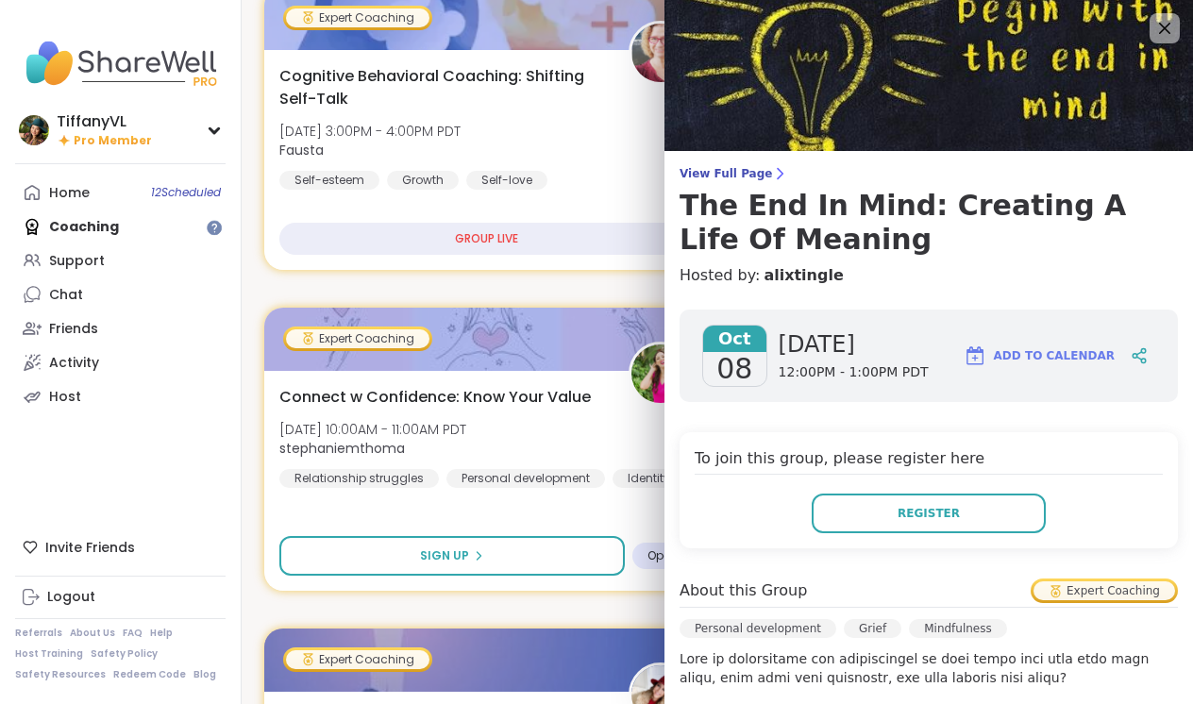
scroll to position [0, 0]
click at [1156, 36] on icon at bounding box center [1164, 28] width 24 height 24
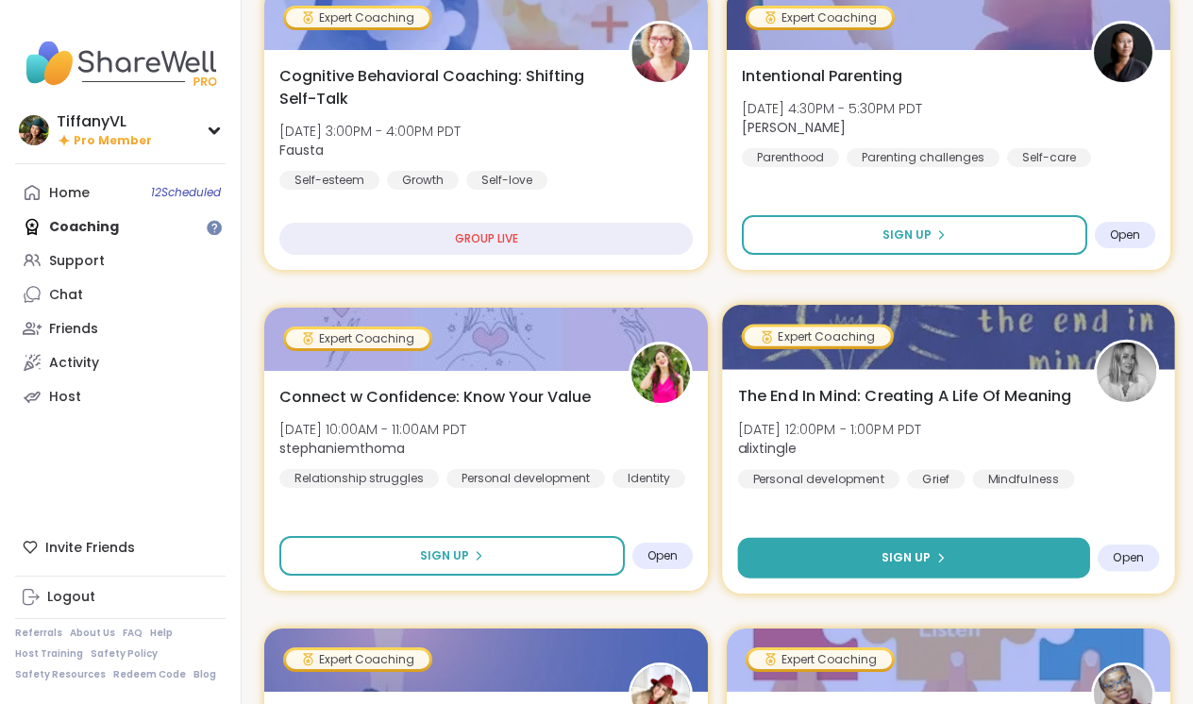
click at [990, 557] on button "Sign Up" at bounding box center [914, 558] width 352 height 41
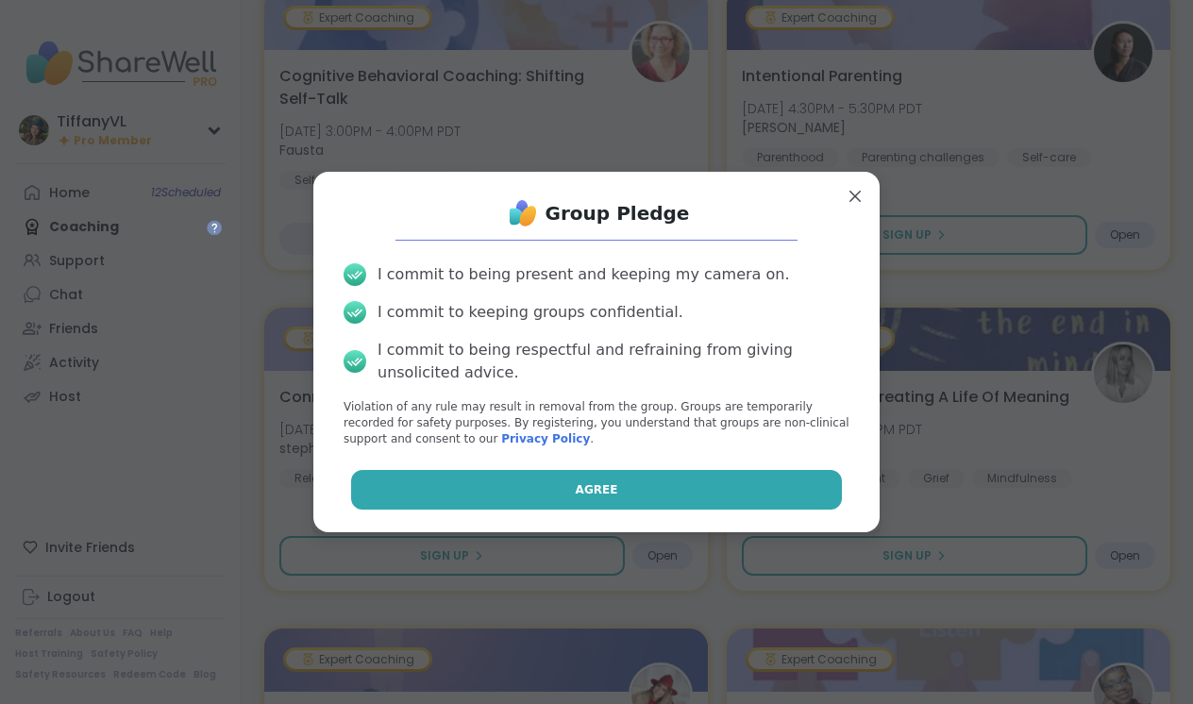
click at [611, 500] on button "Agree" at bounding box center [597, 490] width 492 height 40
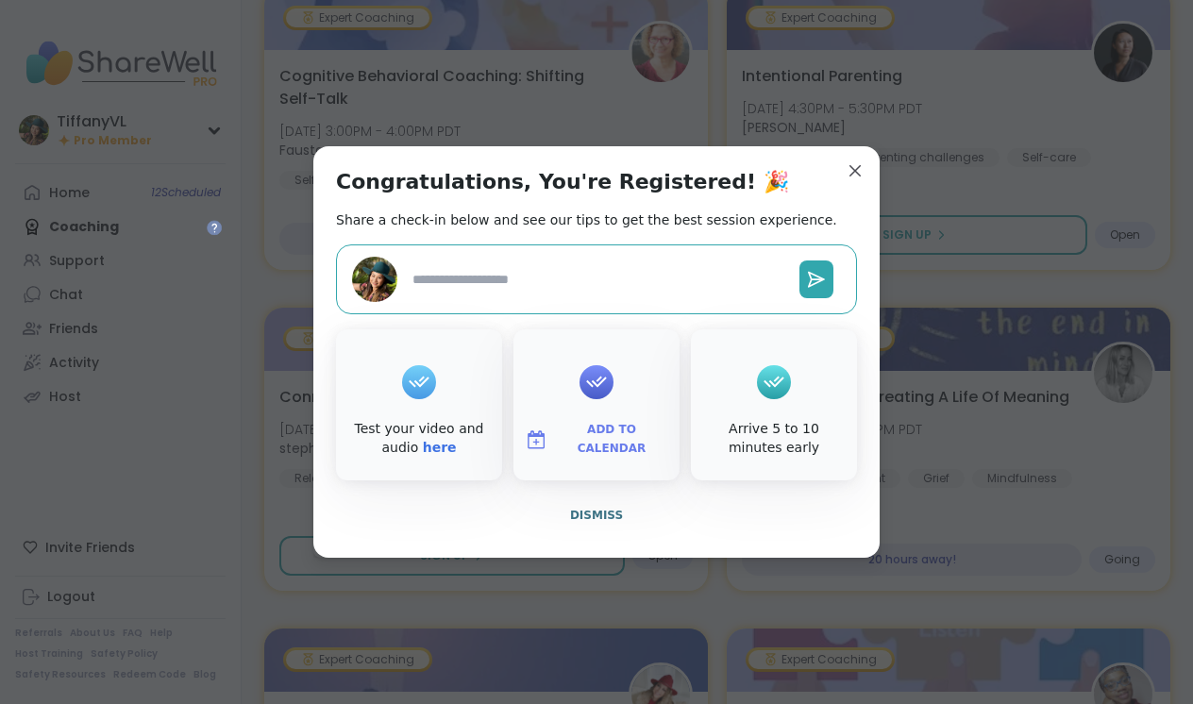
click at [595, 399] on div at bounding box center [596, 381] width 34 height 75
click at [593, 383] on icon at bounding box center [596, 381] width 21 height 11
click at [594, 514] on span "Dismiss" at bounding box center [596, 515] width 53 height 13
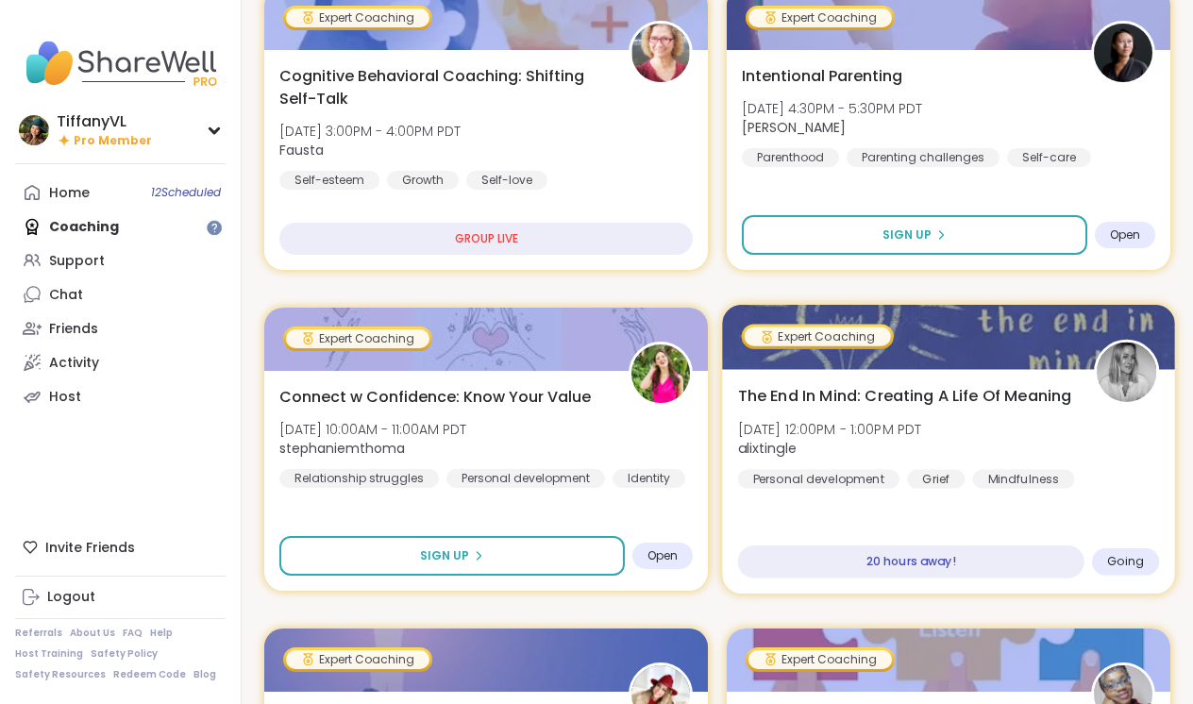
click at [1125, 383] on img at bounding box center [1125, 371] width 59 height 59
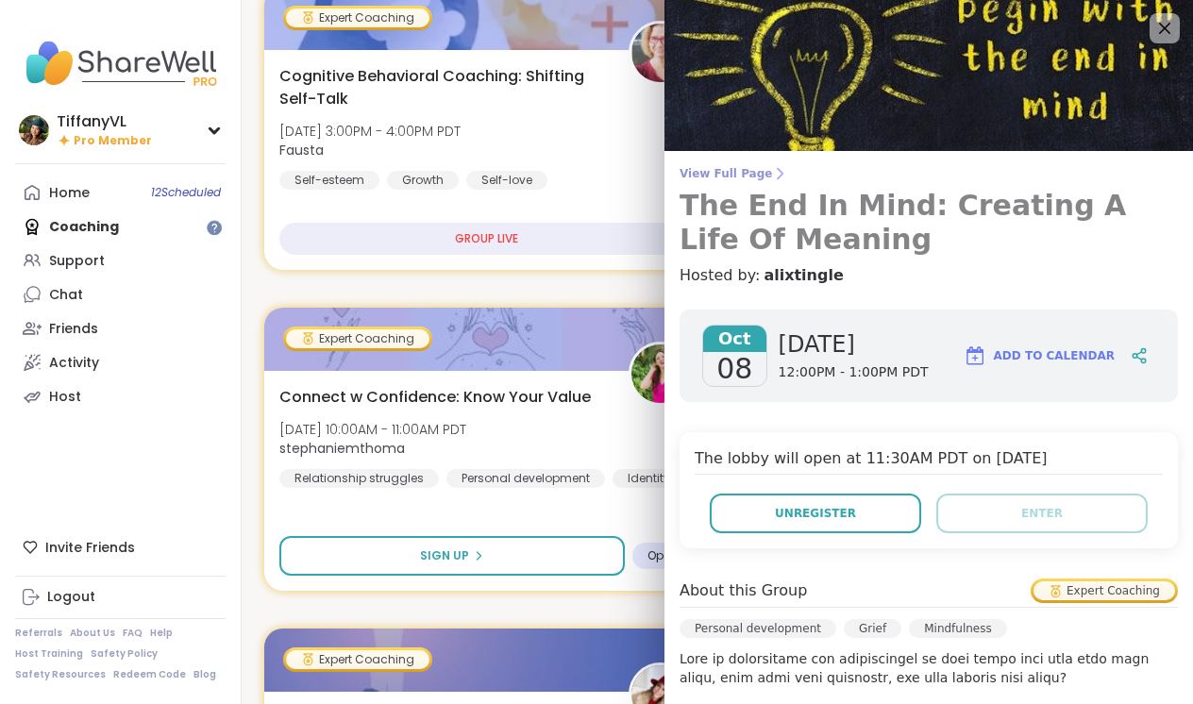
click at [725, 216] on h3 "The End In Mind: Creating A Life Of Meaning" at bounding box center [928, 223] width 498 height 68
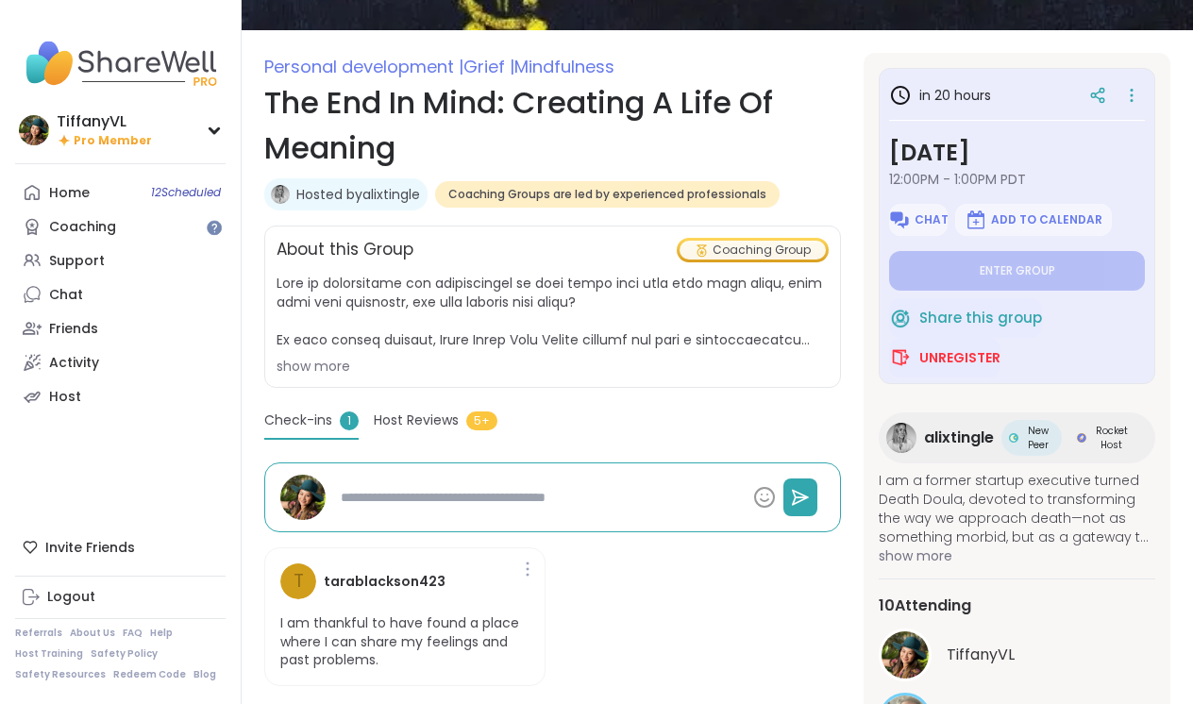
scroll to position [218, 0]
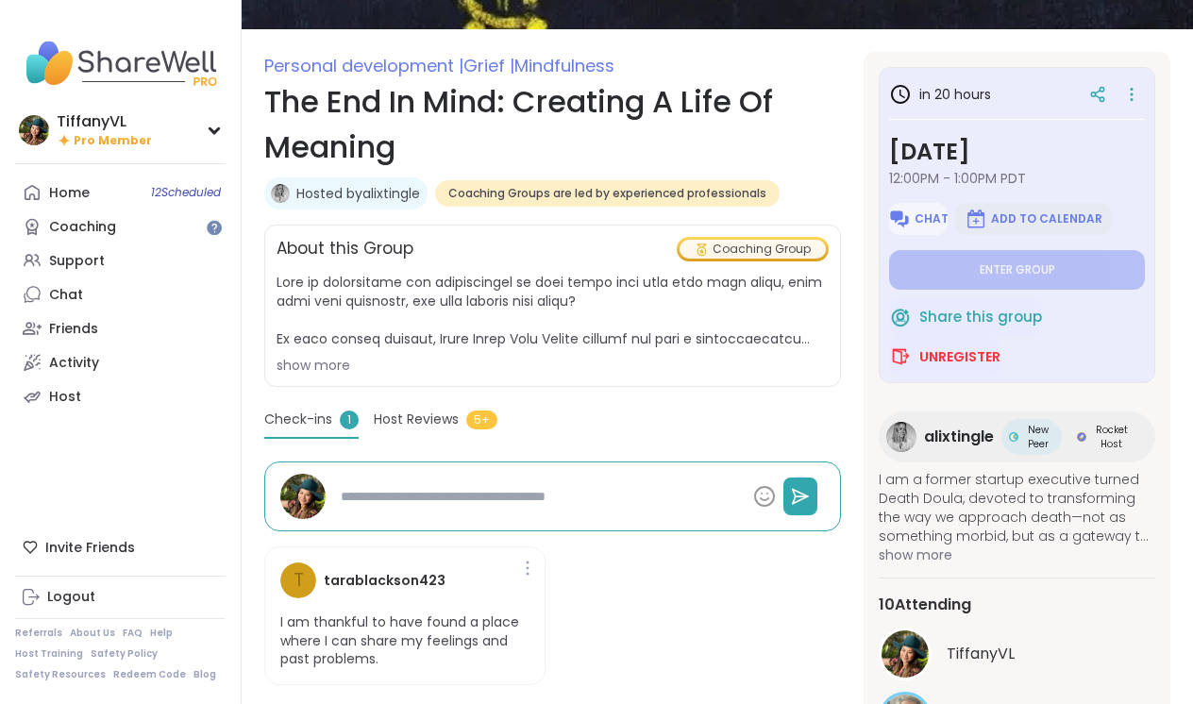
click at [1027, 214] on span "Add to Calendar" at bounding box center [1046, 218] width 111 height 15
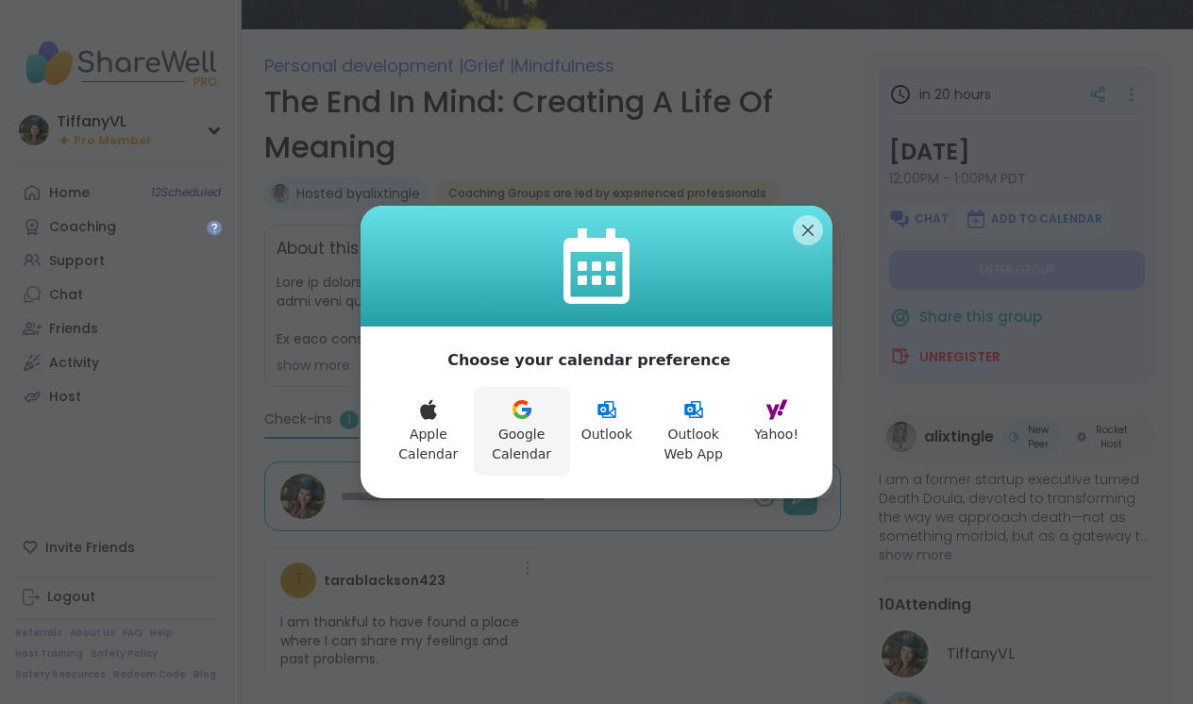
click at [537, 418] on button "Google Calendar" at bounding box center [522, 431] width 96 height 89
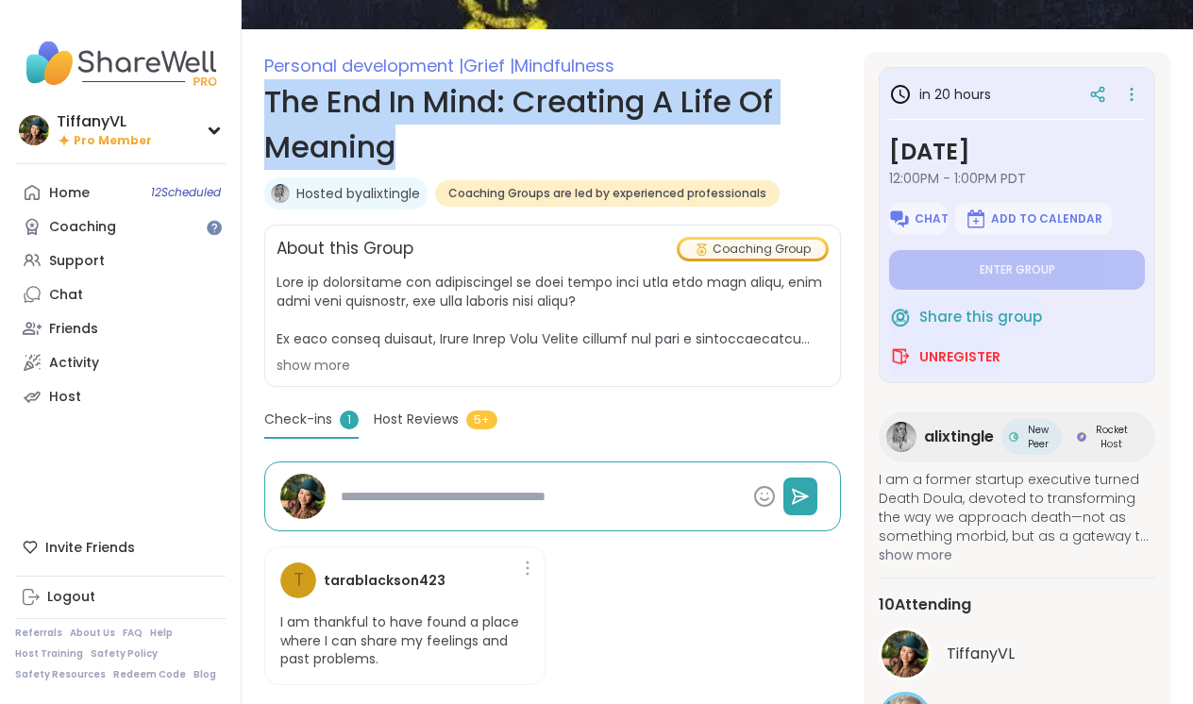
drag, startPoint x: 265, startPoint y: 98, endPoint x: 466, endPoint y: 165, distance: 211.8
click at [466, 165] on h1 "The End In Mind: Creating A Life Of Meaning" at bounding box center [552, 124] width 576 height 91
copy h1 "The End In Mind: Creating A Life Of Meaning"
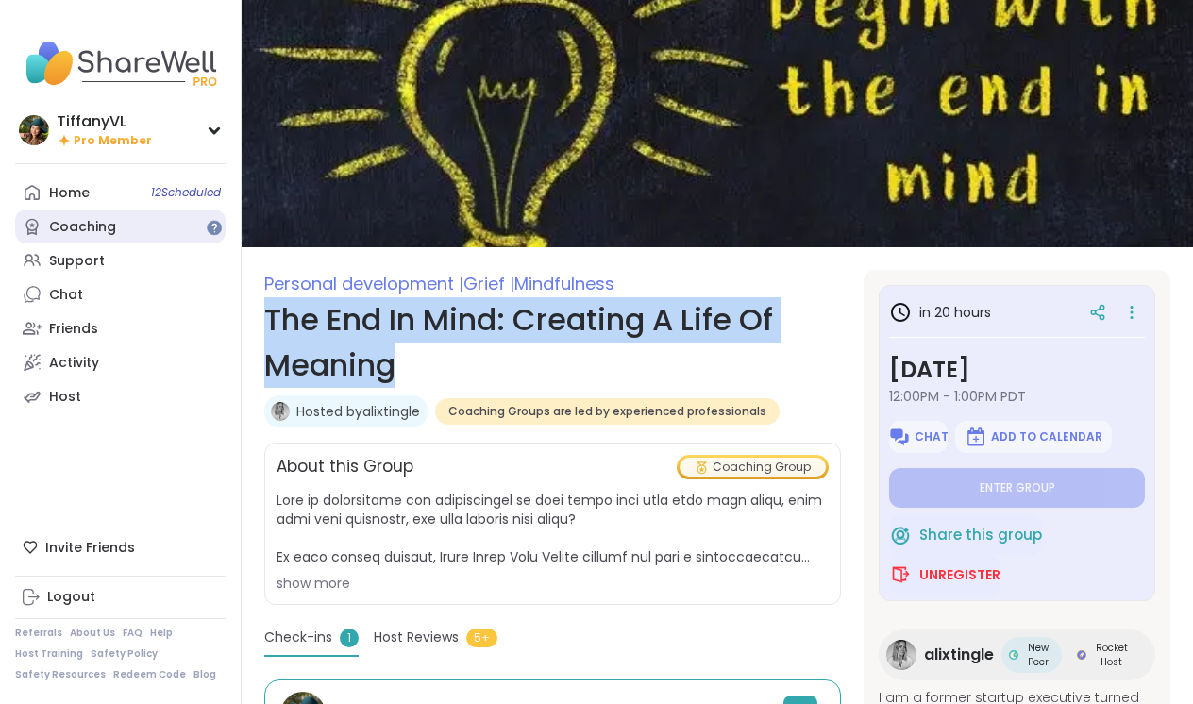
scroll to position [0, 0]
click at [154, 225] on link "Coaching" at bounding box center [120, 226] width 210 height 34
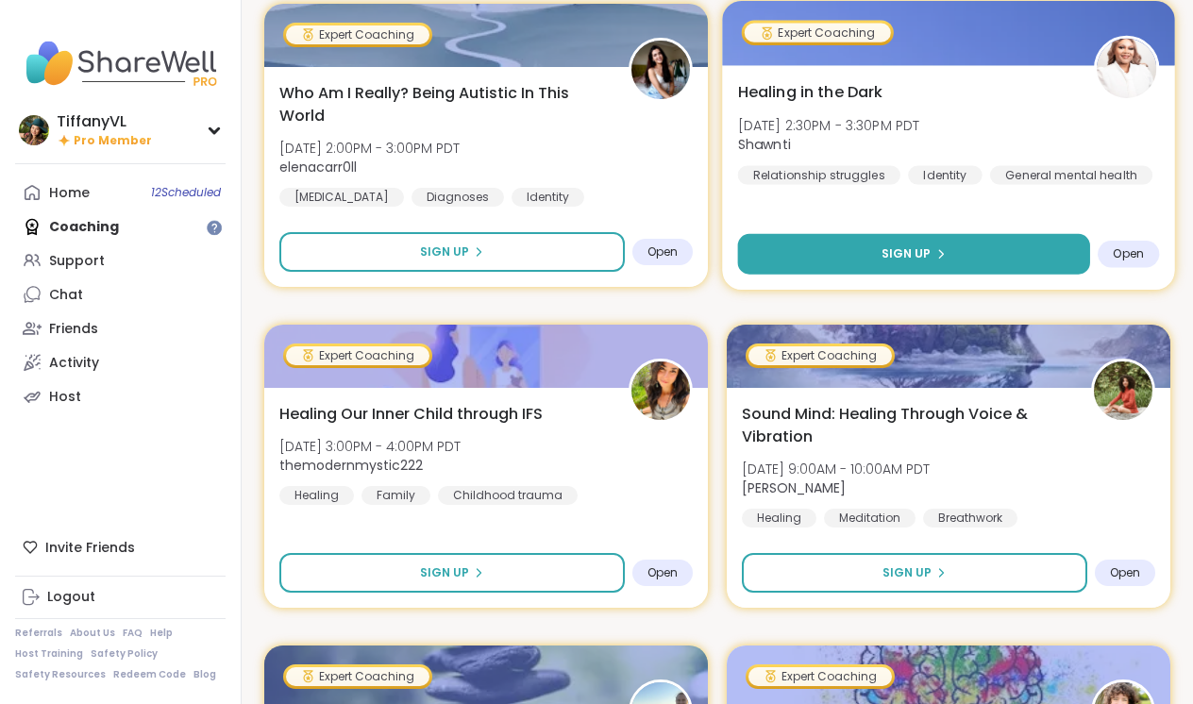
scroll to position [1906, 0]
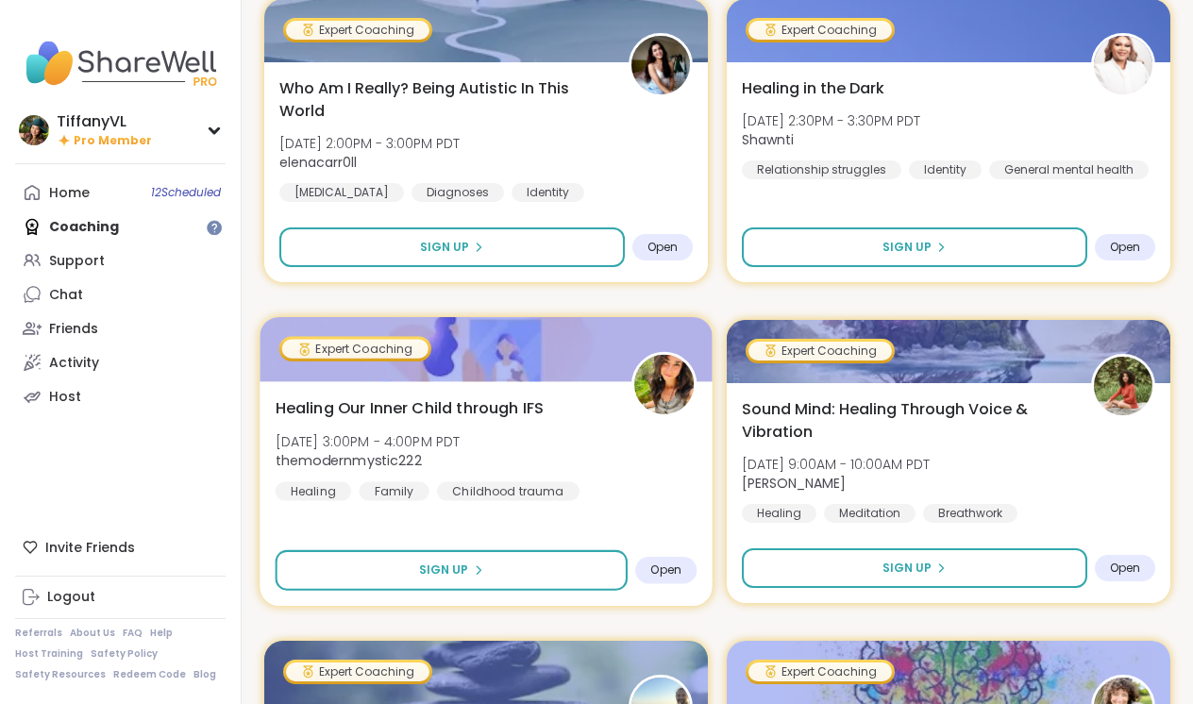
click at [657, 379] on img at bounding box center [663, 384] width 59 height 59
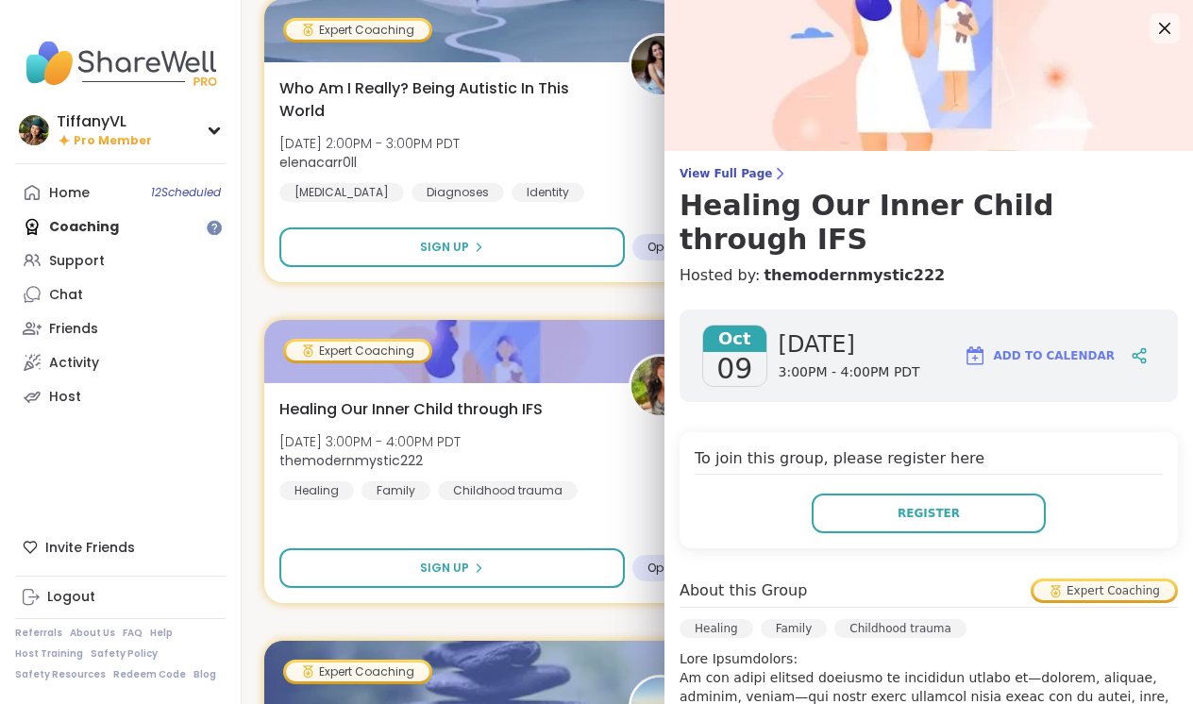
scroll to position [0, 0]
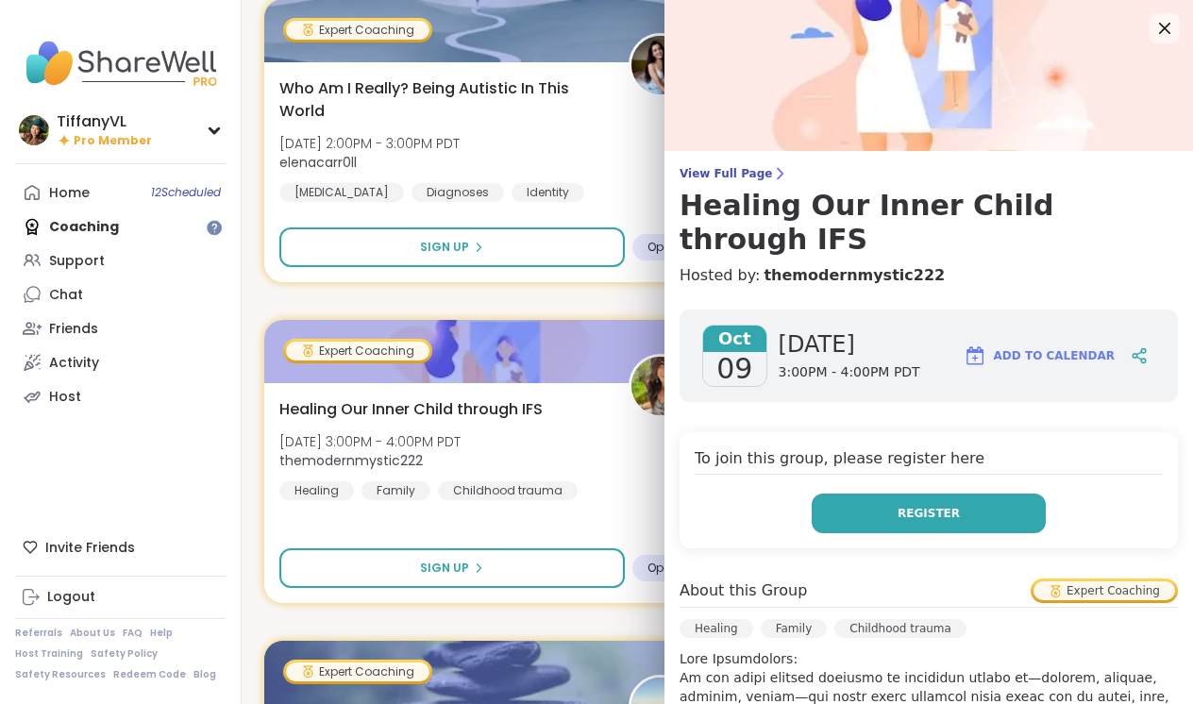
click at [948, 505] on span "Register" at bounding box center [928, 513] width 62 height 17
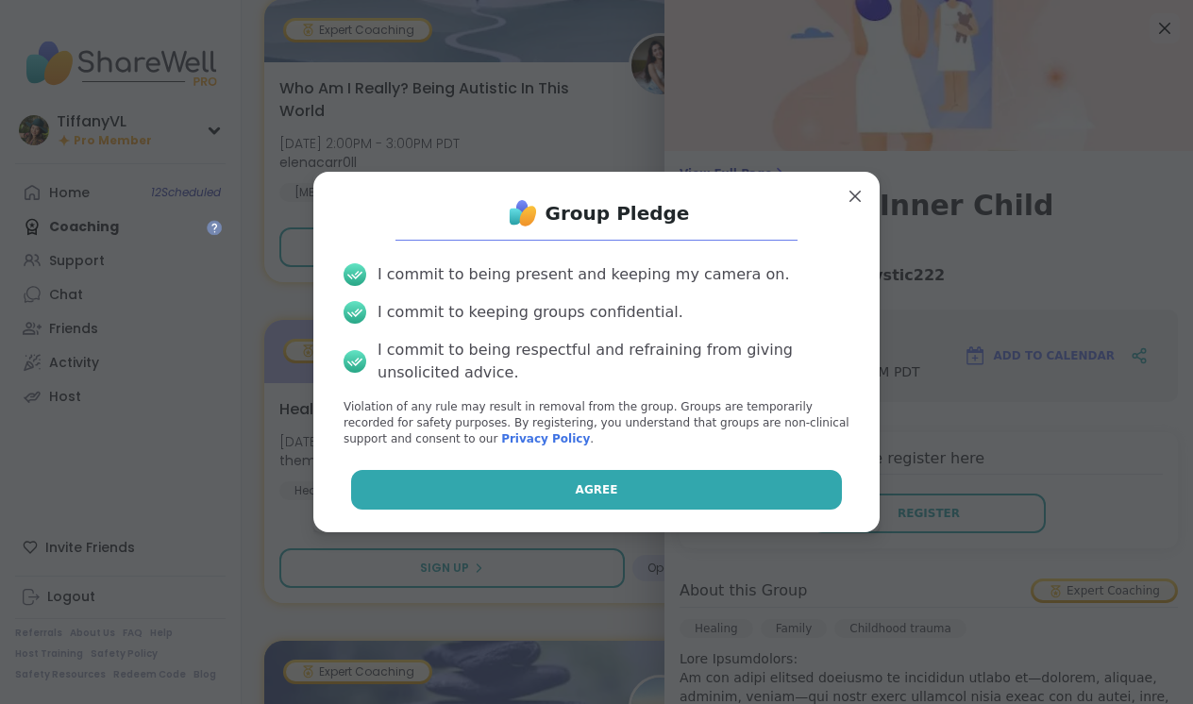
click at [618, 497] on button "Agree" at bounding box center [597, 490] width 492 height 40
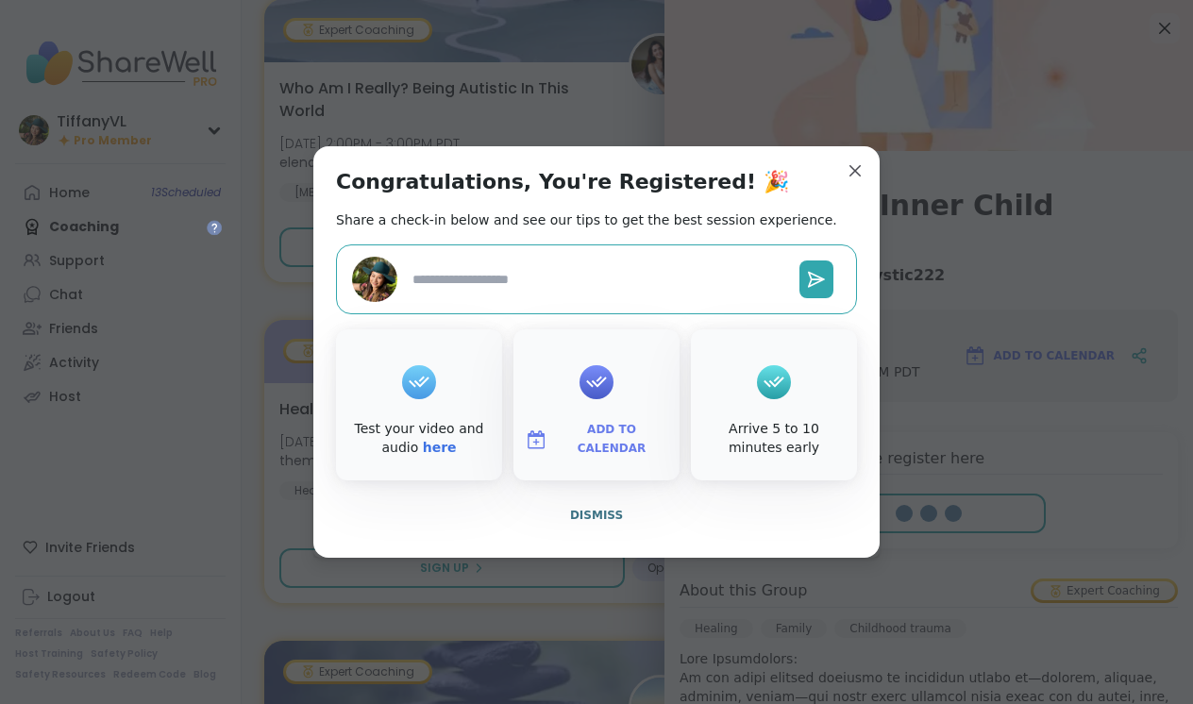
type textarea "*"
click at [537, 437] on img at bounding box center [536, 439] width 23 height 23
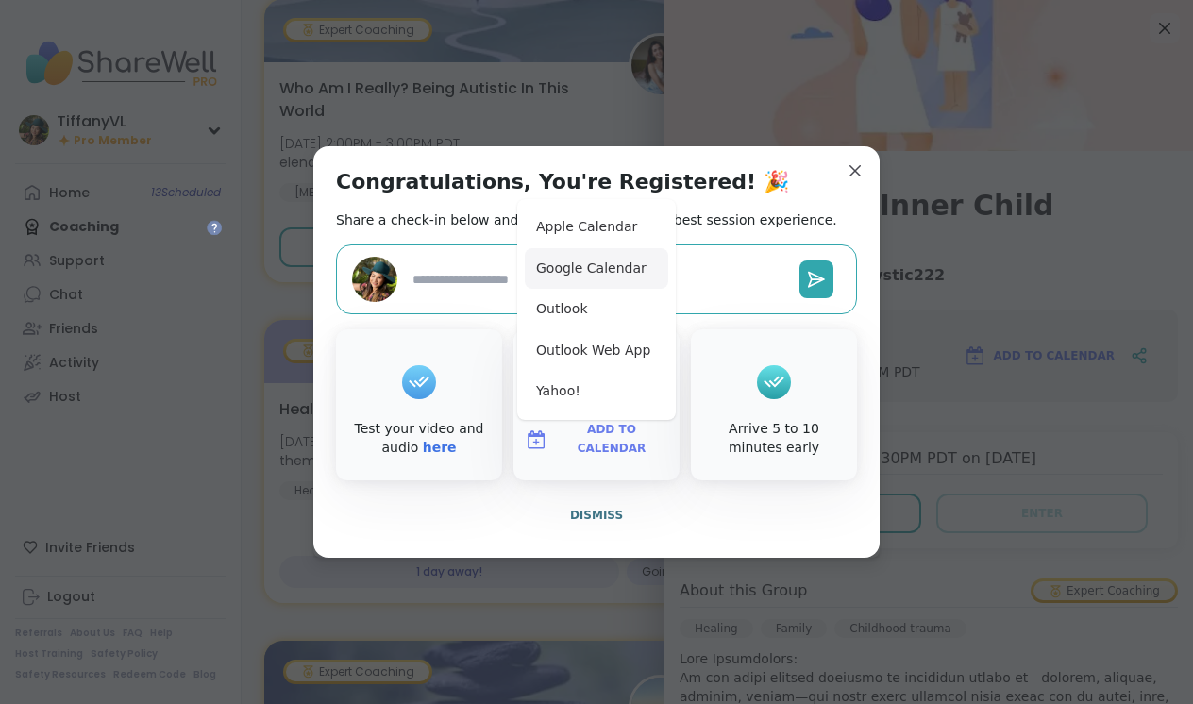
click at [586, 275] on button "Google Calendar" at bounding box center [596, 269] width 143 height 42
